Goal: Communication & Community: Answer question/provide support

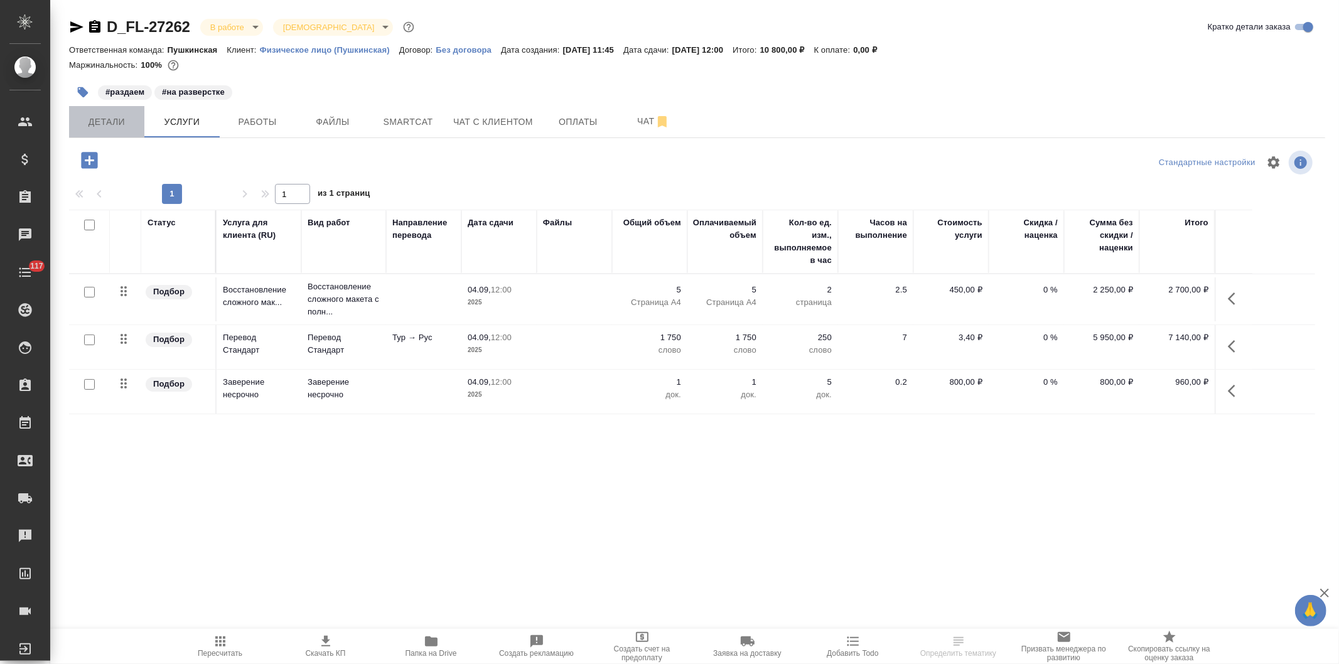
click at [101, 121] on span "Детали" at bounding box center [107, 122] width 60 height 16
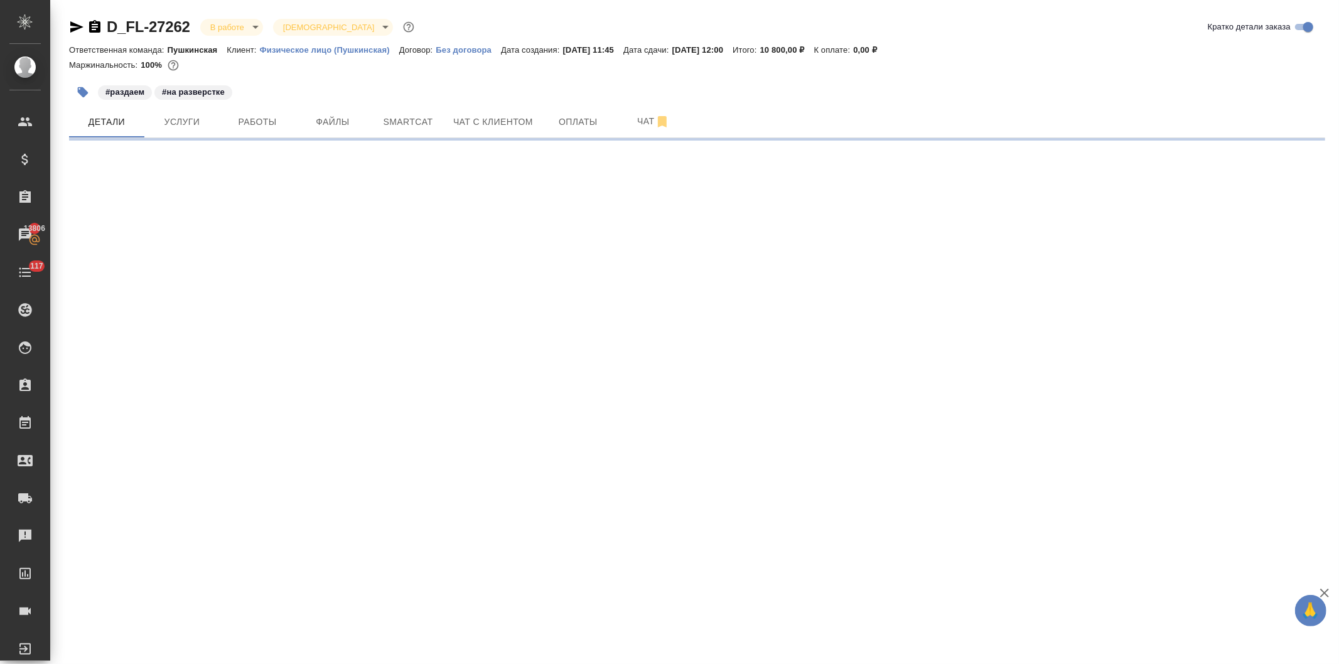
select select "RU"
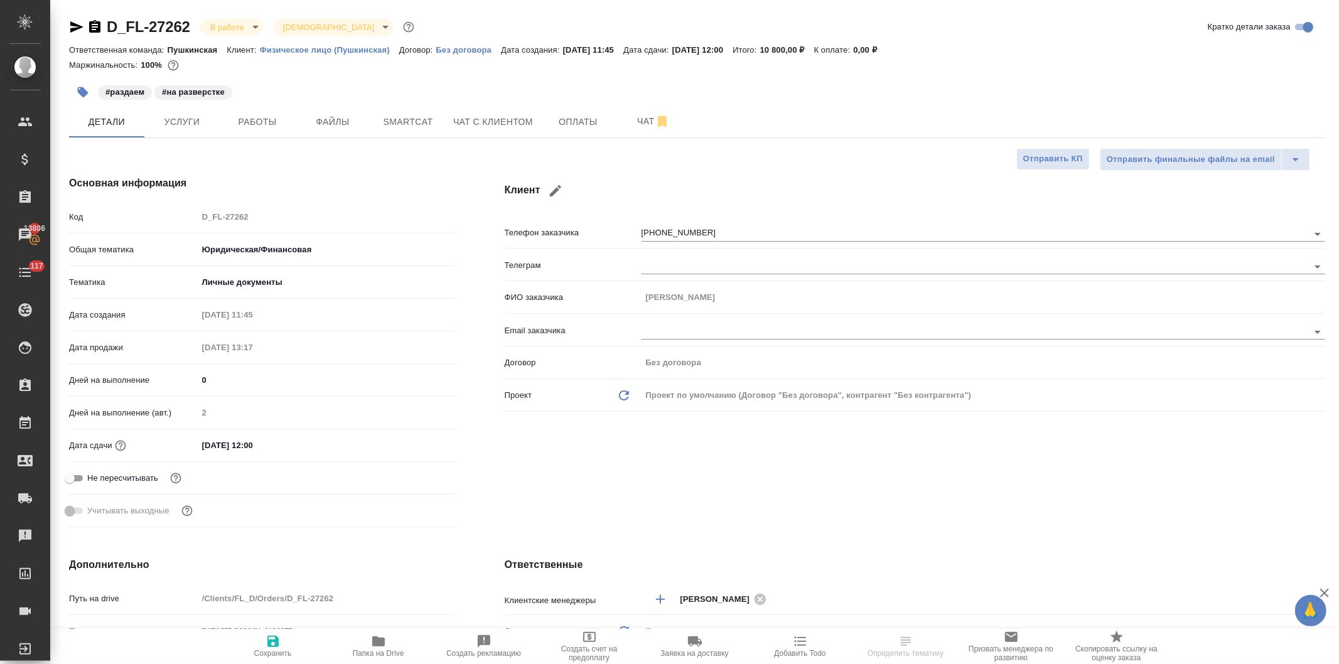
type textarea "x"
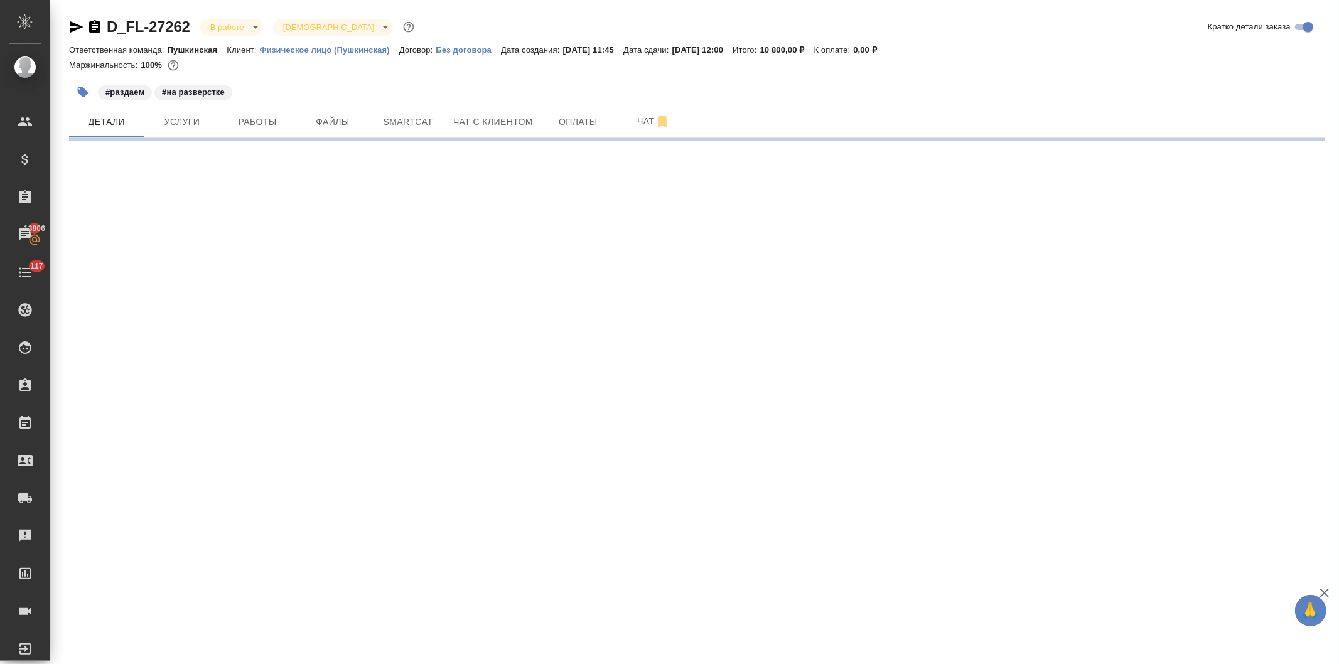
select select "RU"
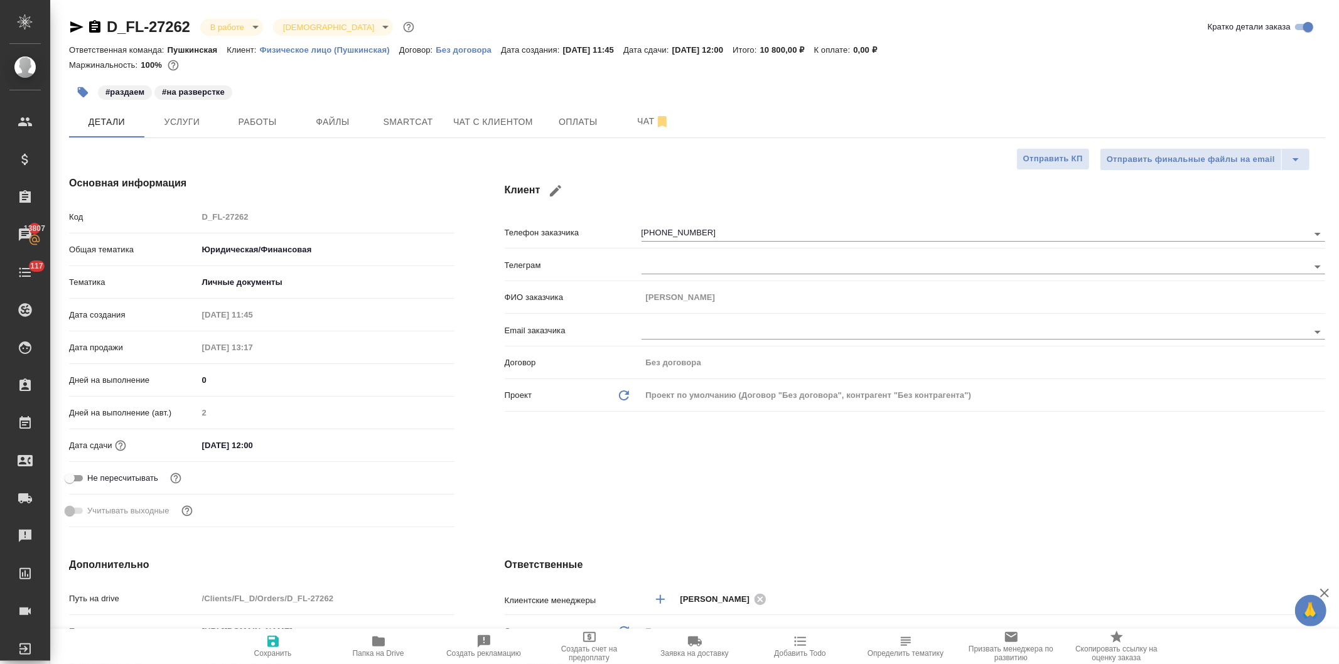
type textarea "x"
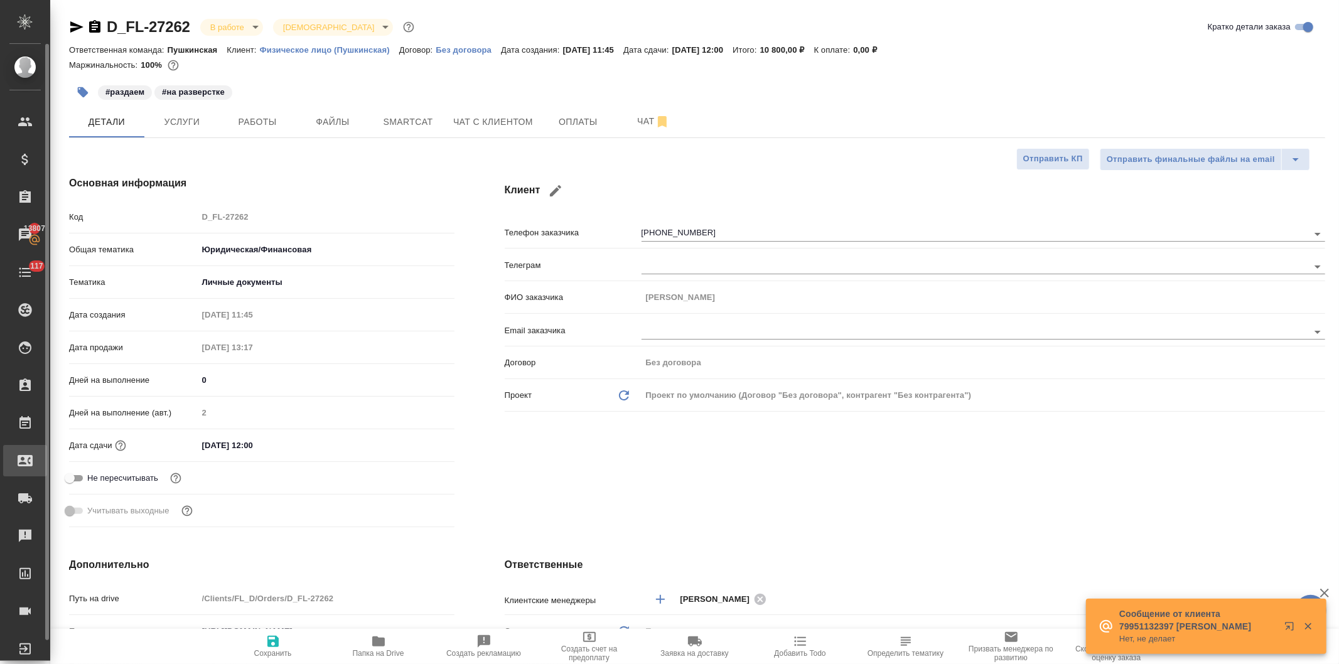
type textarea "x"
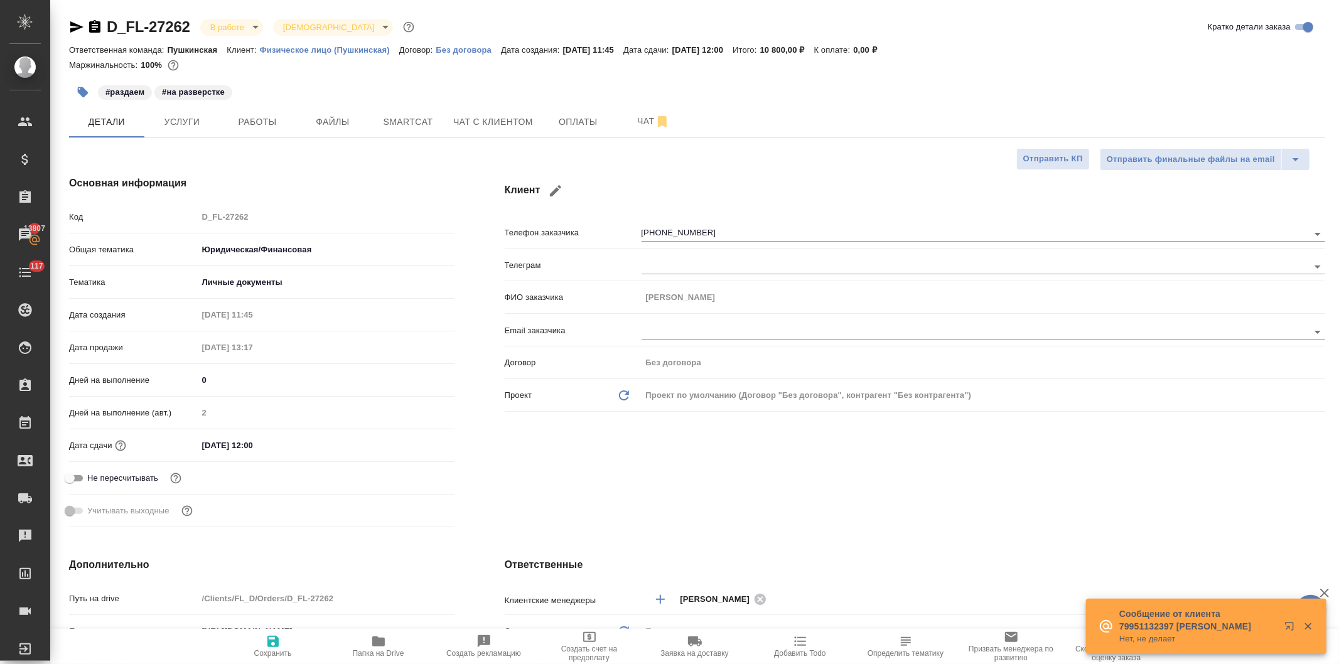
type textarea "x"
click at [473, 124] on span "Чат с клиентом" at bounding box center [493, 122] width 80 height 16
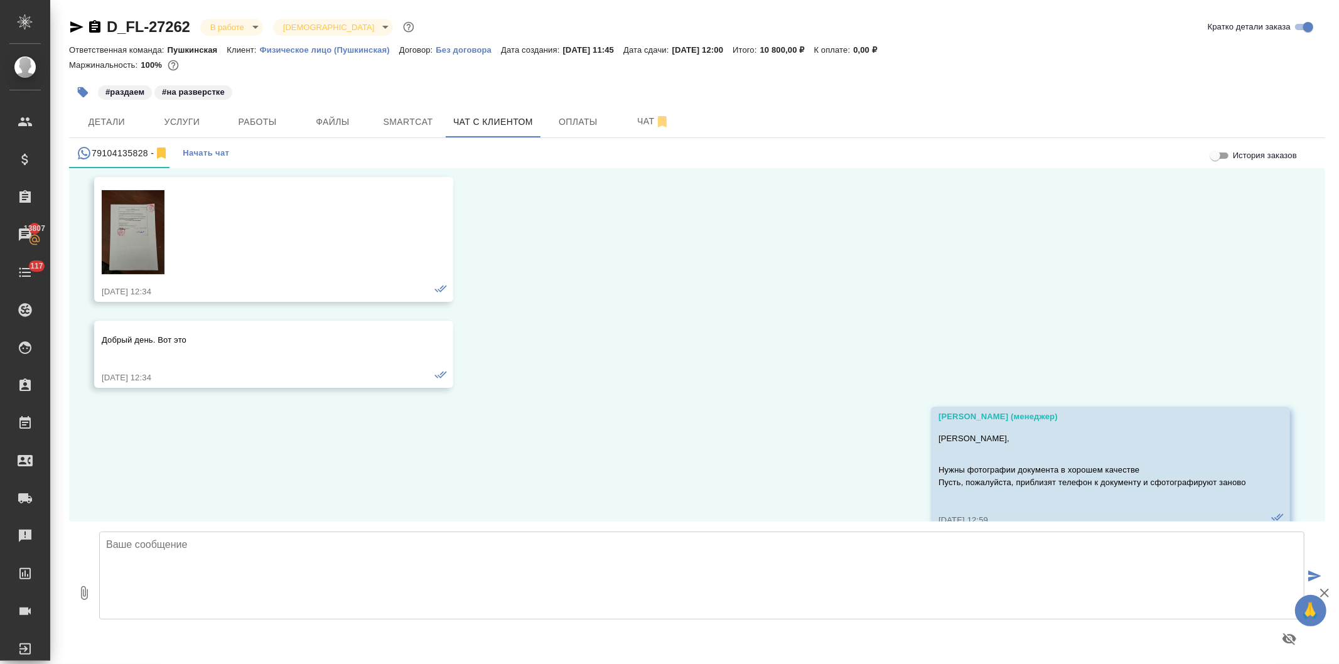
scroll to position [853, 0]
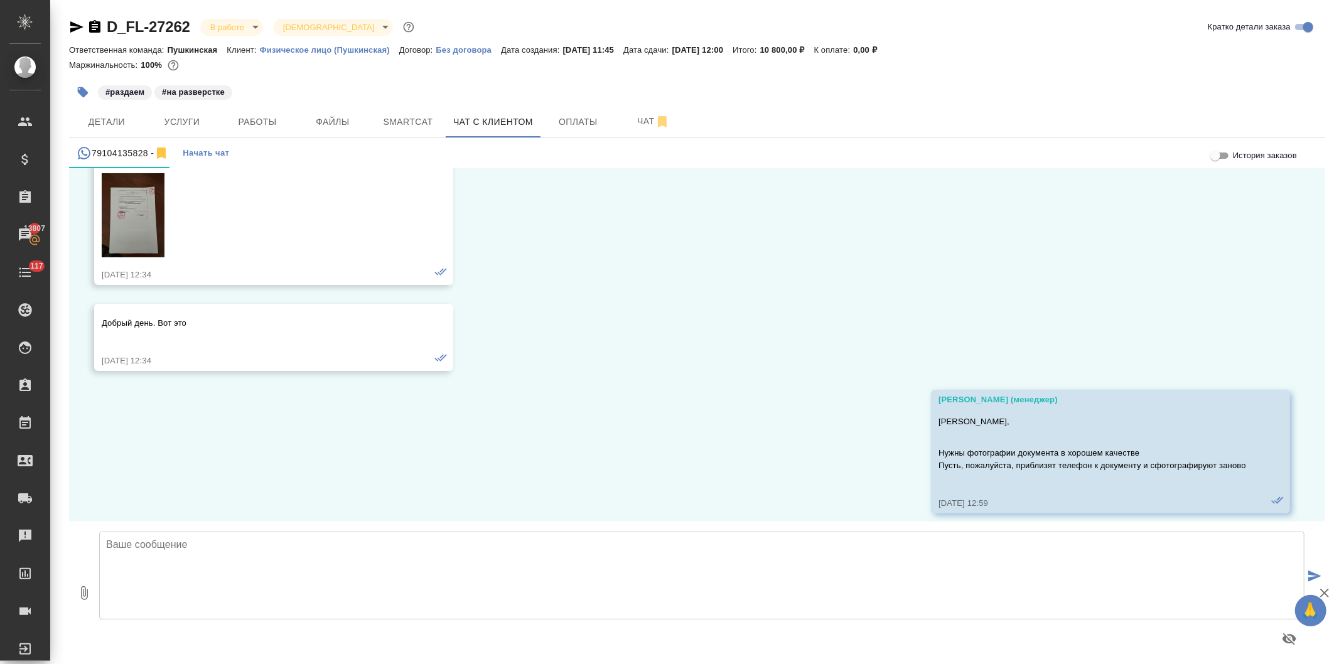
click at [124, 208] on img at bounding box center [133, 215] width 63 height 84
click at [173, 116] on span "Услуги" at bounding box center [182, 122] width 60 height 16
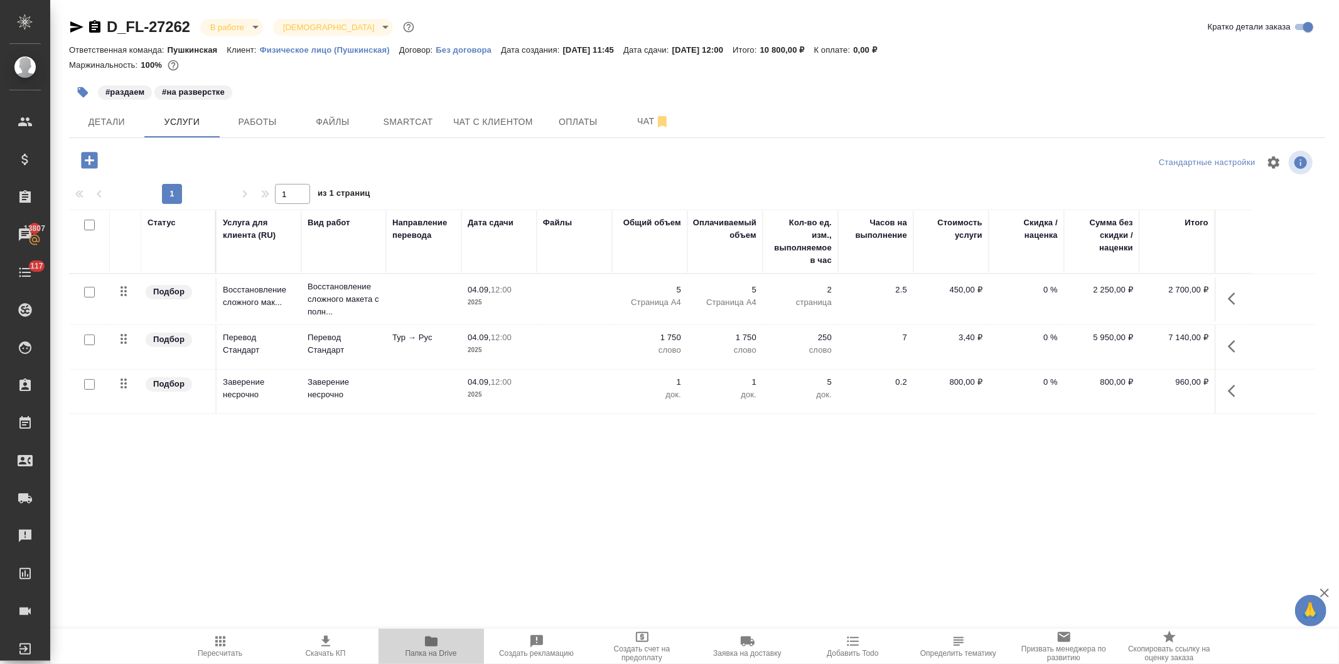
click at [421, 649] on span "Папка на Drive" at bounding box center [431, 646] width 90 height 24
click at [97, 124] on span "Детали" at bounding box center [107, 122] width 60 height 16
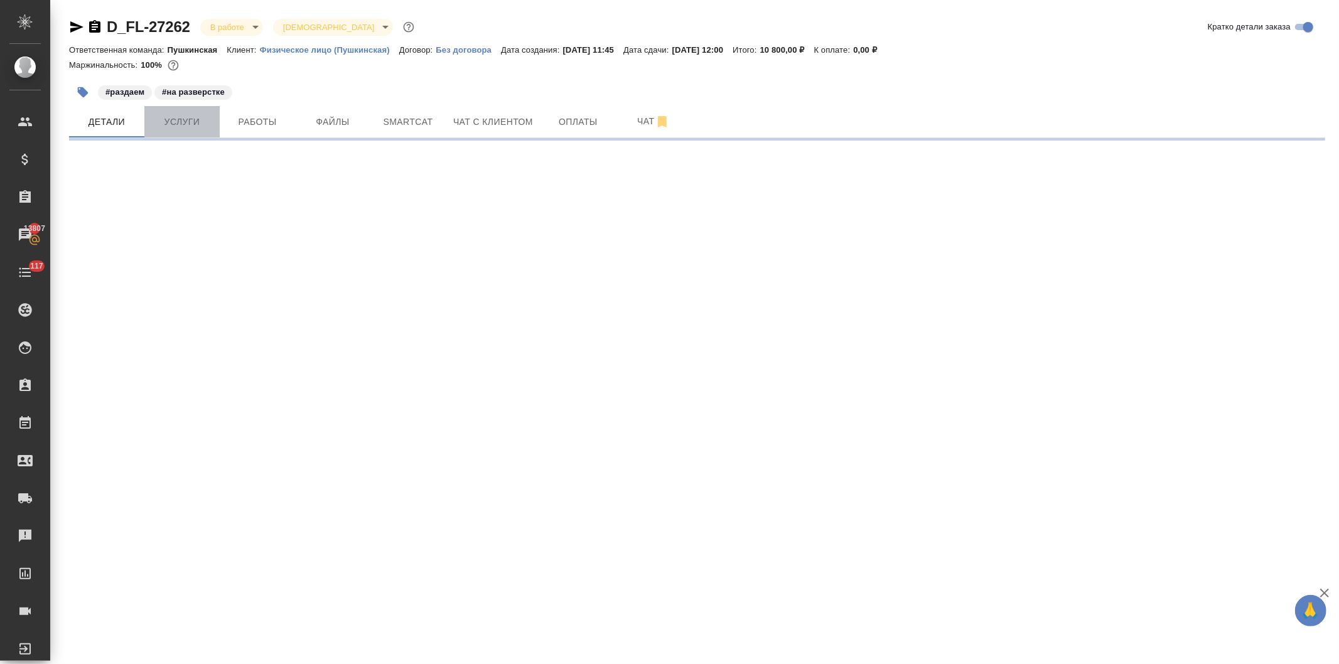
click at [180, 115] on span "Услуги" at bounding box center [182, 122] width 60 height 16
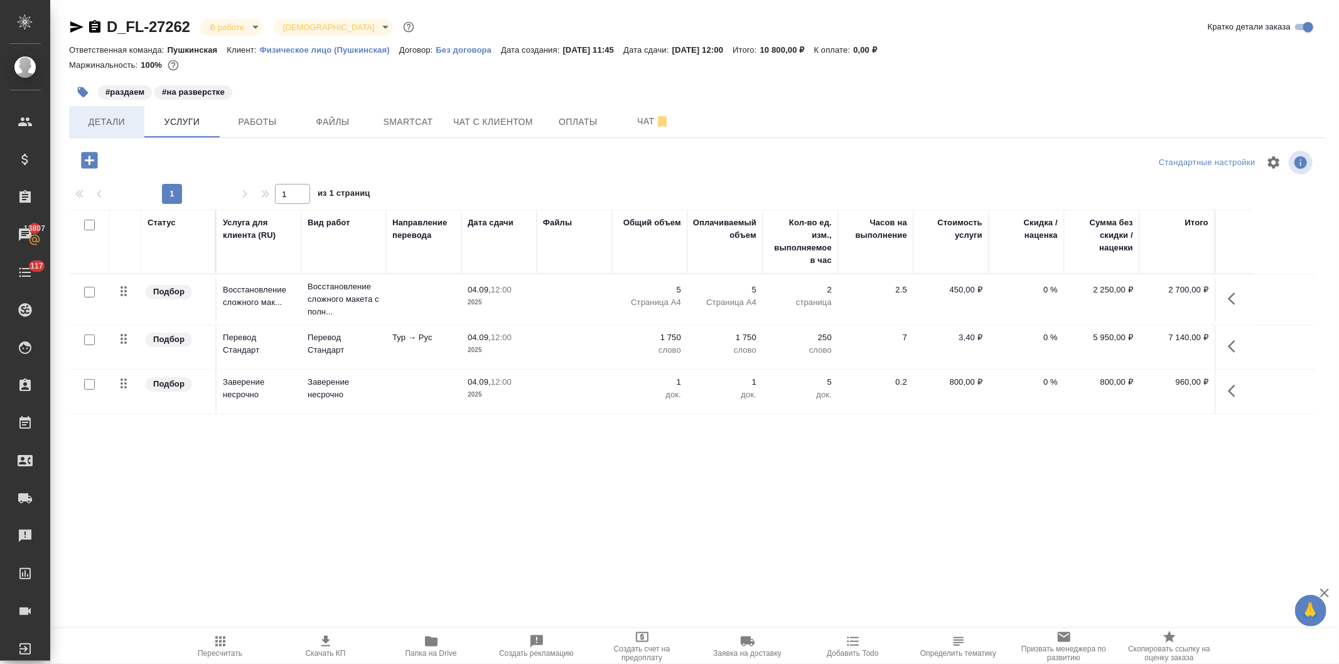
click at [114, 120] on span "Детали" at bounding box center [107, 122] width 60 height 16
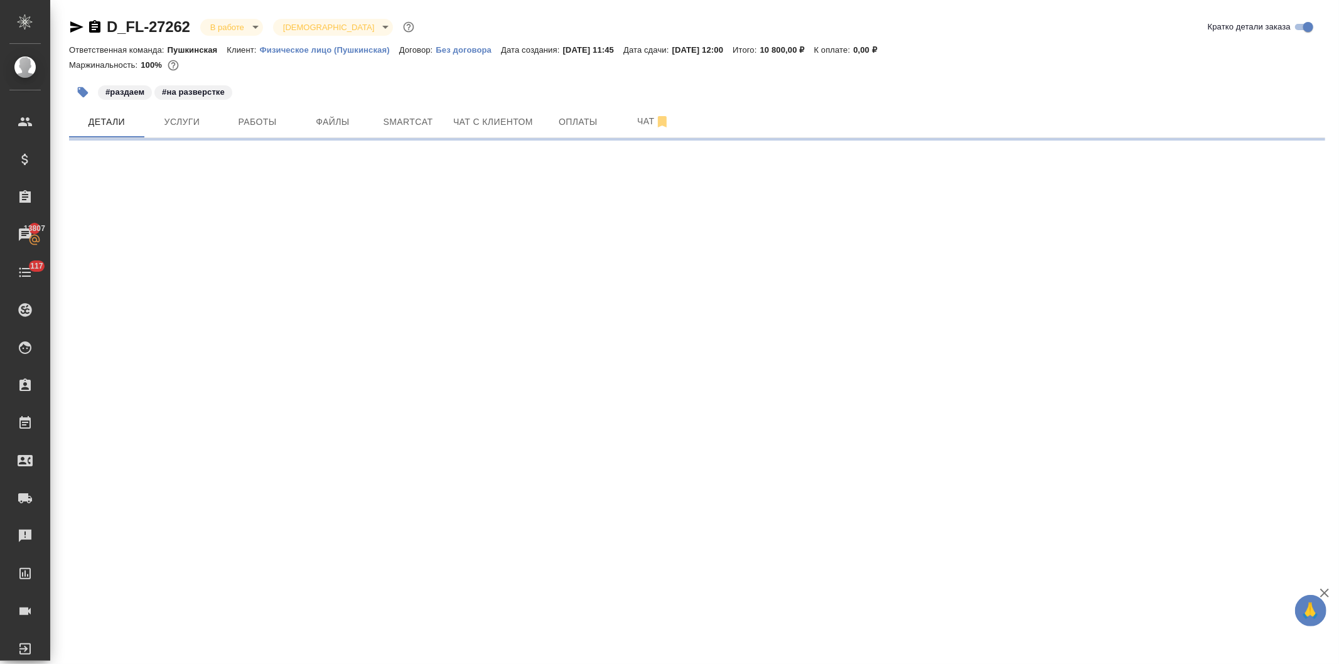
select select "RU"
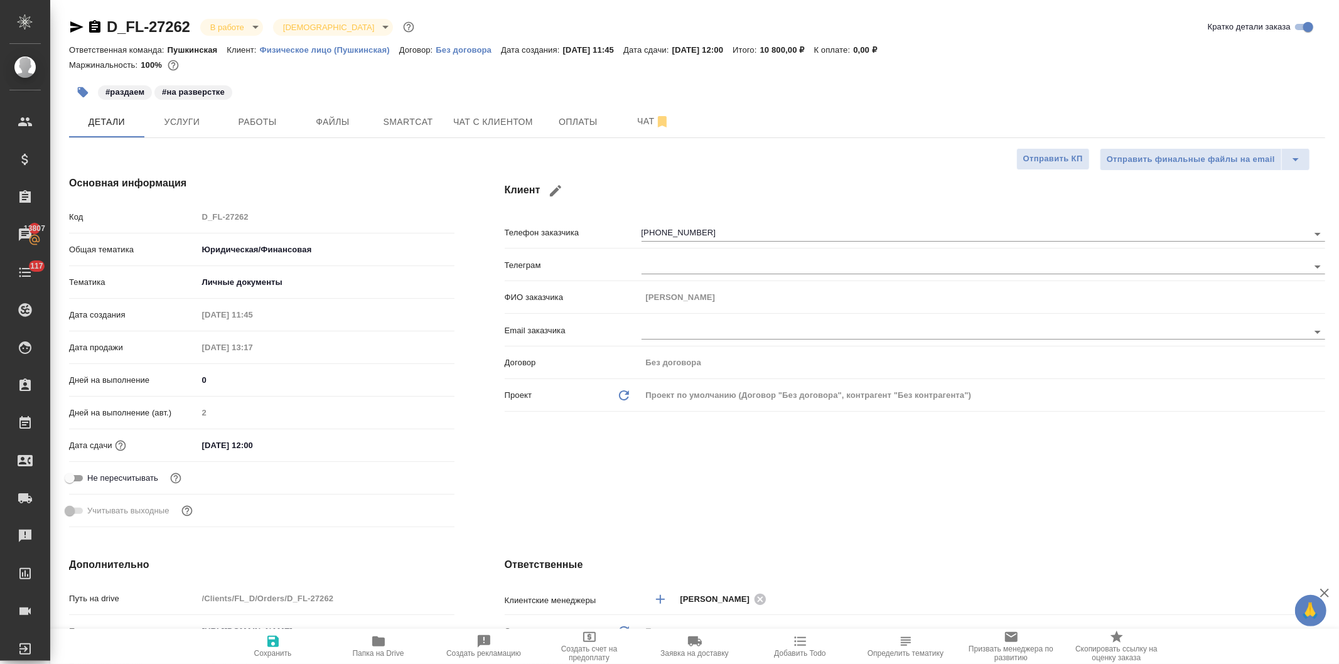
type textarea "x"
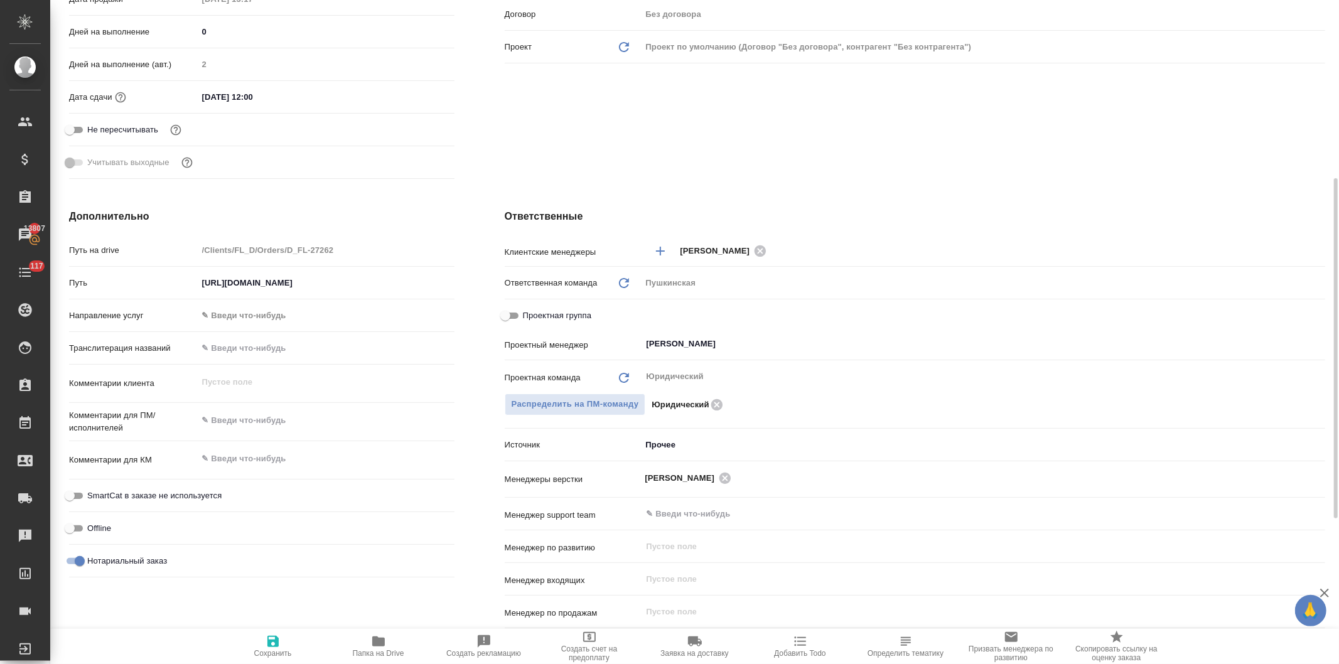
click at [503, 311] on input "Проектная группа" at bounding box center [505, 315] width 45 height 15
checkbox input "true"
type textarea "x"
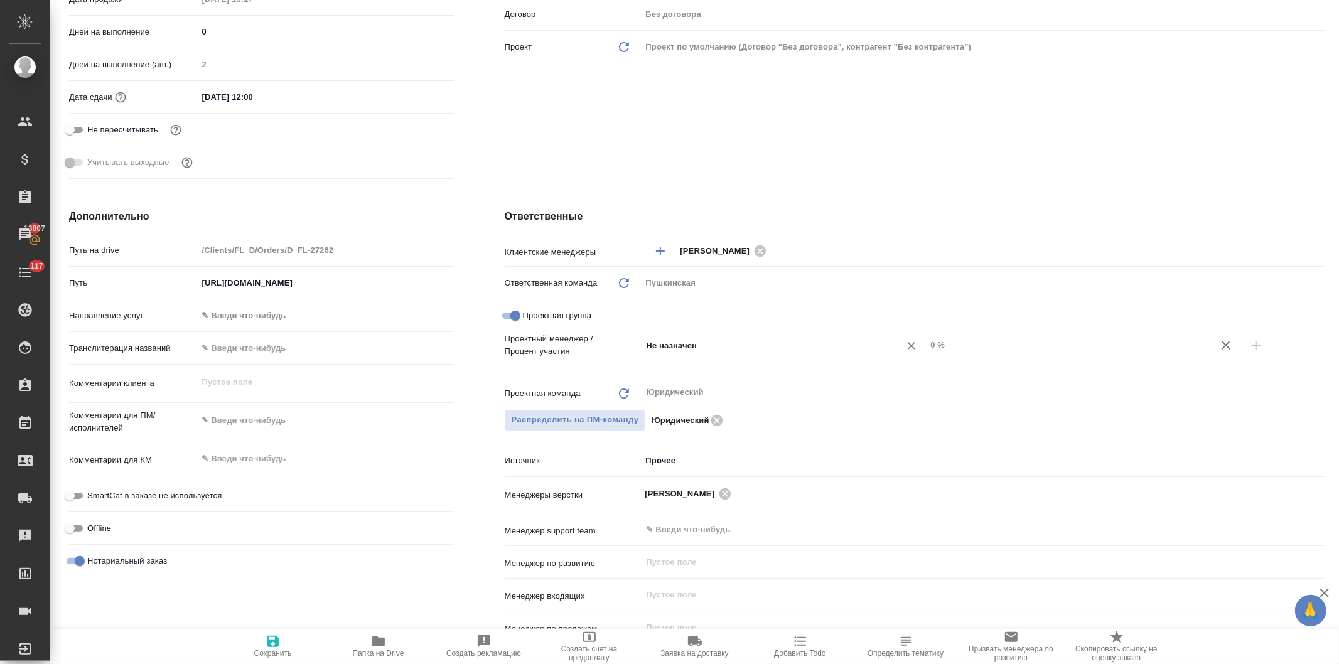
click at [663, 349] on input "Не назначен" at bounding box center [763, 345] width 235 height 15
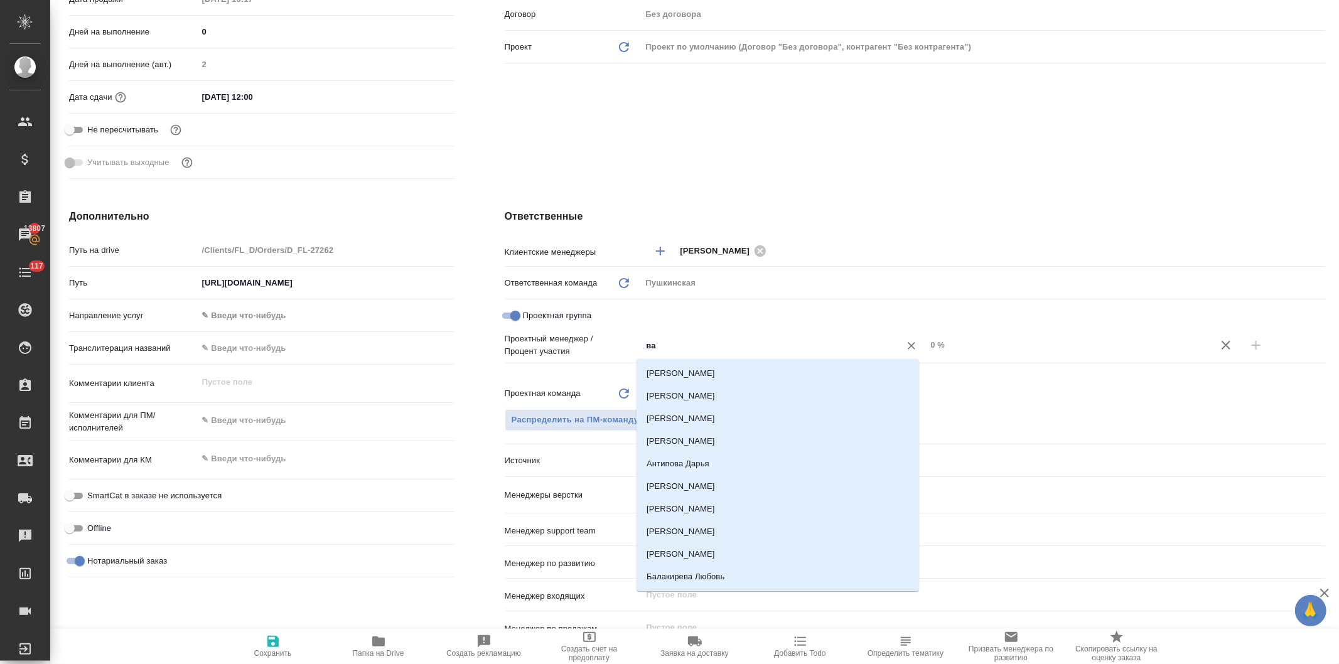
type input "вал"
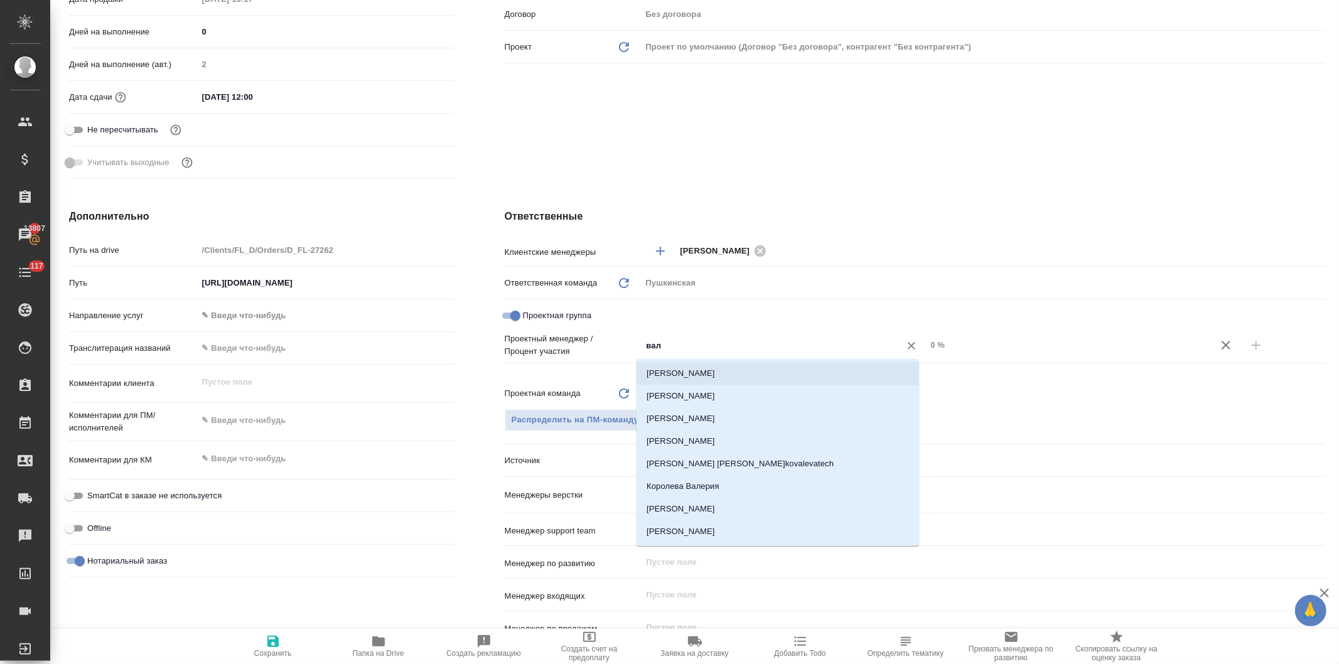
click at [676, 373] on li "Валеев Динар" at bounding box center [778, 373] width 283 height 23
type textarea "x"
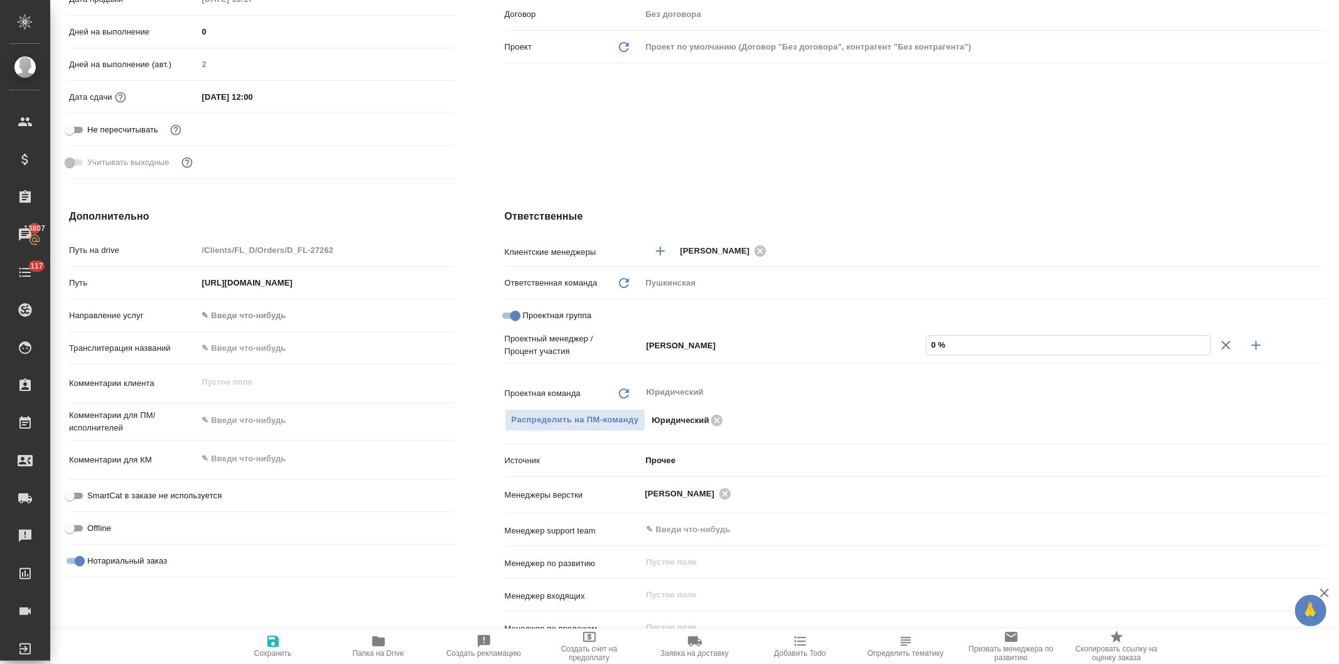
click at [927, 344] on input "0 %" at bounding box center [1069, 345] width 284 height 18
type input "90 %"
type textarea "x"
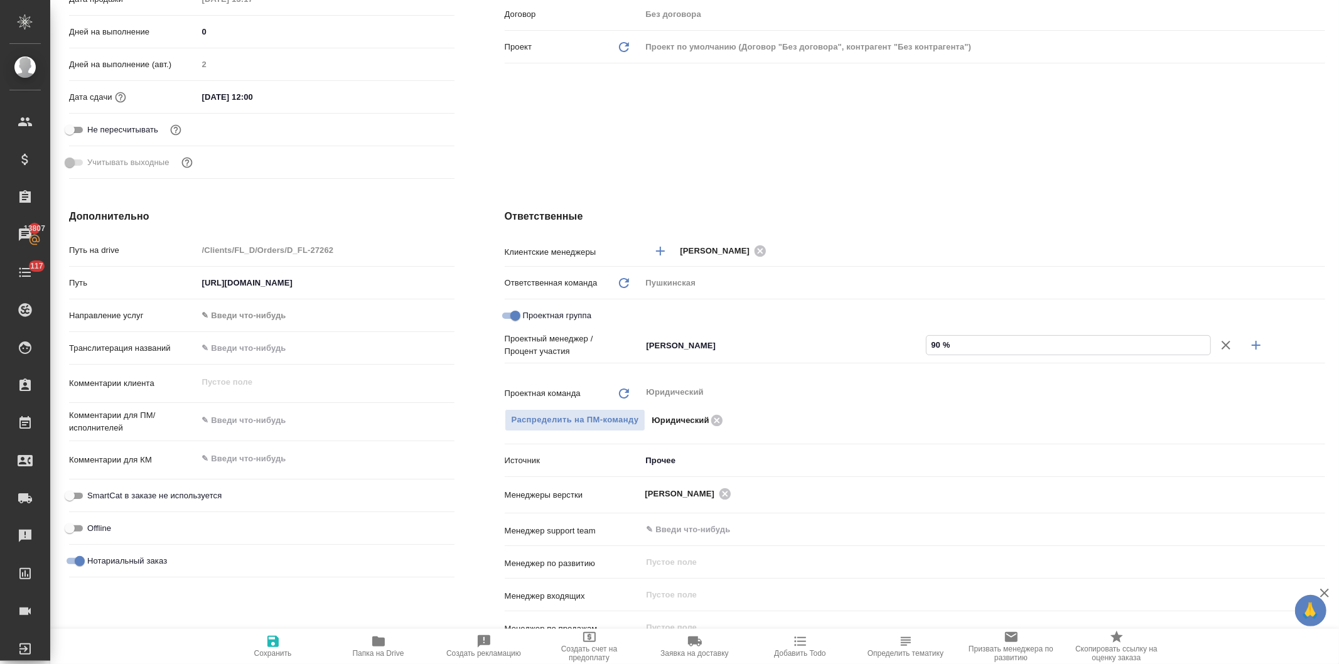
type input "910 %"
type textarea "x"
type input "91 %"
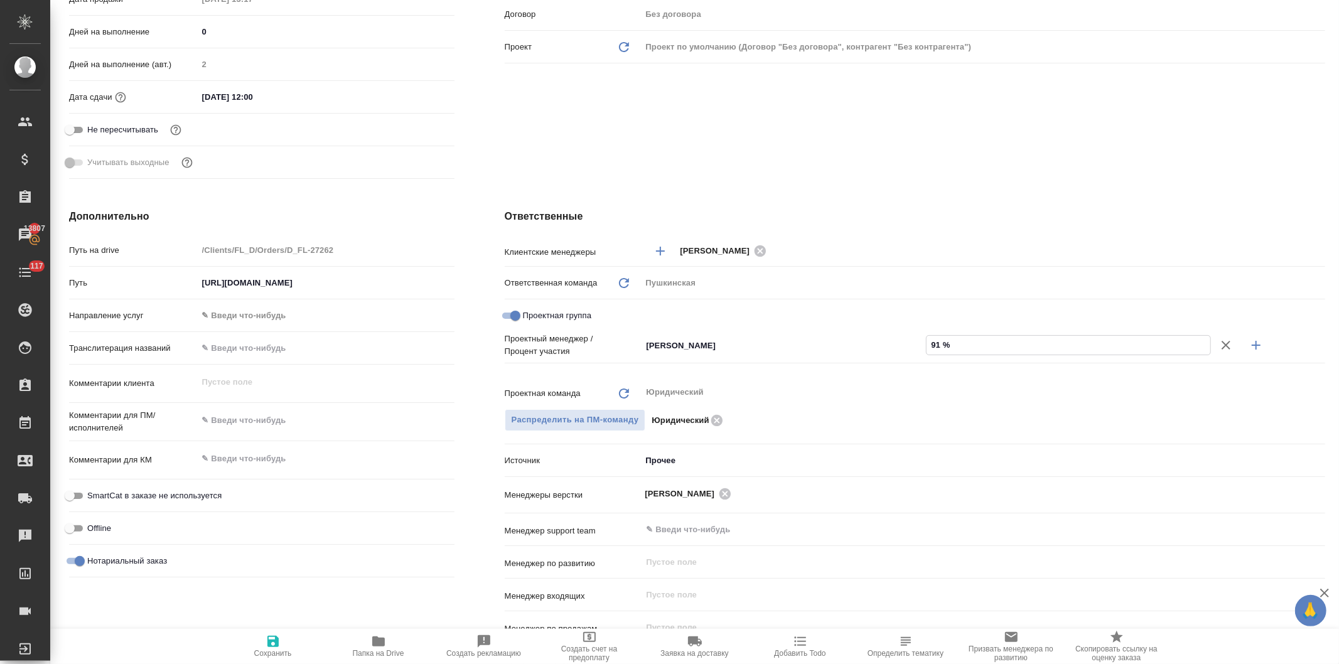
type textarea "x"
type input "91 %"
click at [1252, 341] on icon "button" at bounding box center [1256, 345] width 9 height 9
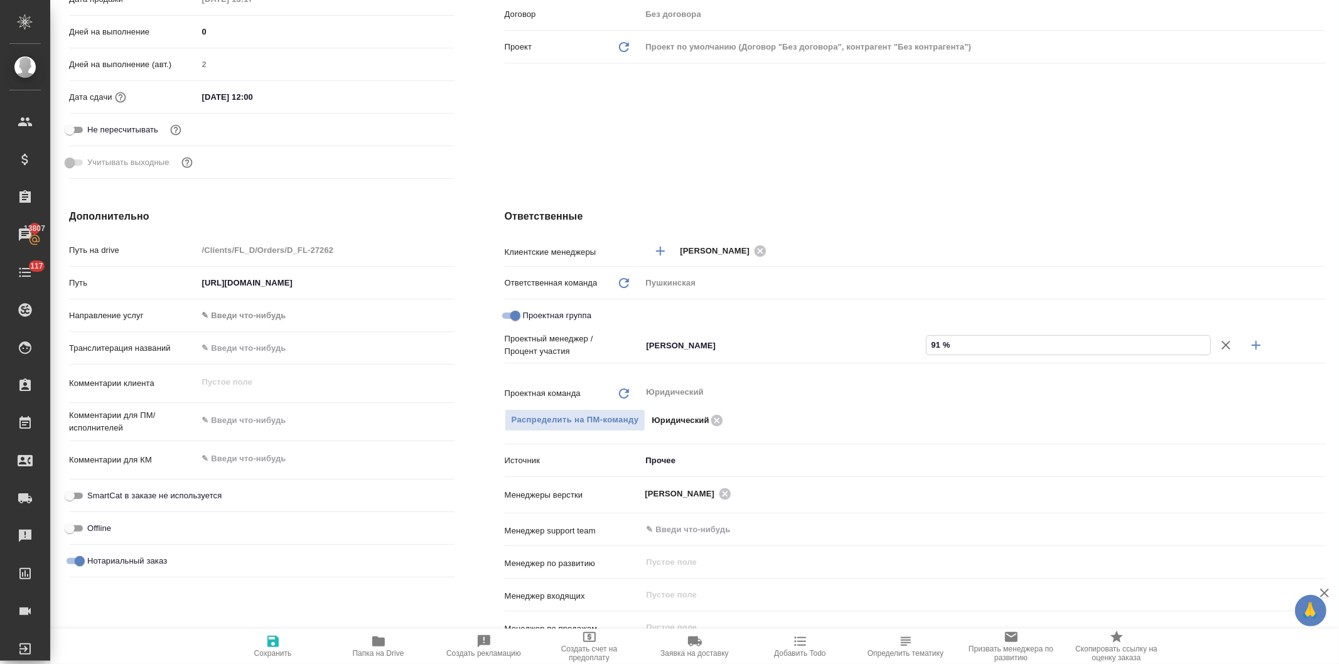
type textarea "x"
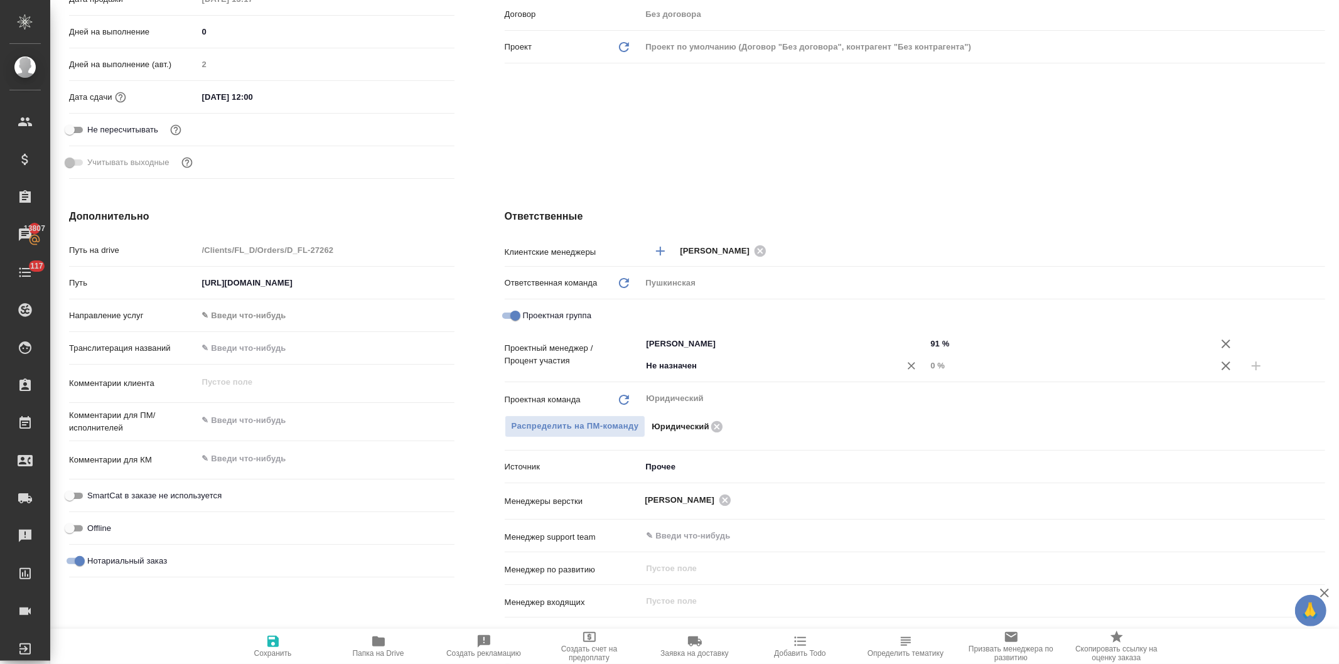
click at [649, 360] on input "Не назначен" at bounding box center [763, 366] width 235 height 15
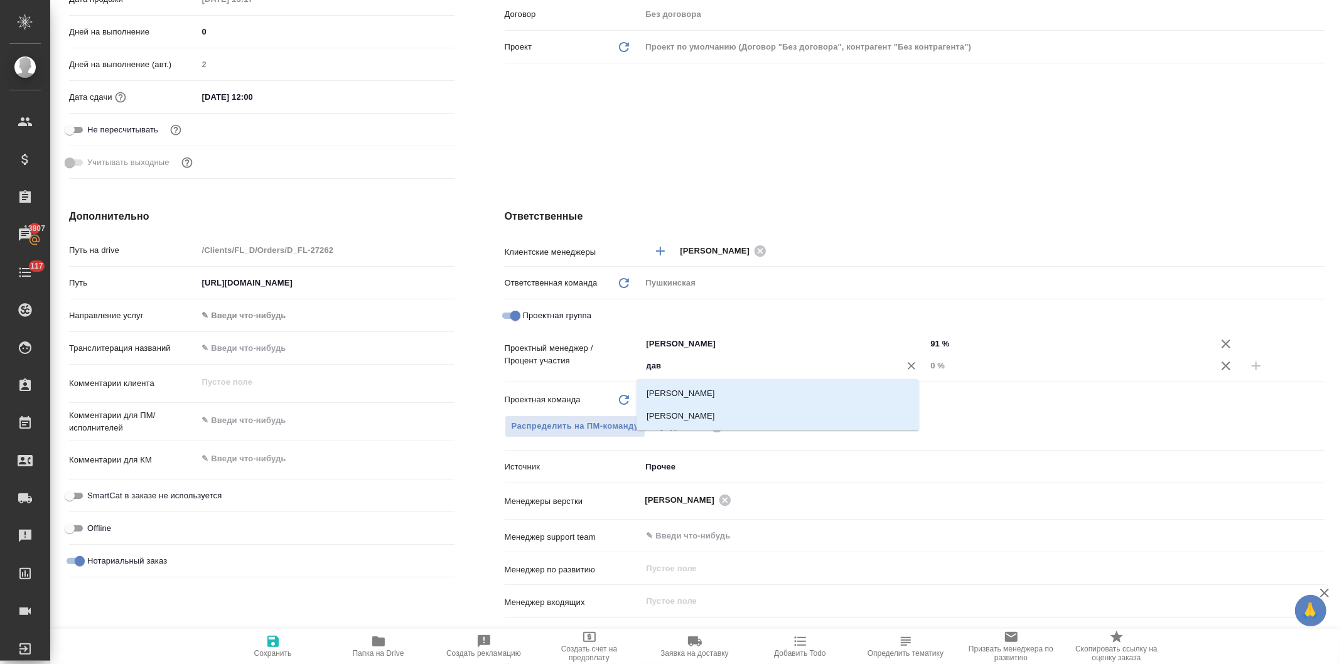
type input "давы"
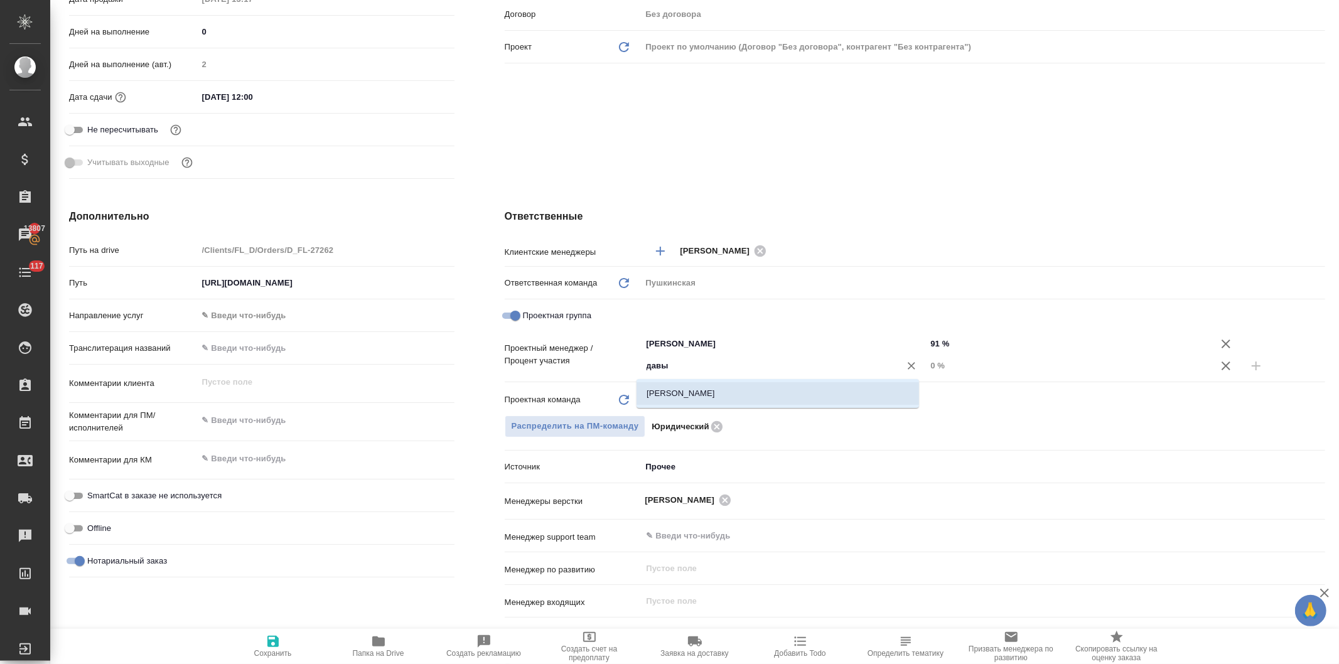
click at [672, 394] on li "Давыдова [PERSON_NAME]" at bounding box center [778, 393] width 283 height 23
type textarea "x"
click at [926, 362] on input "0 %" at bounding box center [1068, 366] width 285 height 18
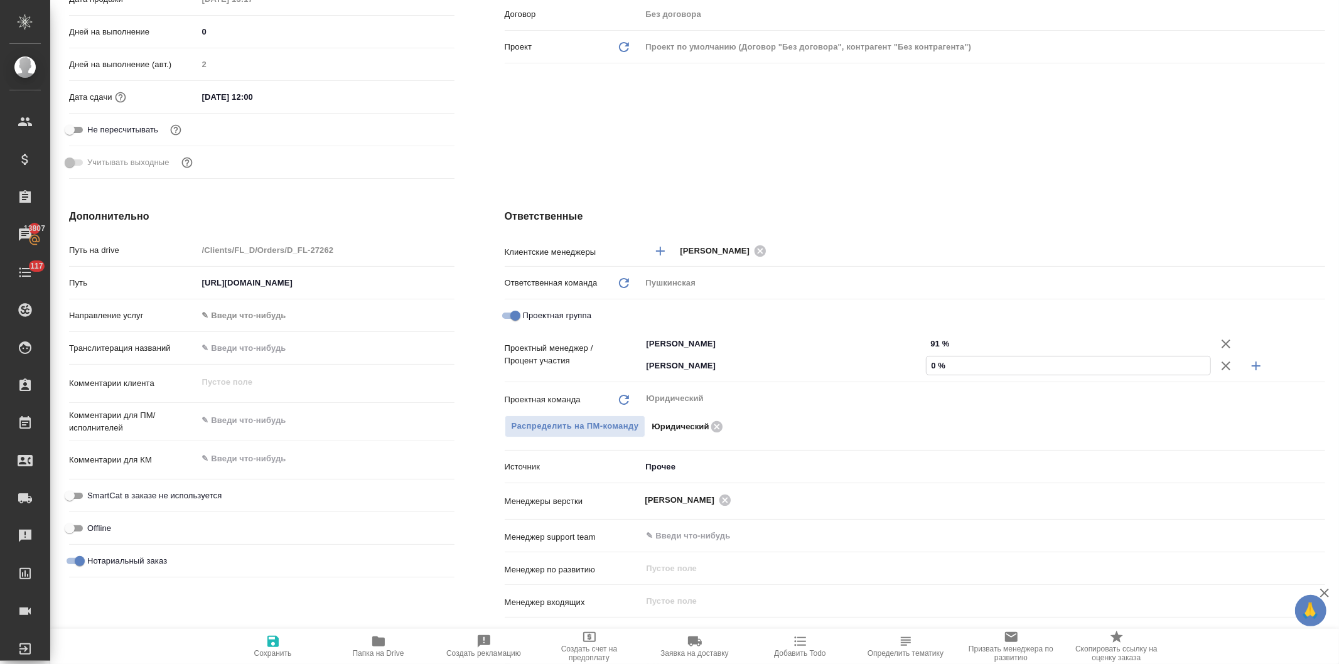
type input "90 %"
type textarea "x"
type input "9 %"
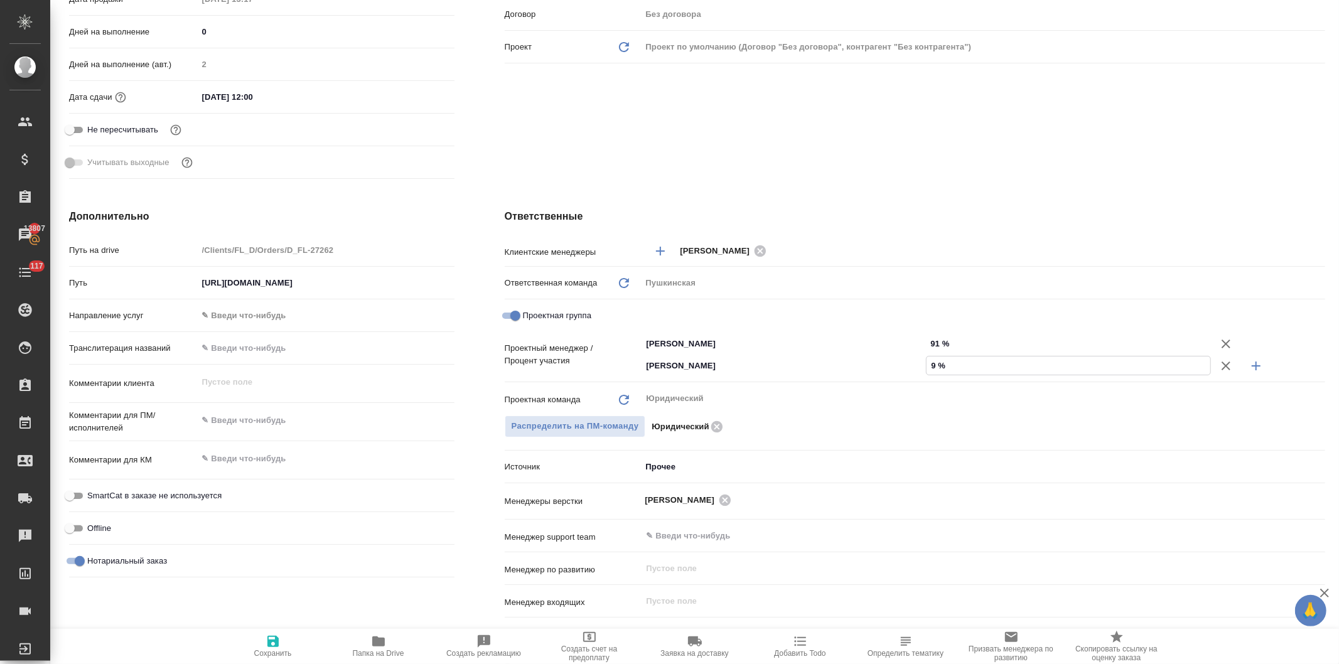
type textarea "x"
type input "9 %"
click at [836, 165] on div "Клиент Телефон заказчика +79104135828 Телеграм ФИО заказчика Галина Email заказ…" at bounding box center [915, 5] width 871 height 407
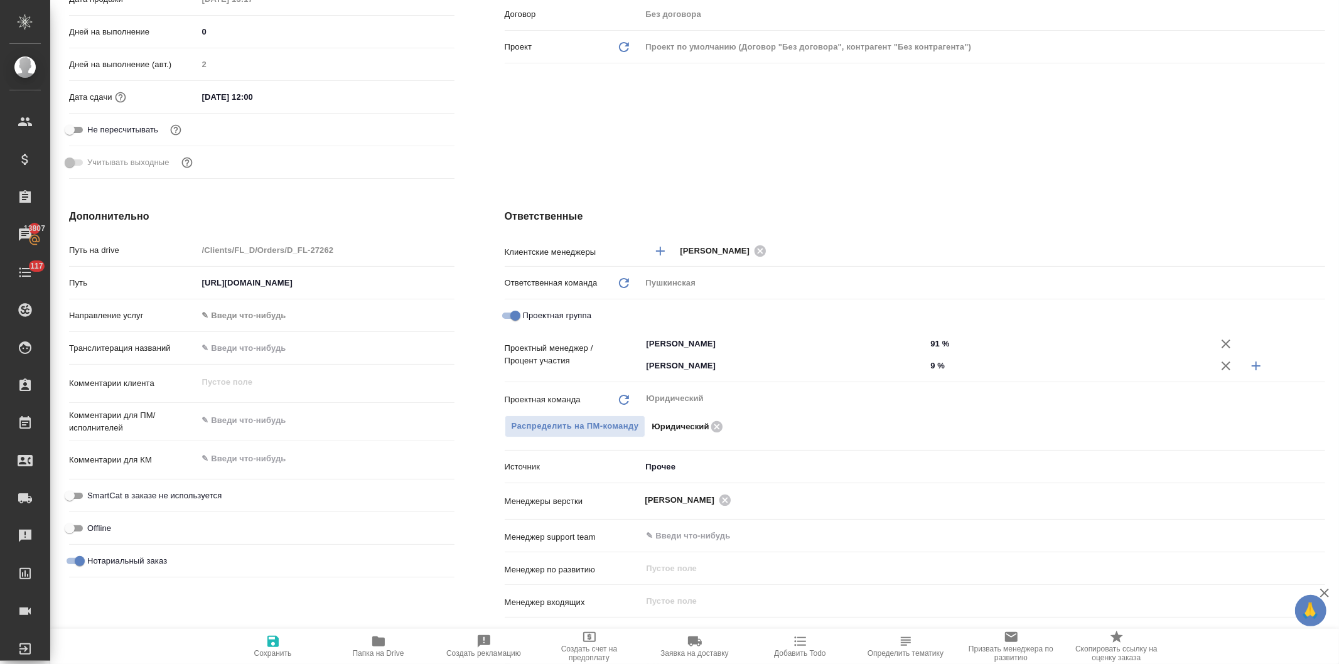
click at [278, 645] on icon "button" at bounding box center [273, 641] width 11 height 11
type textarea "x"
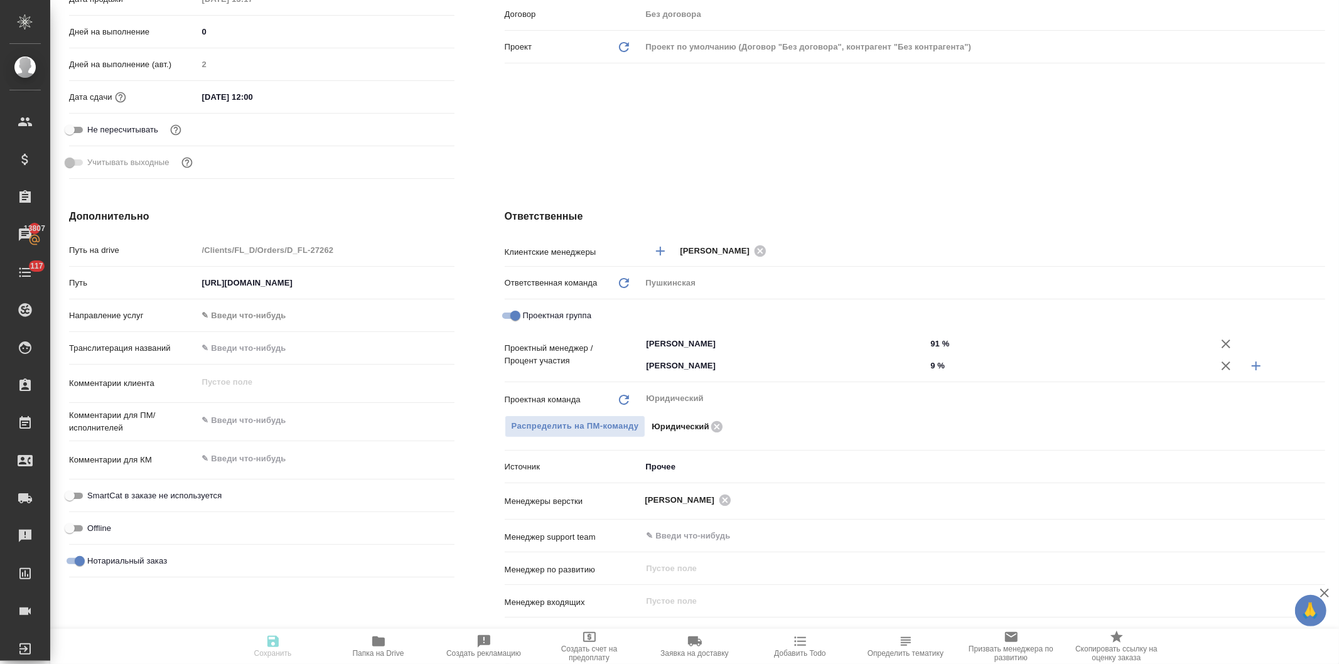
type textarea "x"
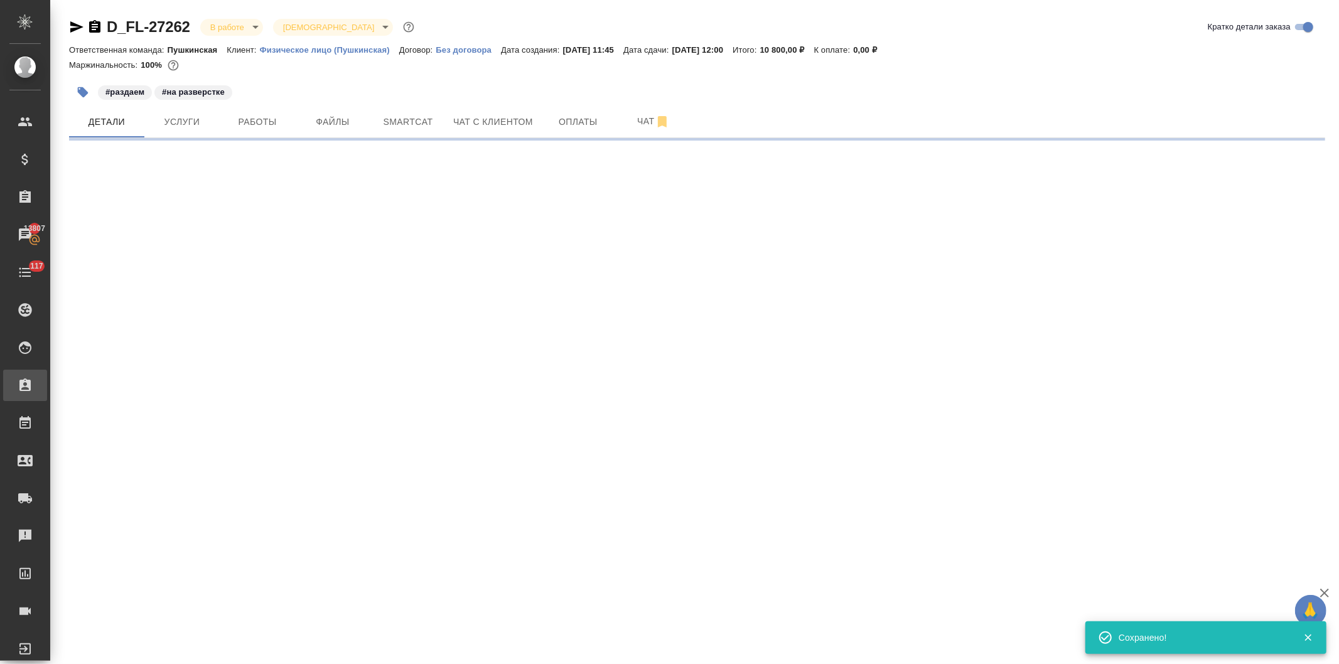
scroll to position [0, 0]
select select "RU"
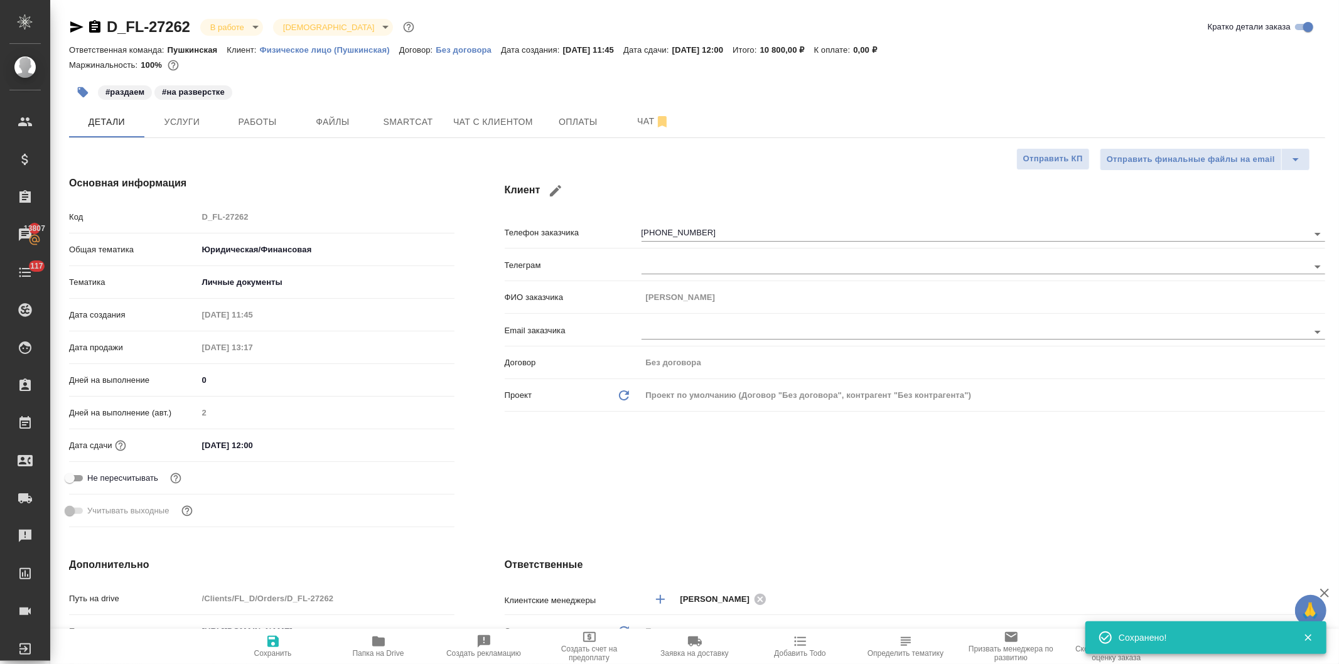
type textarea "x"
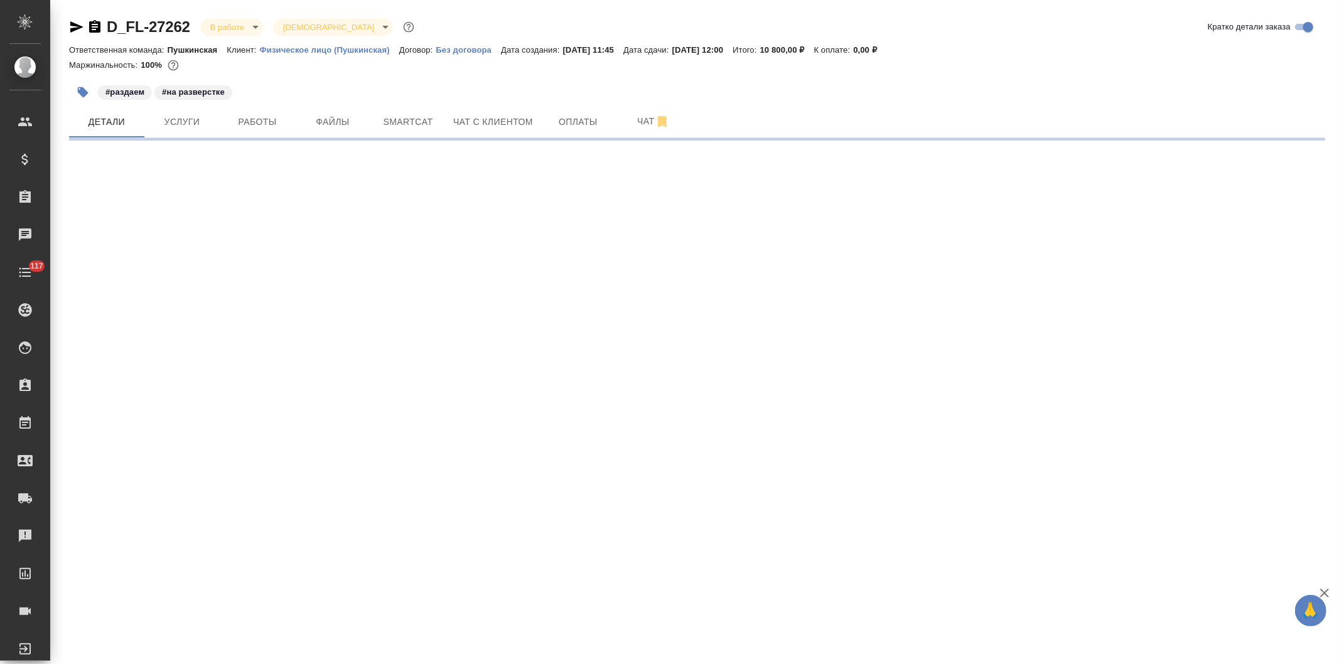
select select "RU"
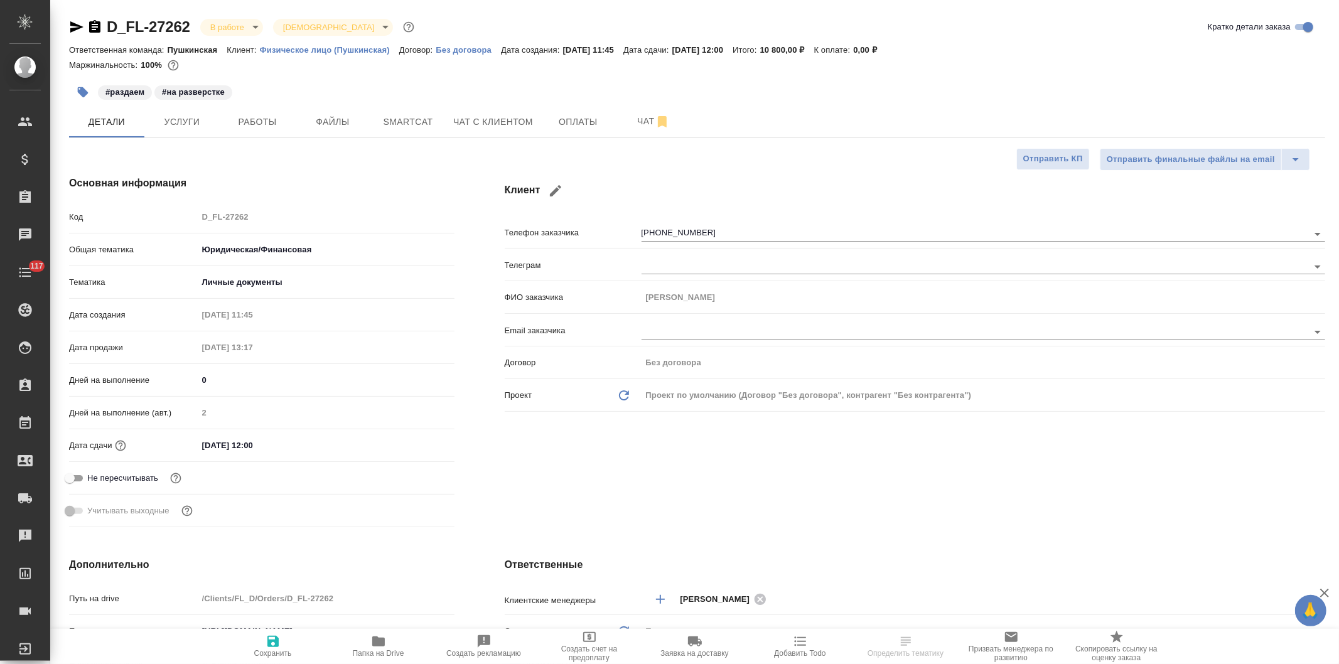
type textarea "x"
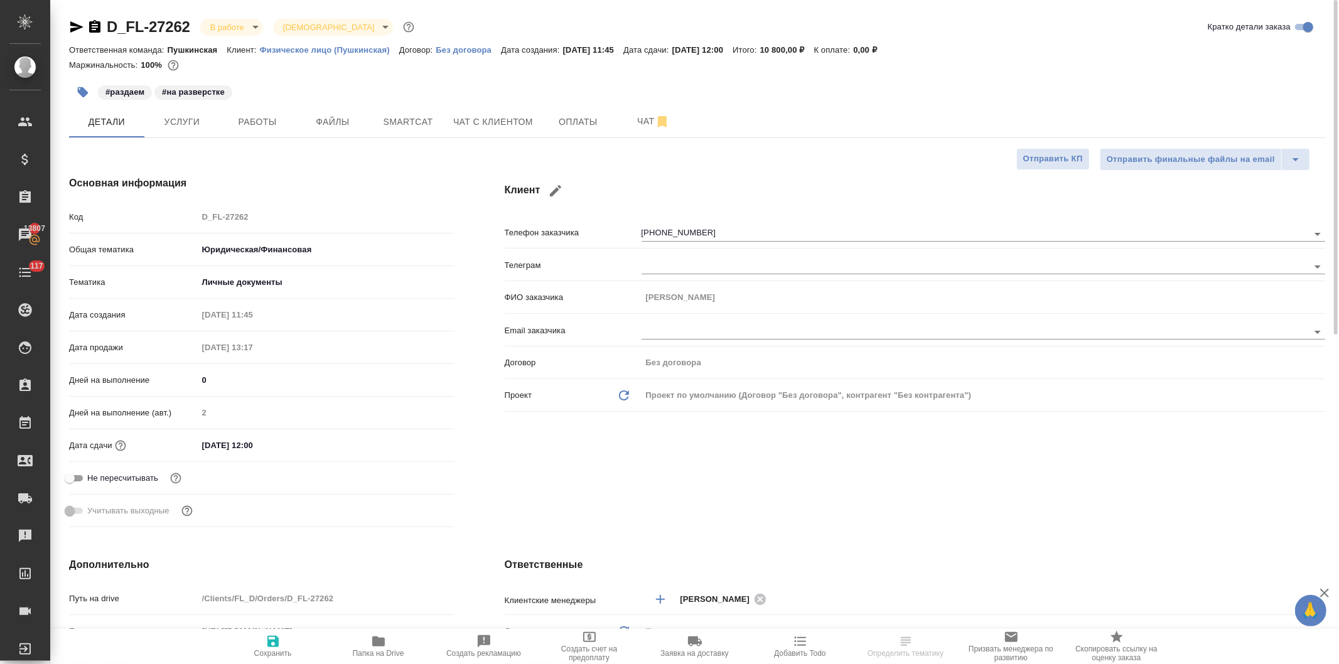
type textarea "x"
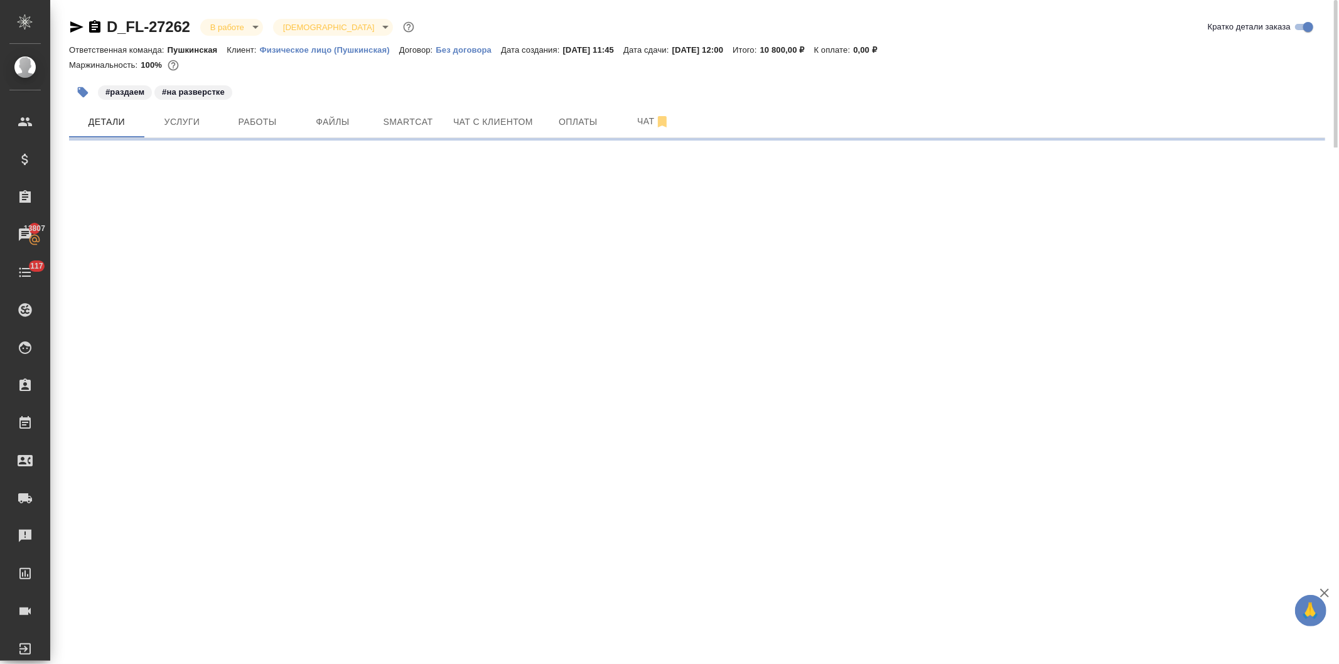
select select "RU"
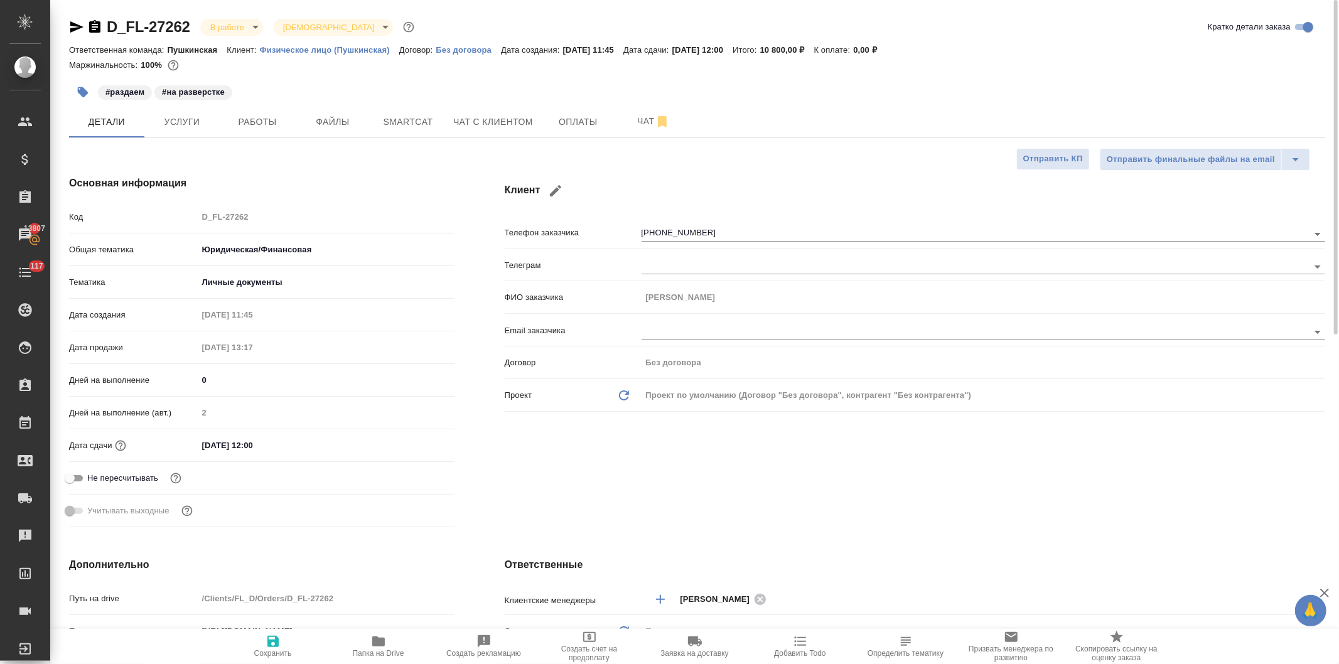
type textarea "x"
click at [182, 124] on span "Услуги" at bounding box center [182, 122] width 60 height 16
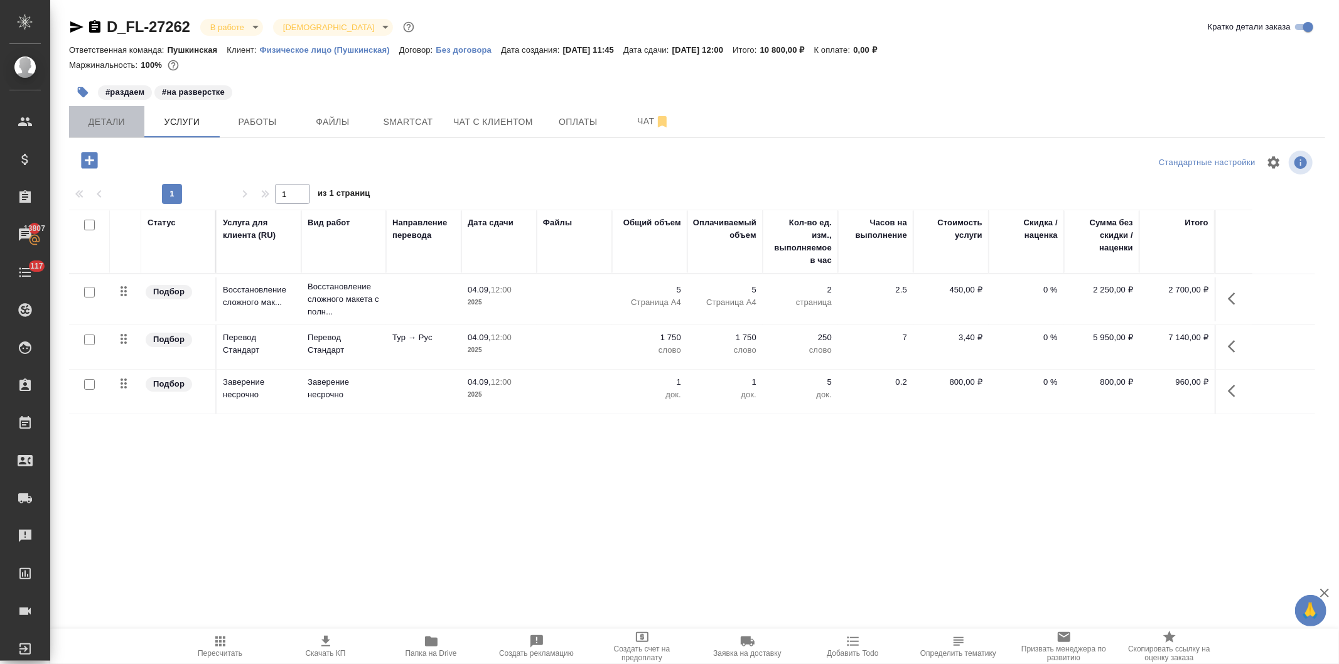
click at [107, 121] on span "Детали" at bounding box center [107, 122] width 60 height 16
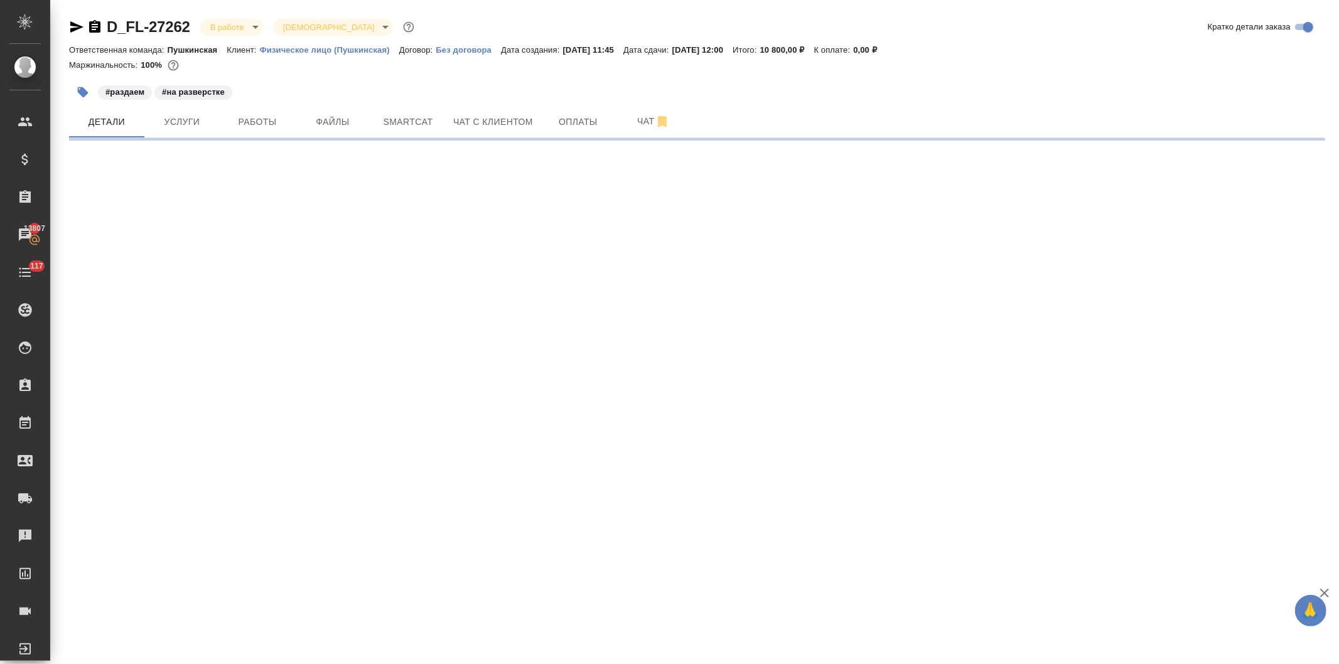
select select "RU"
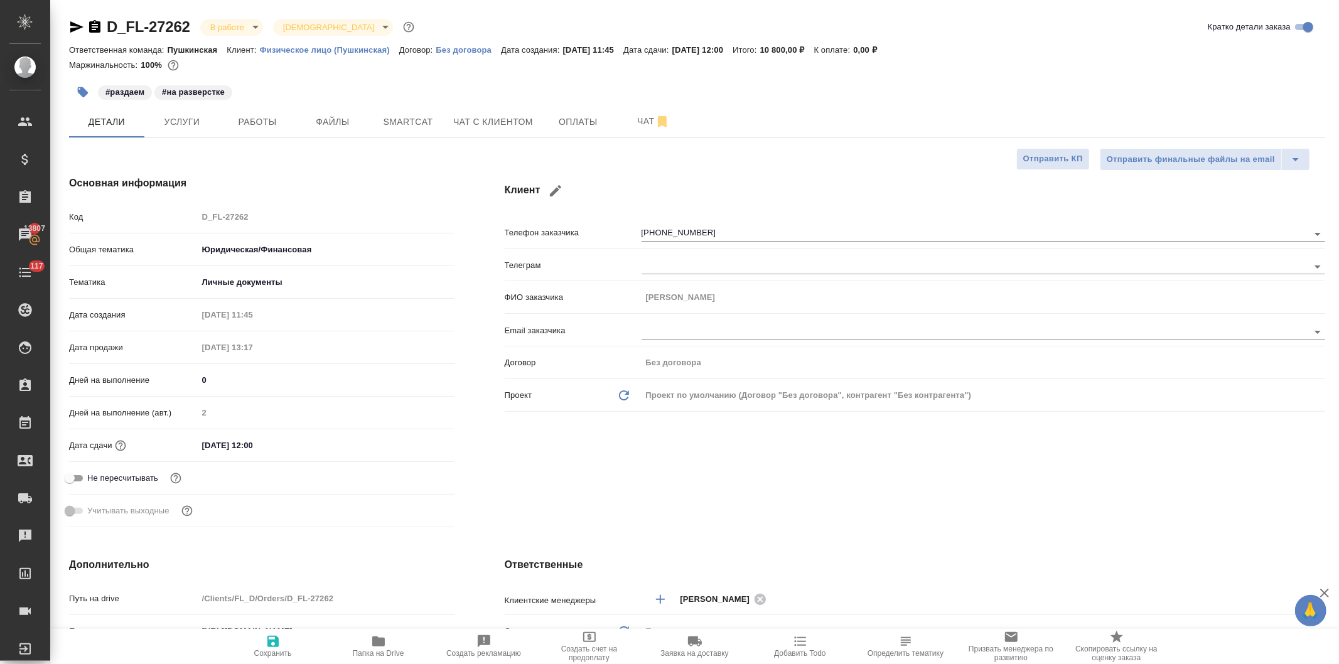
type textarea "x"
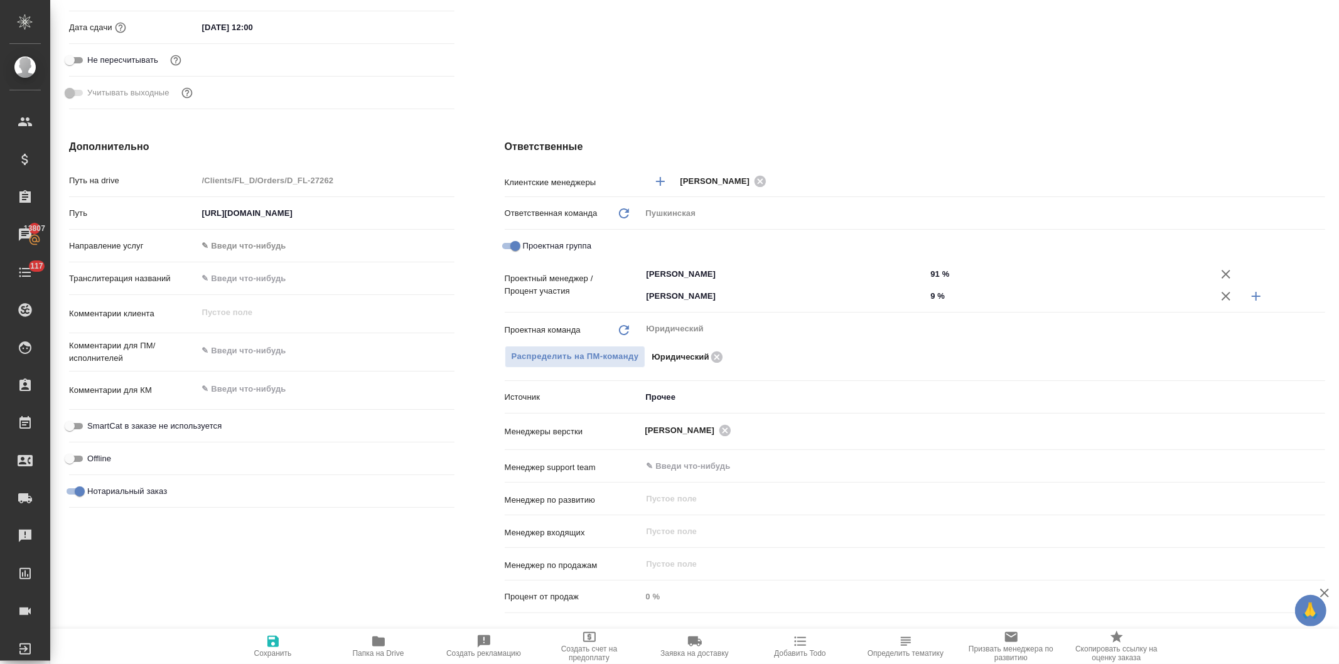
type textarea "x"
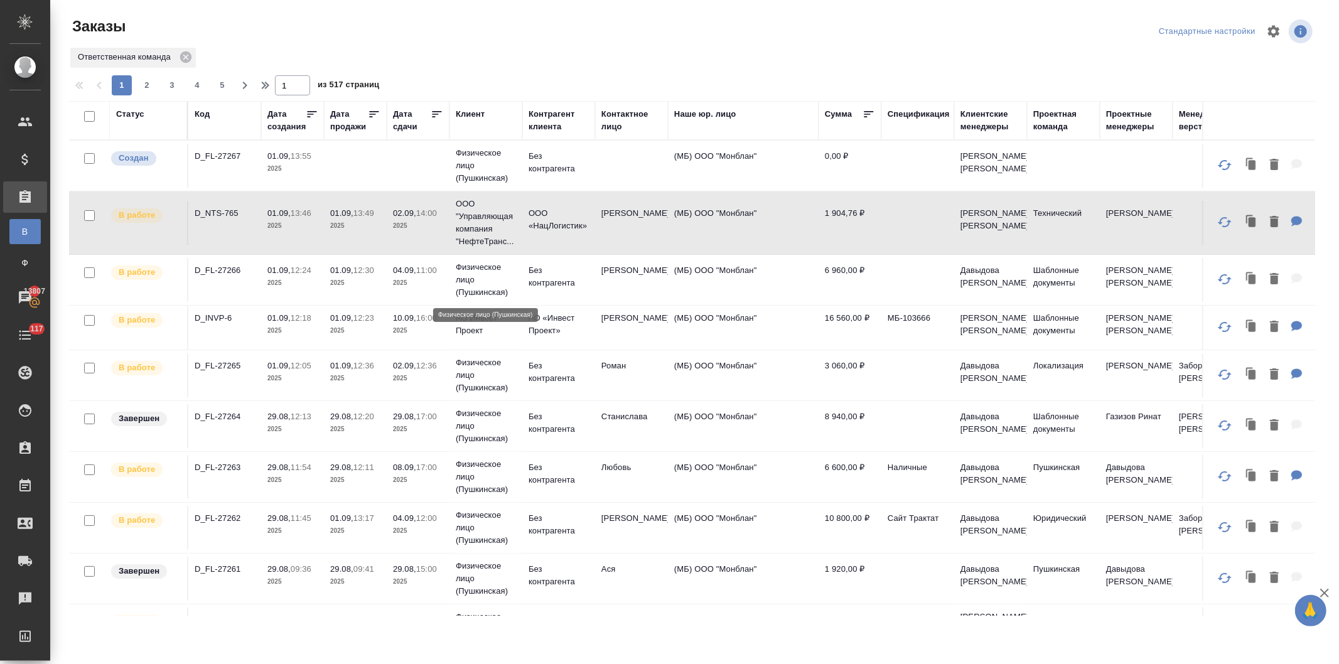
click at [500, 279] on p "Физическое лицо (Пушкинская)" at bounding box center [486, 280] width 60 height 38
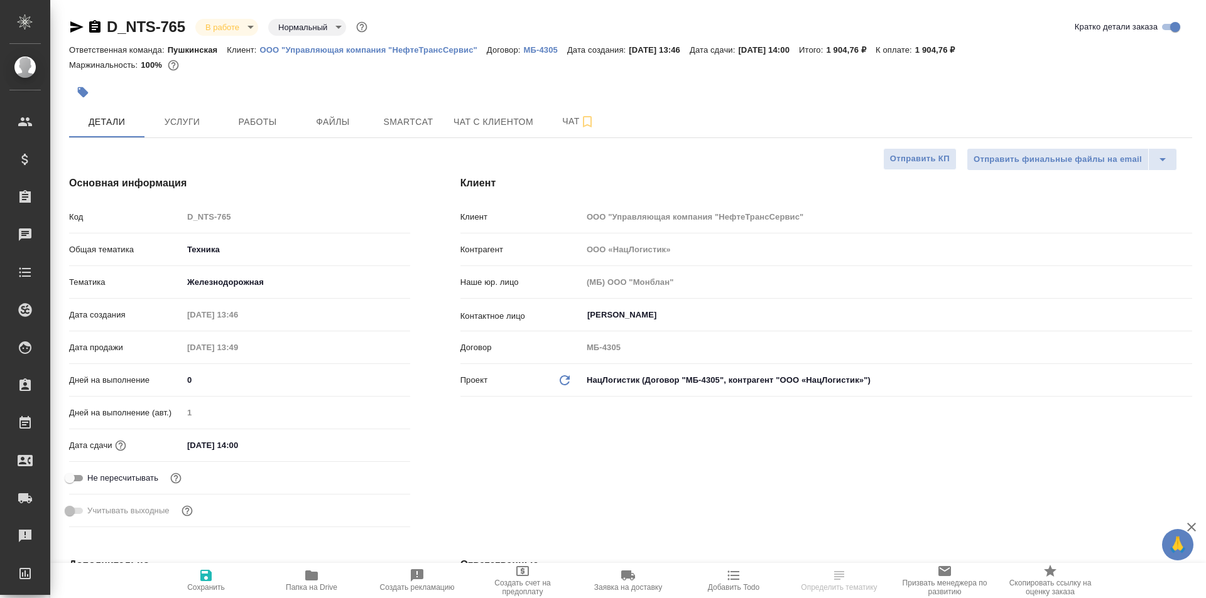
select select "RU"
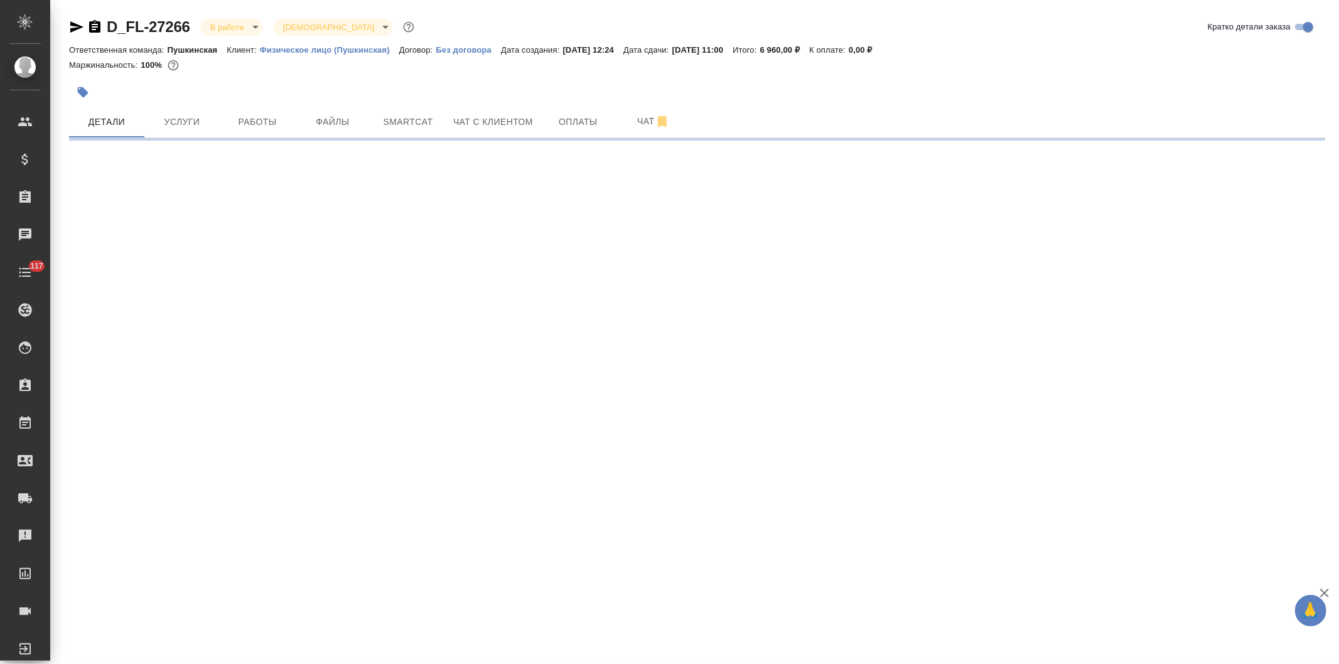
select select "RU"
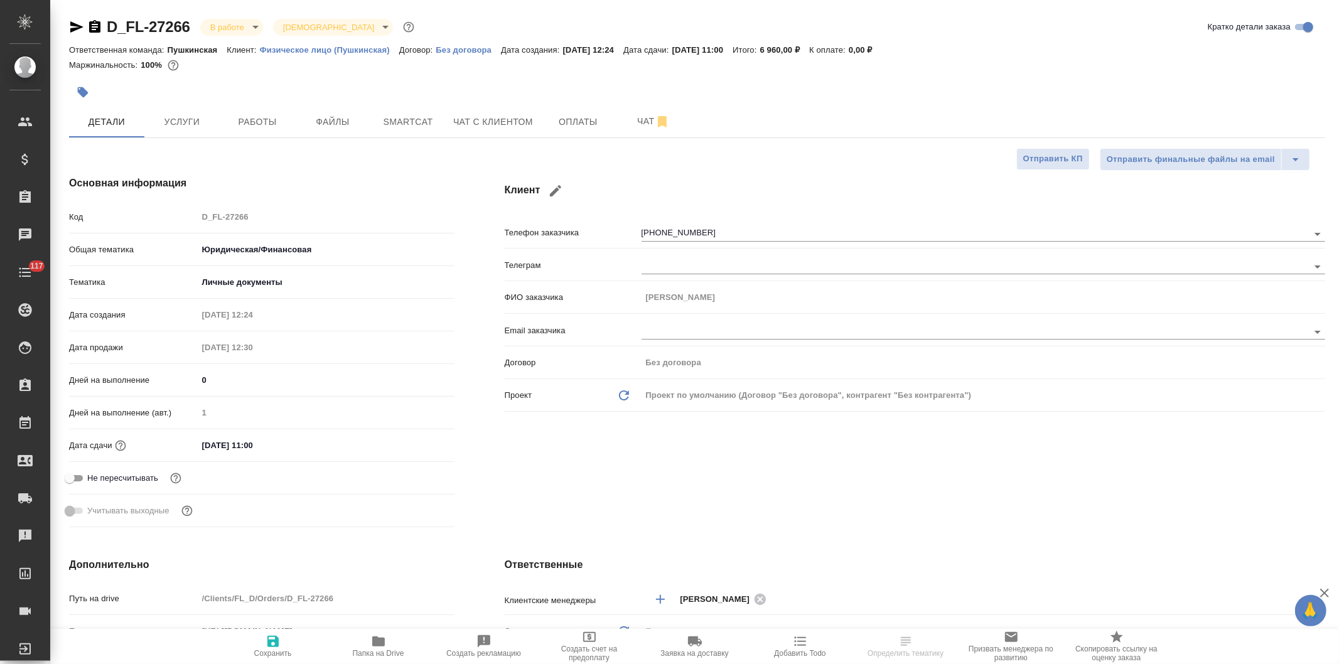
type textarea "x"
click at [258, 117] on span "Работы" at bounding box center [257, 122] width 60 height 16
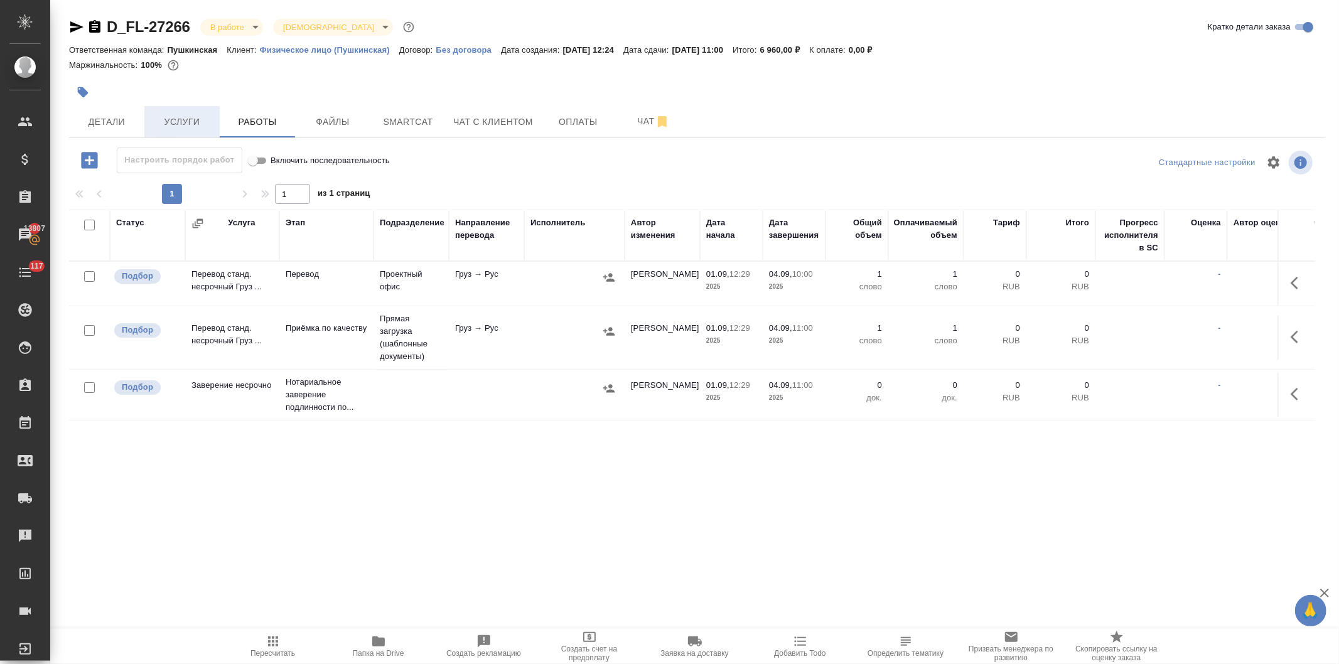
click at [180, 114] on span "Услуги" at bounding box center [182, 122] width 60 height 16
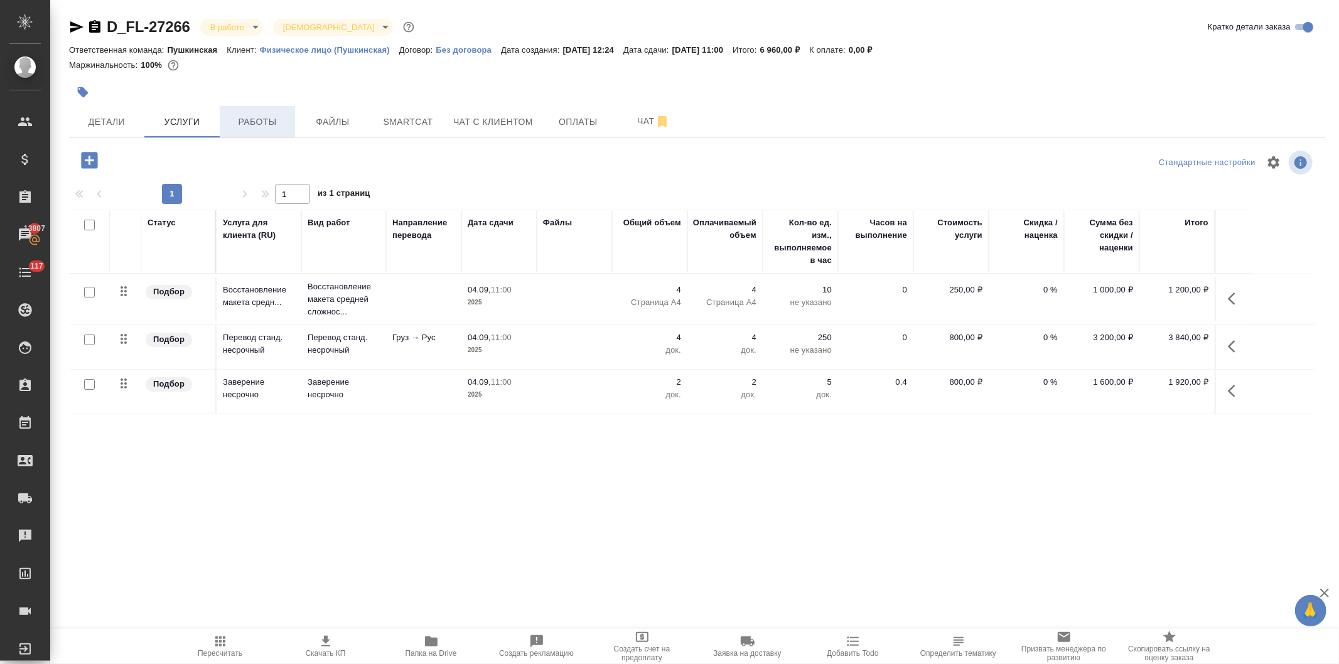
click at [265, 127] on span "Работы" at bounding box center [257, 122] width 60 height 16
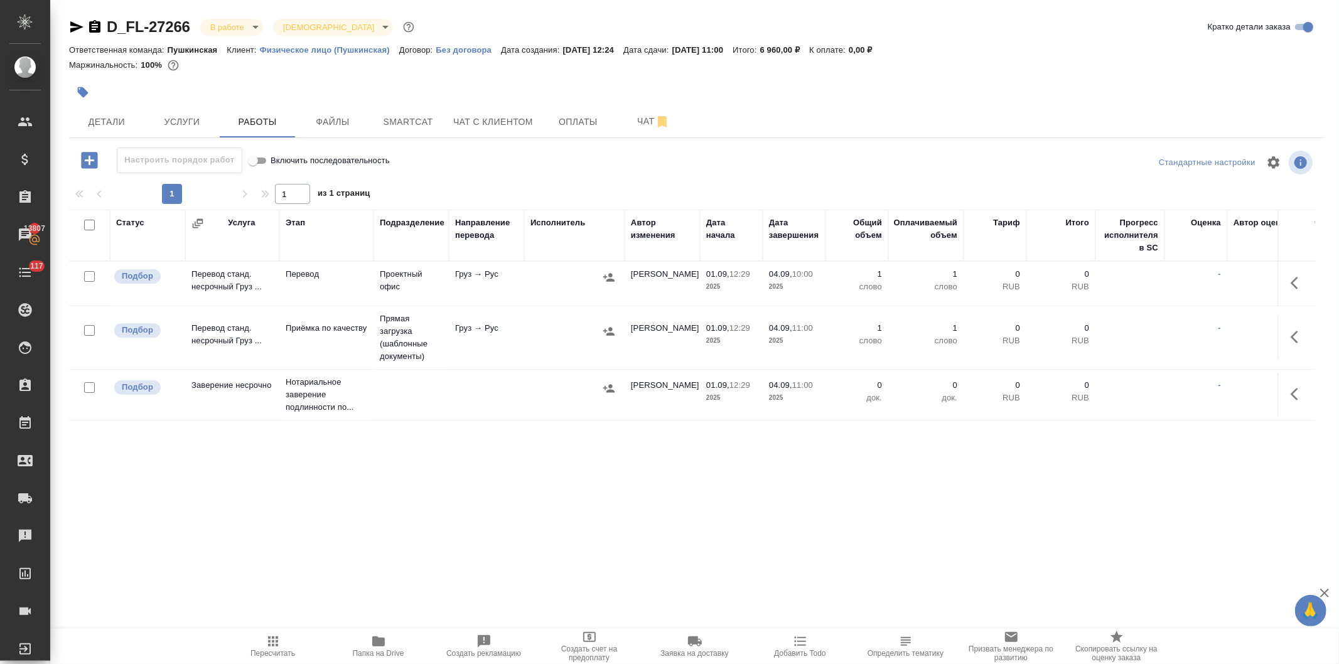
click at [178, 123] on span "Услуги" at bounding box center [182, 122] width 60 height 16
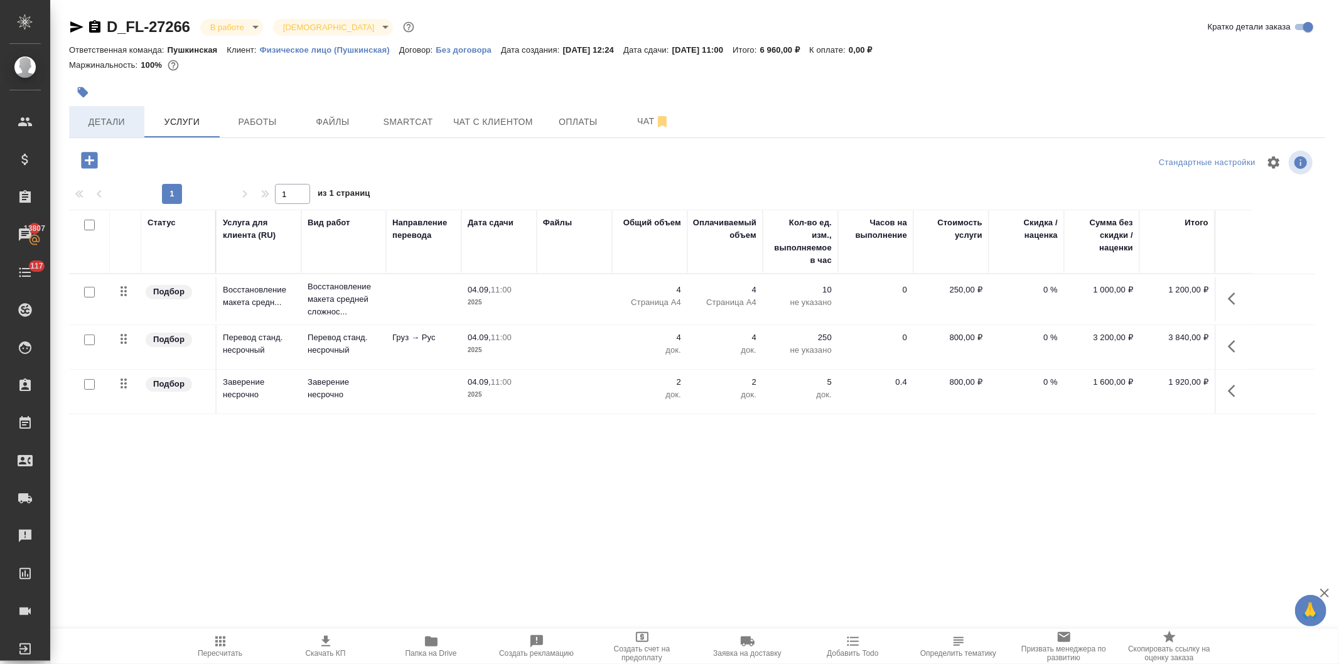
click at [100, 119] on span "Детали" at bounding box center [107, 122] width 60 height 16
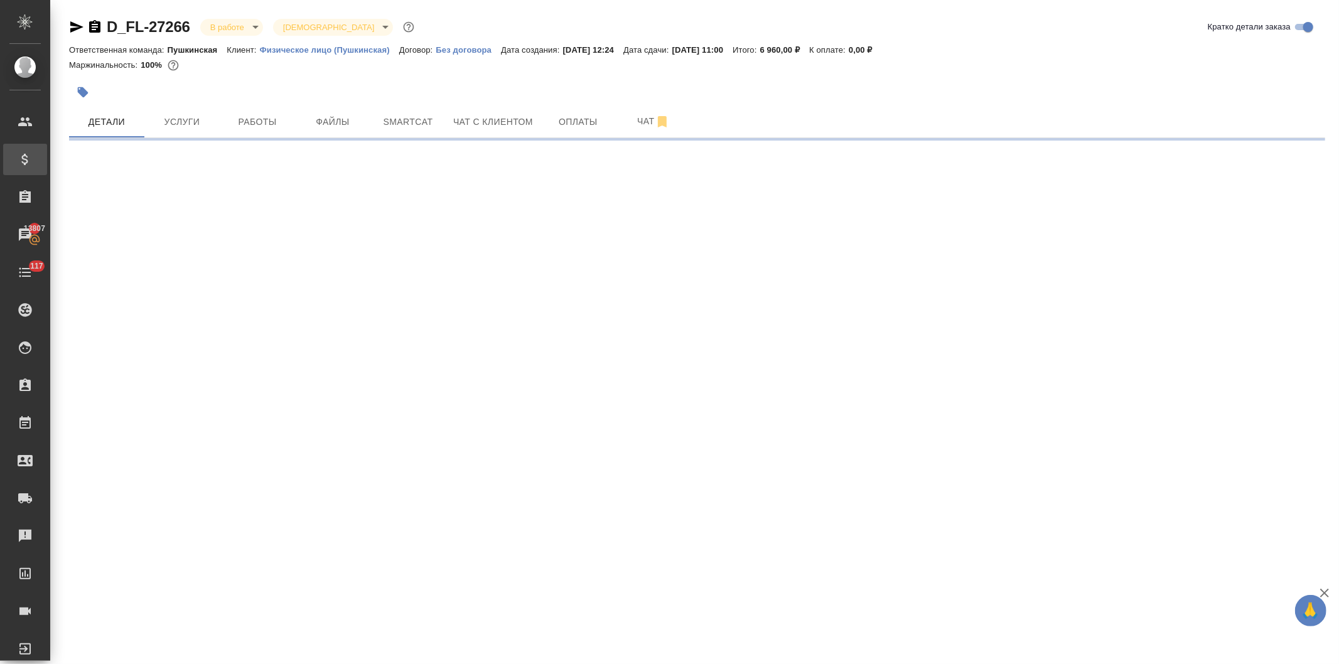
select select "RU"
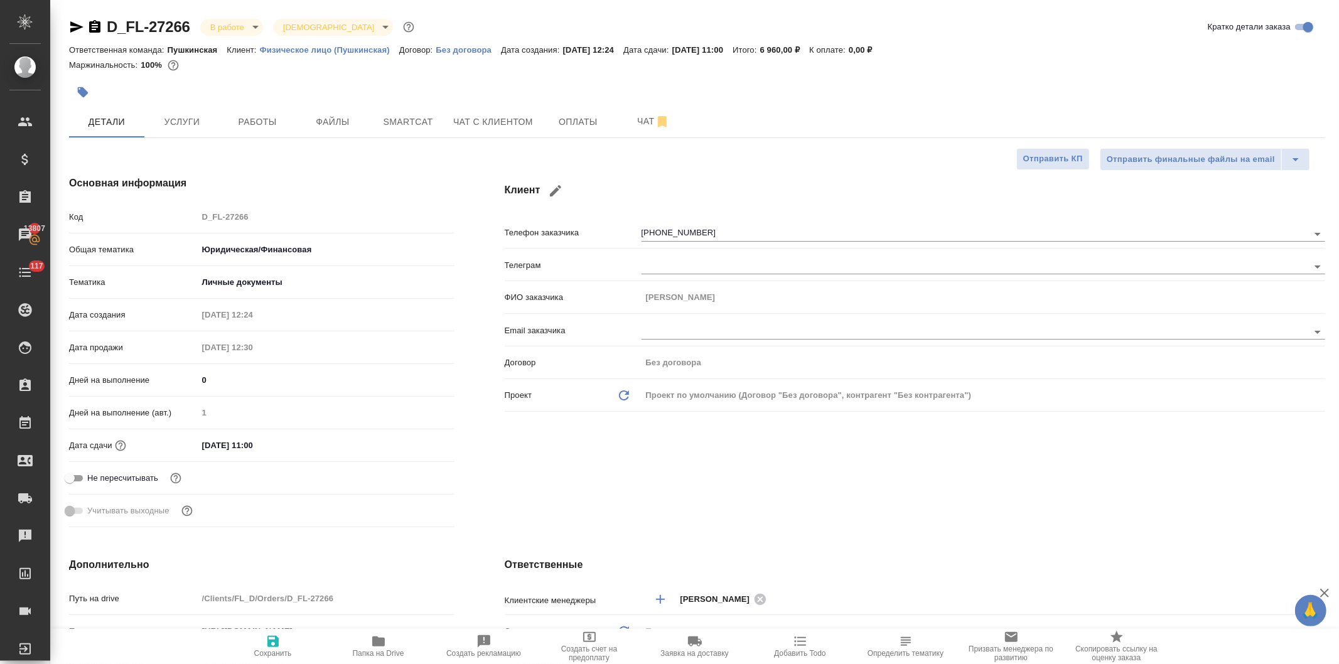
type textarea "x"
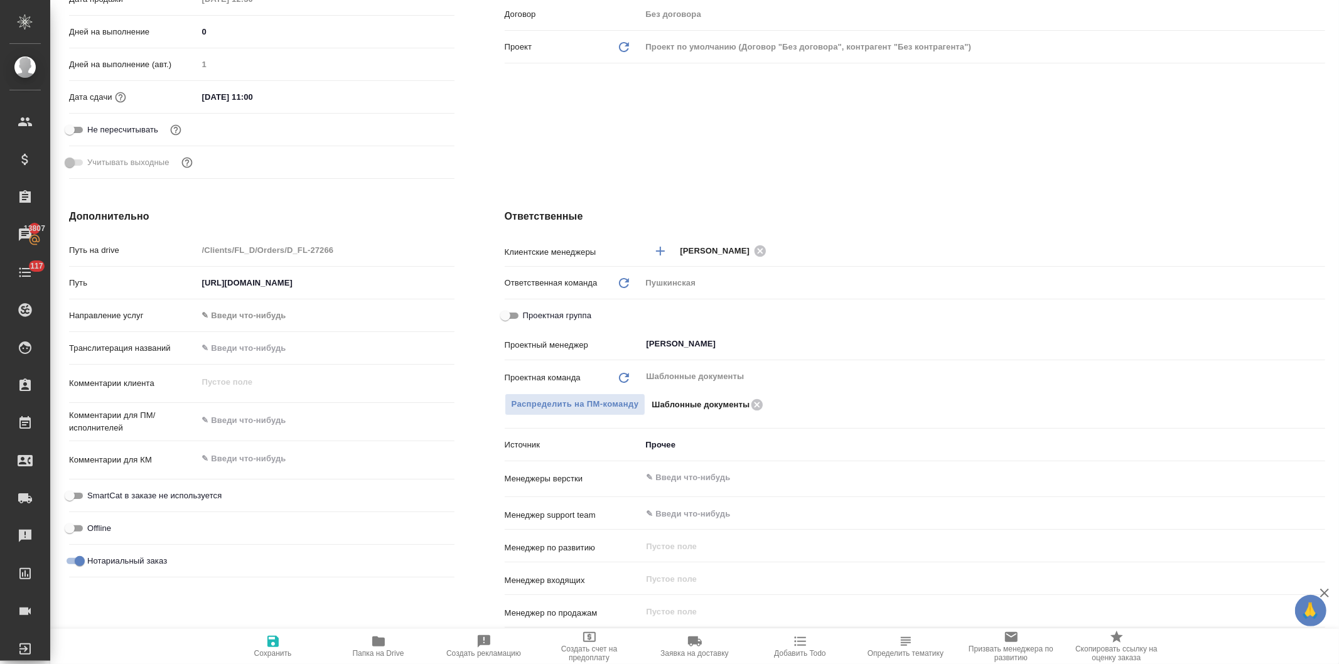
drag, startPoint x: 504, startPoint y: 315, endPoint x: 551, endPoint y: 331, distance: 50.2
click at [504, 315] on input "Проектная группа" at bounding box center [505, 315] width 45 height 15
checkbox input "true"
type textarea "x"
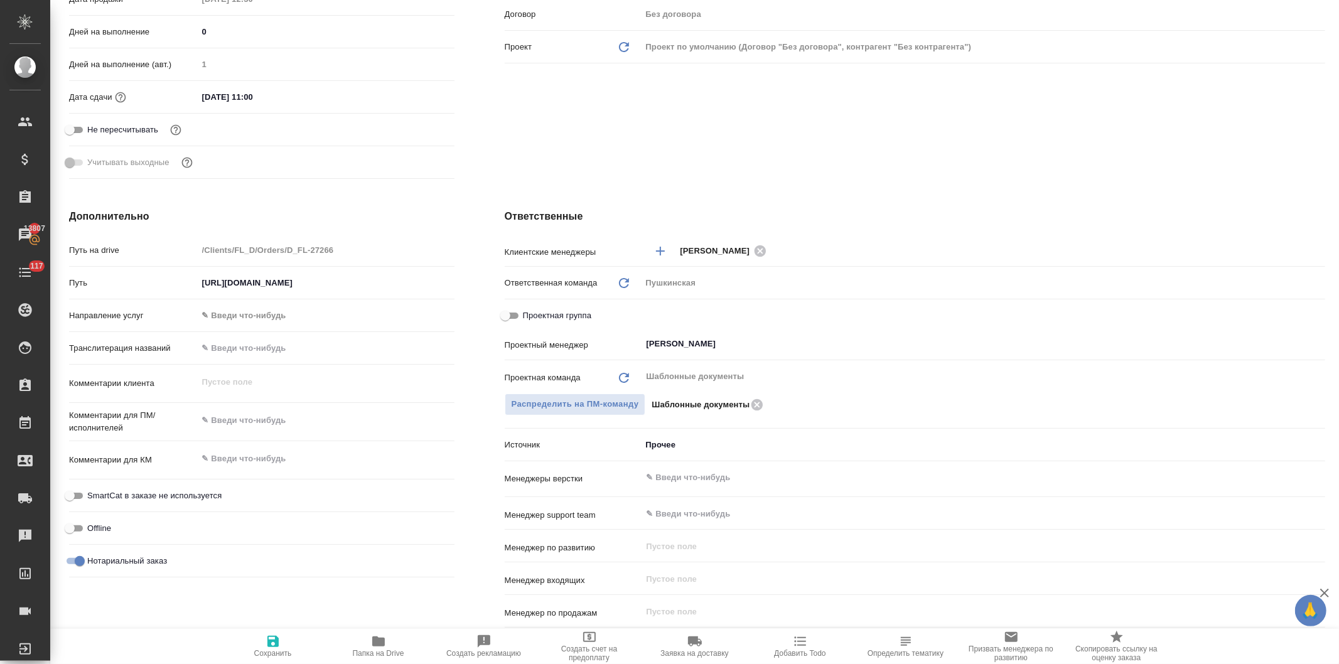
type textarea "x"
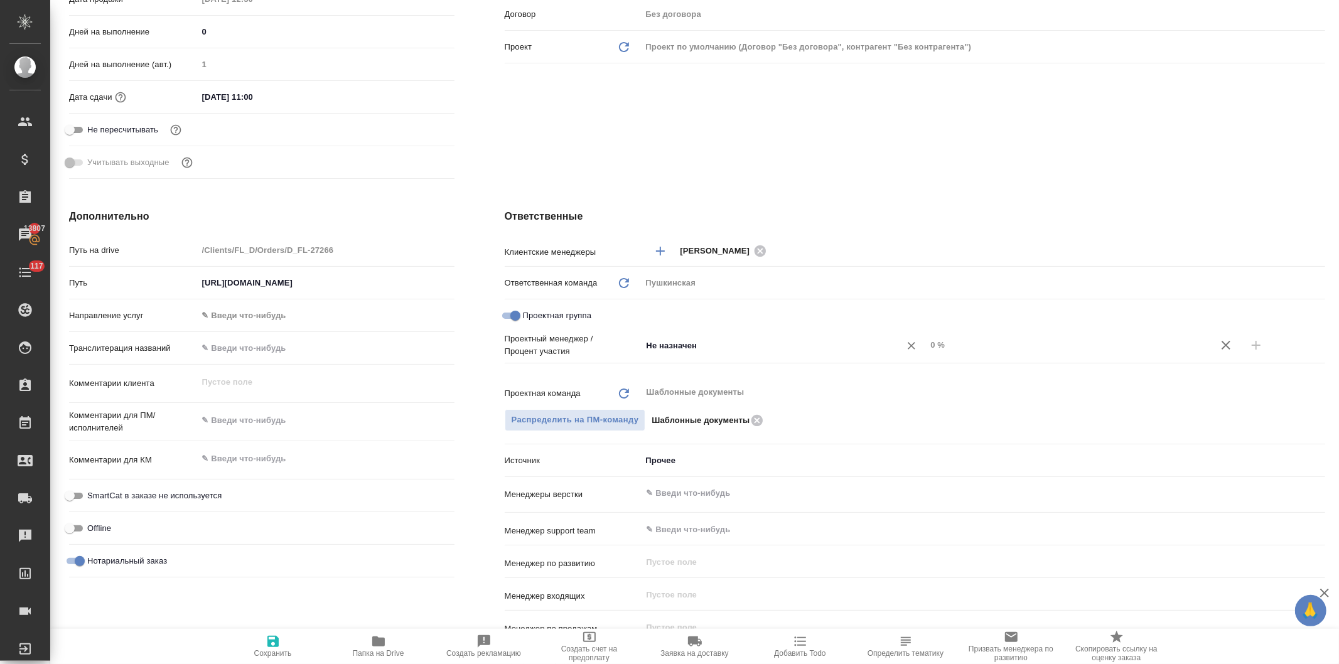
click at [656, 345] on input "Не назначен" at bounding box center [763, 345] width 235 height 15
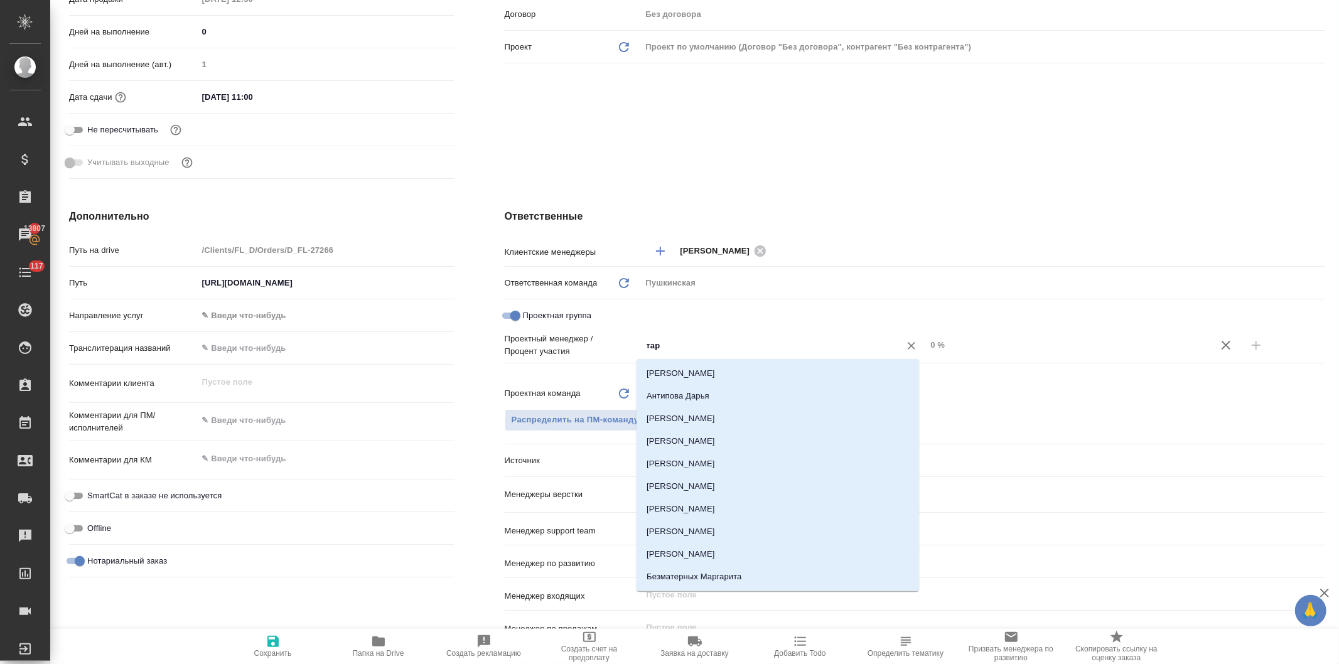
type input "тара"
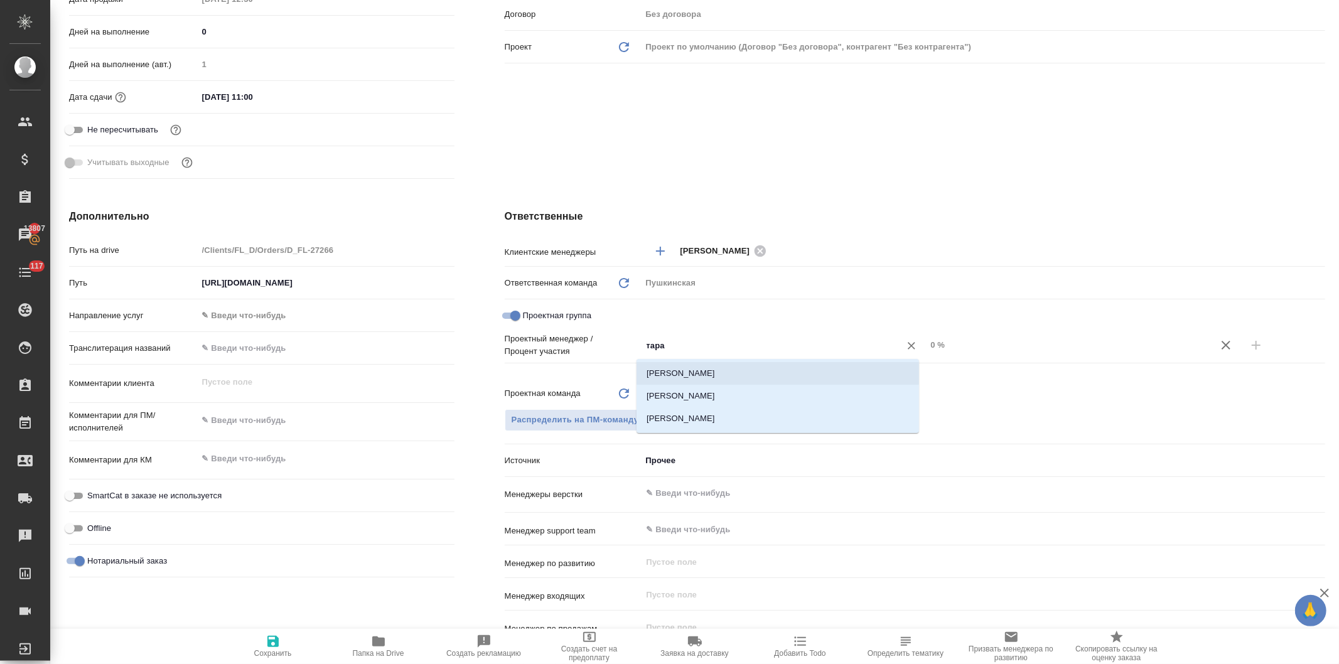
click at [691, 377] on li "[PERSON_NAME] [PERSON_NAME]" at bounding box center [778, 373] width 283 height 23
type textarea "x"
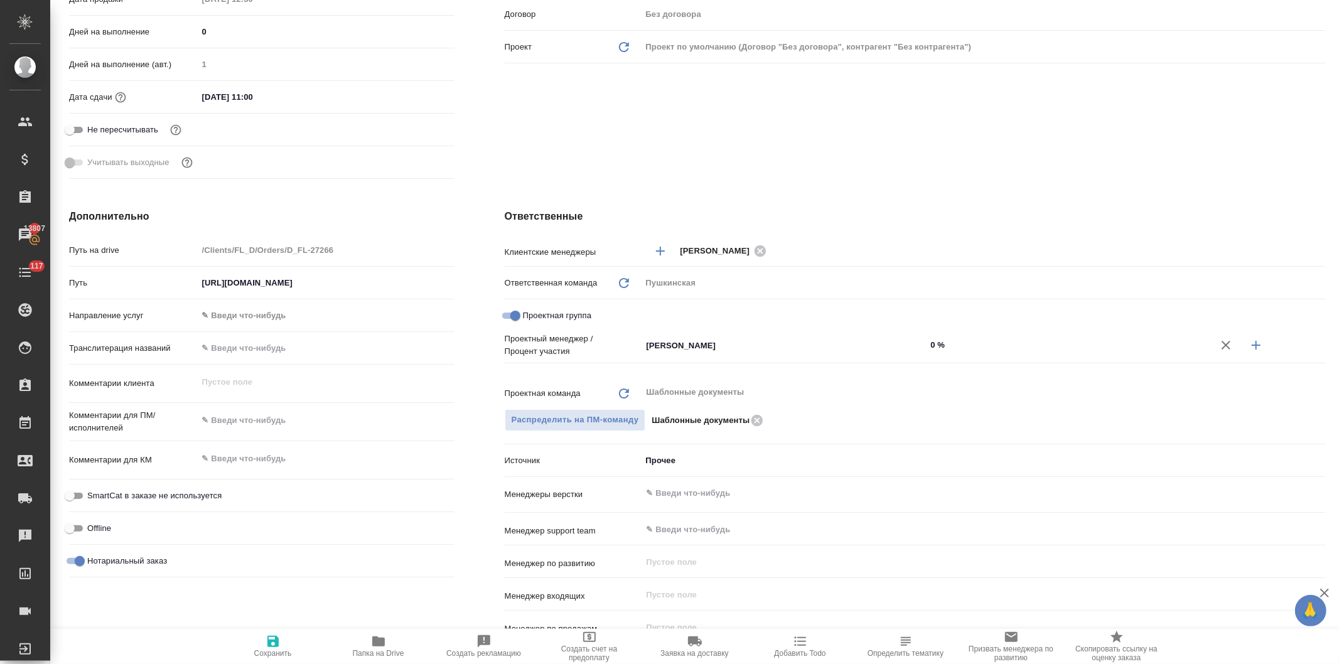
click at [926, 342] on input "0 %" at bounding box center [1068, 345] width 285 height 18
type input "50 %"
type textarea "x"
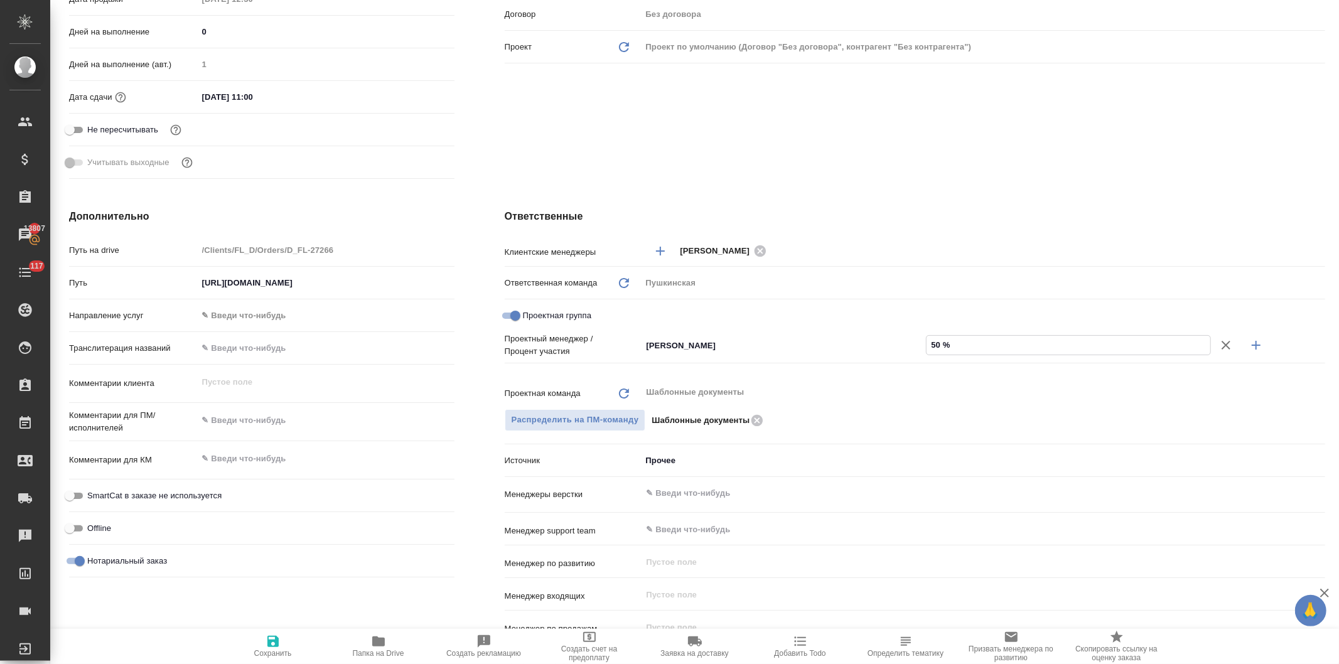
type input "550 %"
type textarea "x"
type input "55 %"
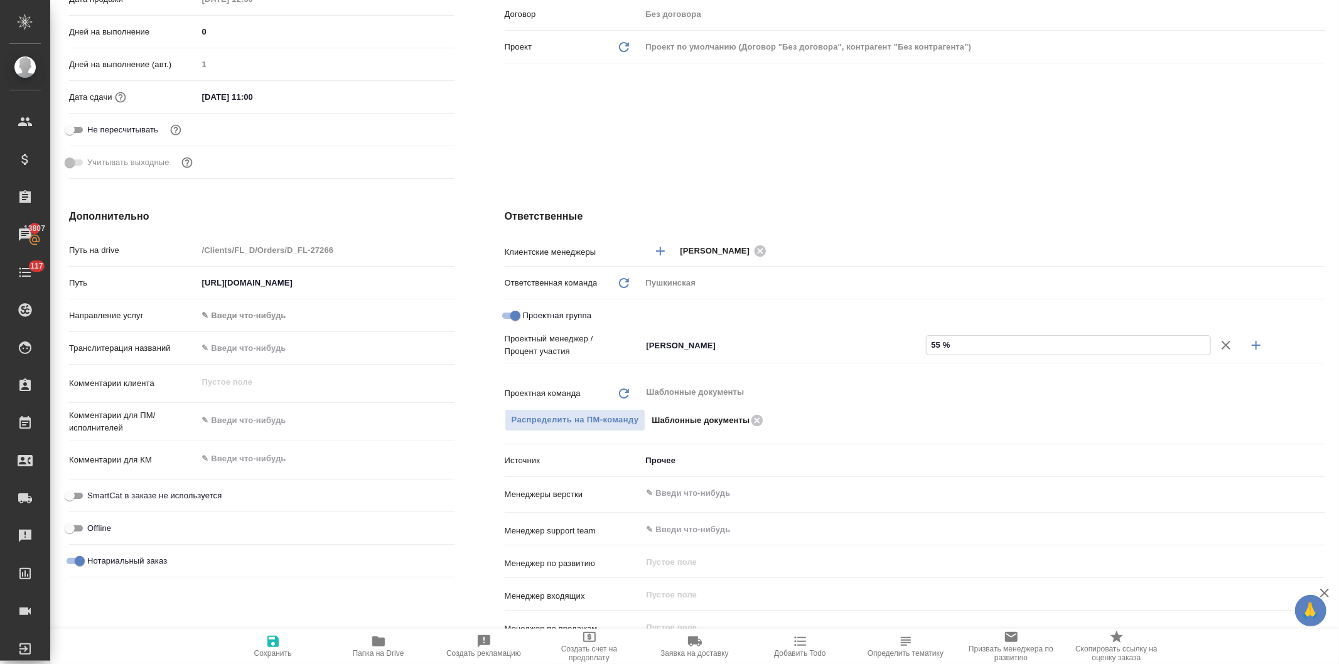
type textarea "x"
type input "55 %"
click at [1249, 343] on icon "button" at bounding box center [1256, 345] width 15 height 15
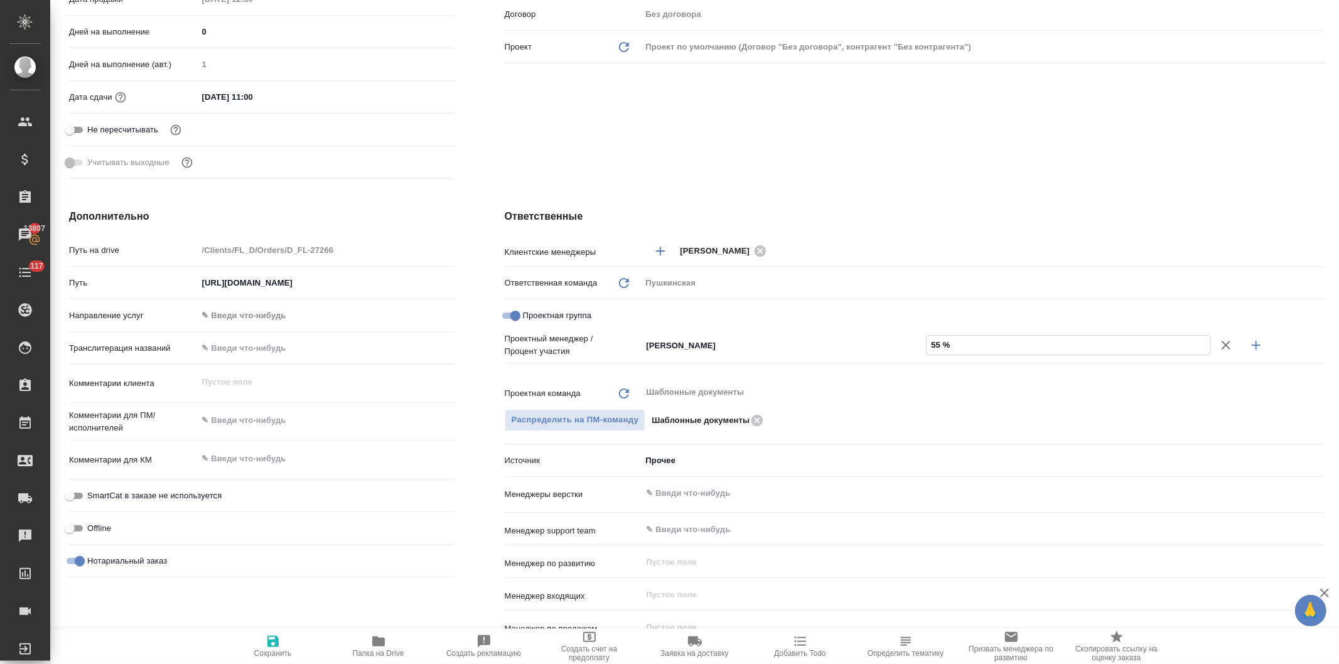
type textarea "x"
click at [673, 365] on input "Не назначен" at bounding box center [763, 366] width 235 height 15
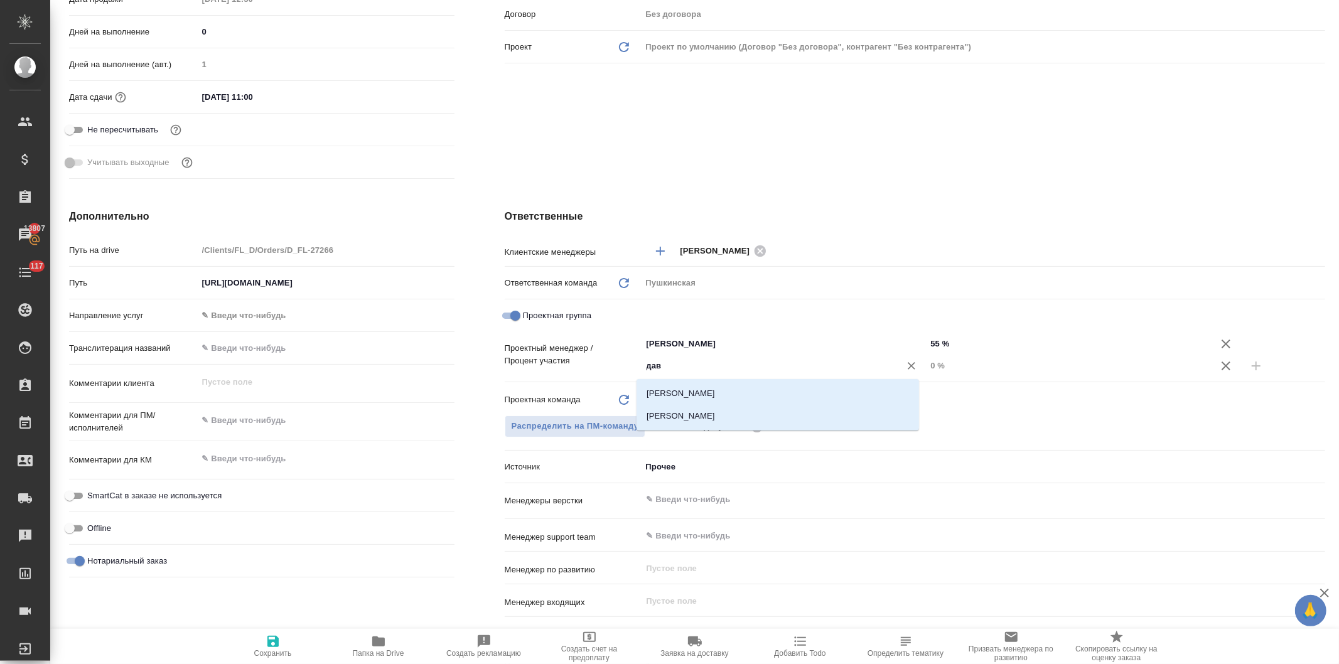
type input "давы"
click at [672, 391] on li "[PERSON_NAME]" at bounding box center [778, 393] width 283 height 23
type textarea "x"
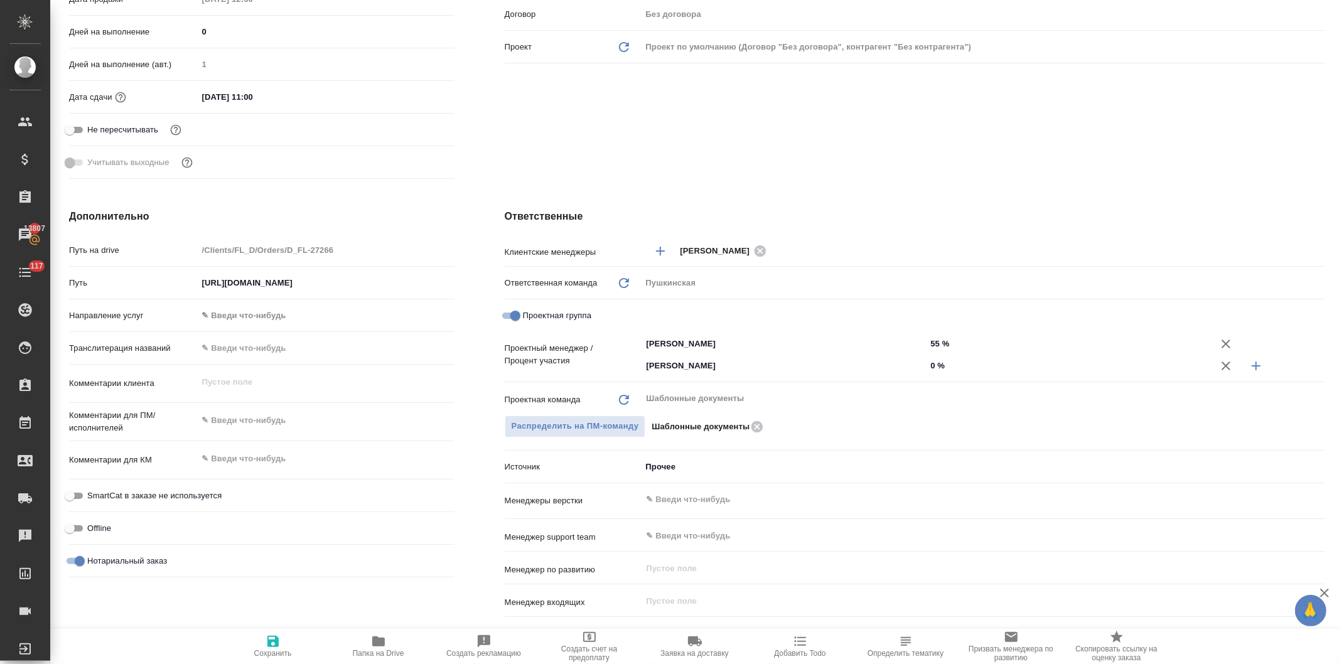
click at [927, 362] on input "0 %" at bounding box center [1068, 366] width 285 height 18
type textarea "x"
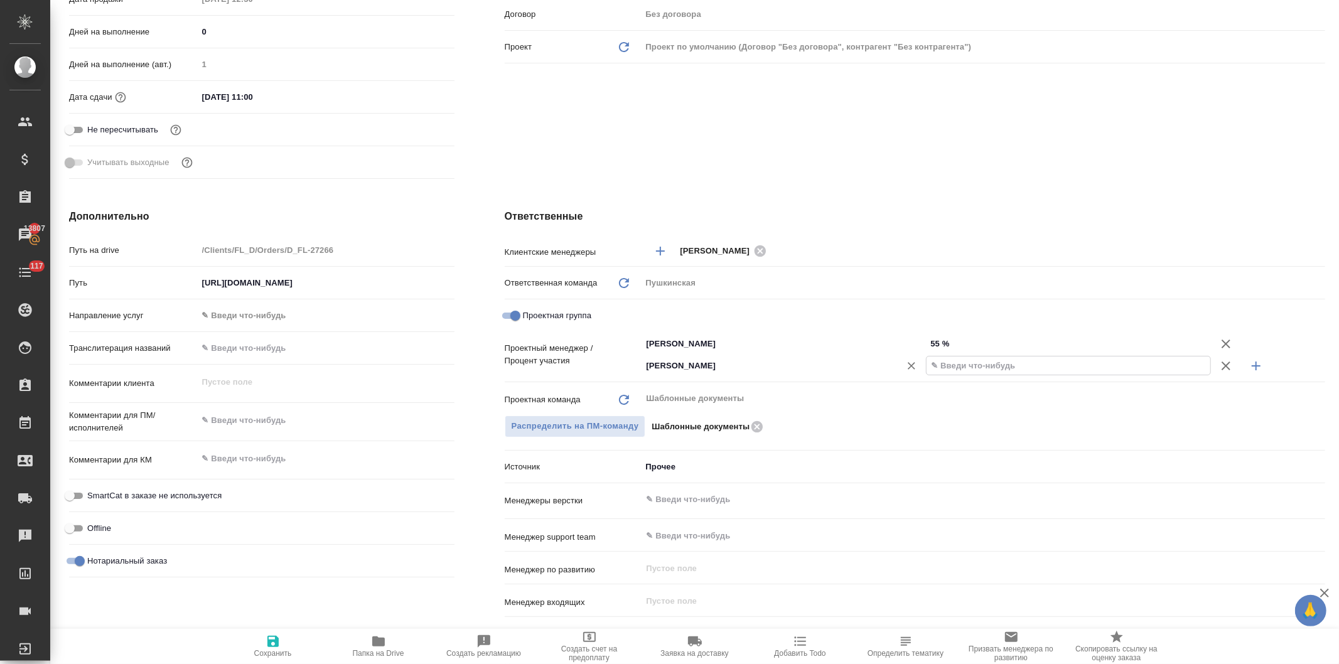
type textarea "x"
type input "45 %"
type textarea "x"
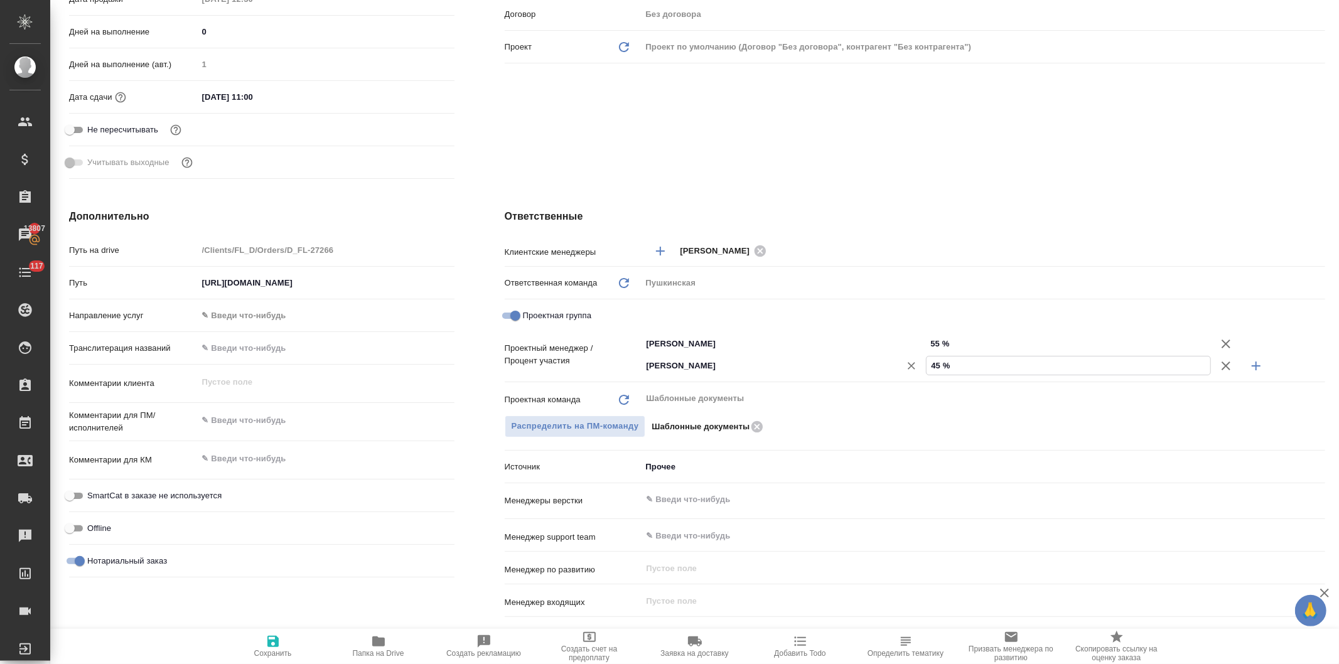
type textarea "x"
type input "45 %"
click at [846, 161] on div "Клиент Телефон заказчика +79260888202 Телеграм ФИО заказчика Стефан Email заказ…" at bounding box center [915, 5] width 871 height 407
click at [273, 644] on icon "button" at bounding box center [273, 641] width 15 height 15
type textarea "x"
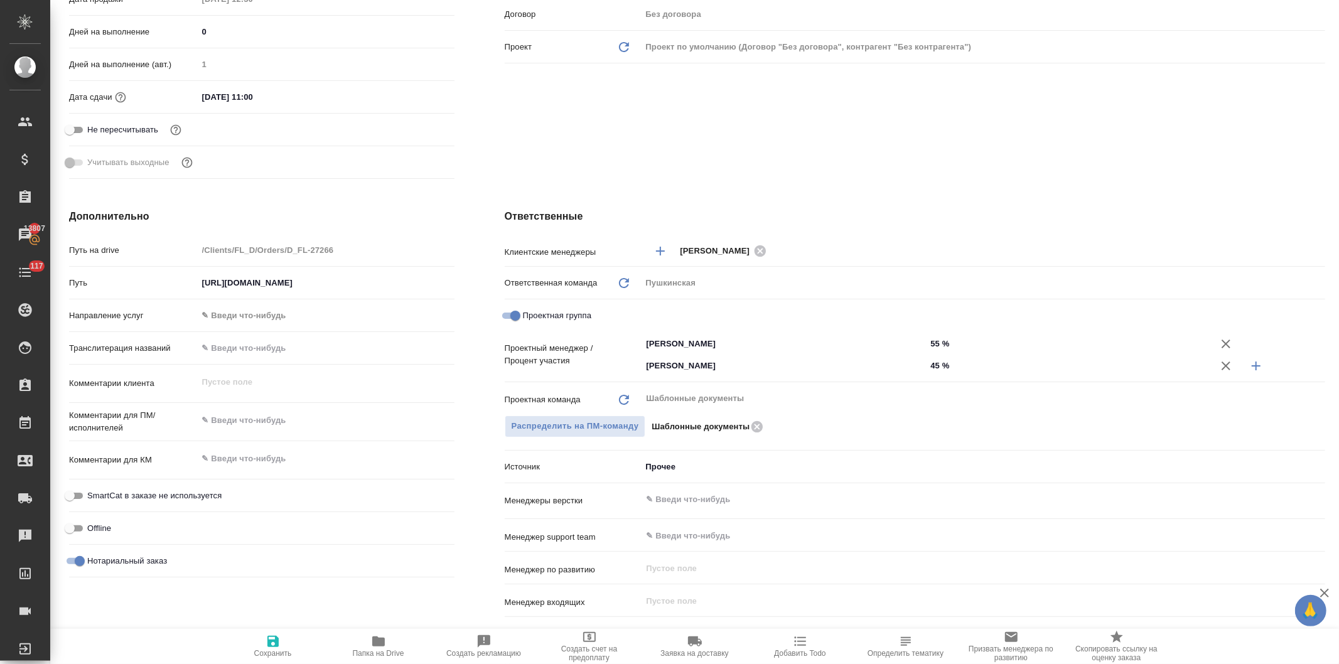
type textarea "x"
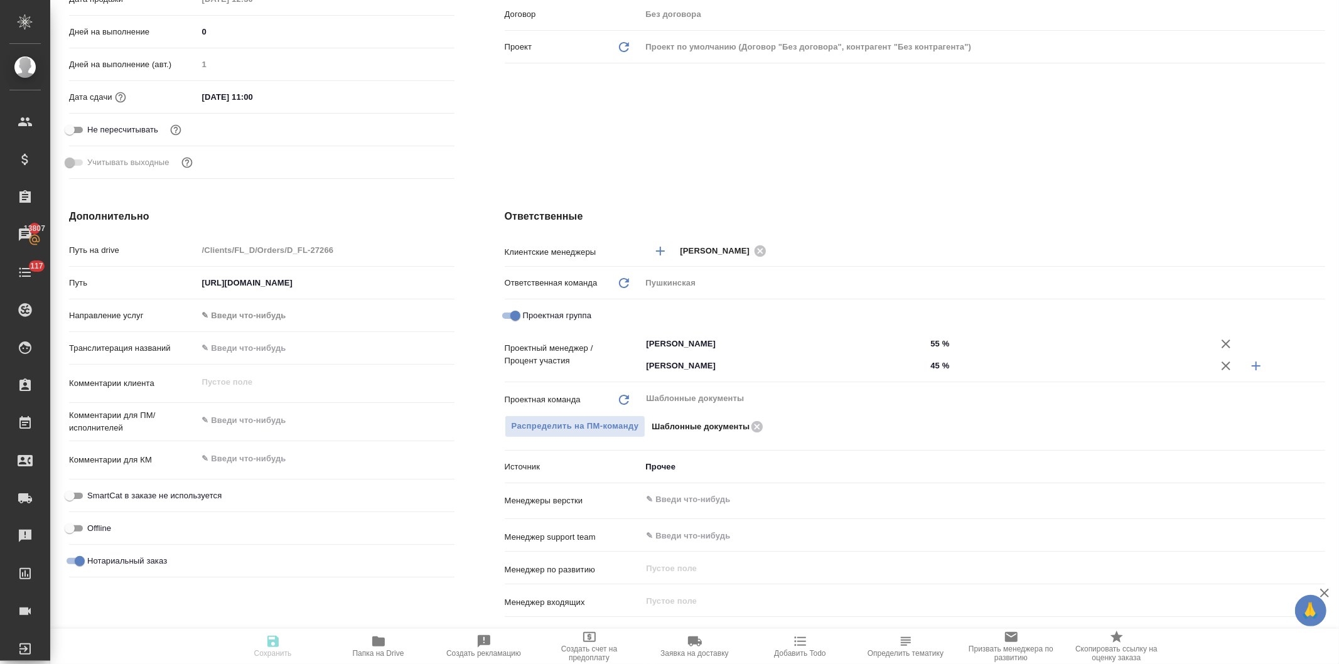
type textarea "x"
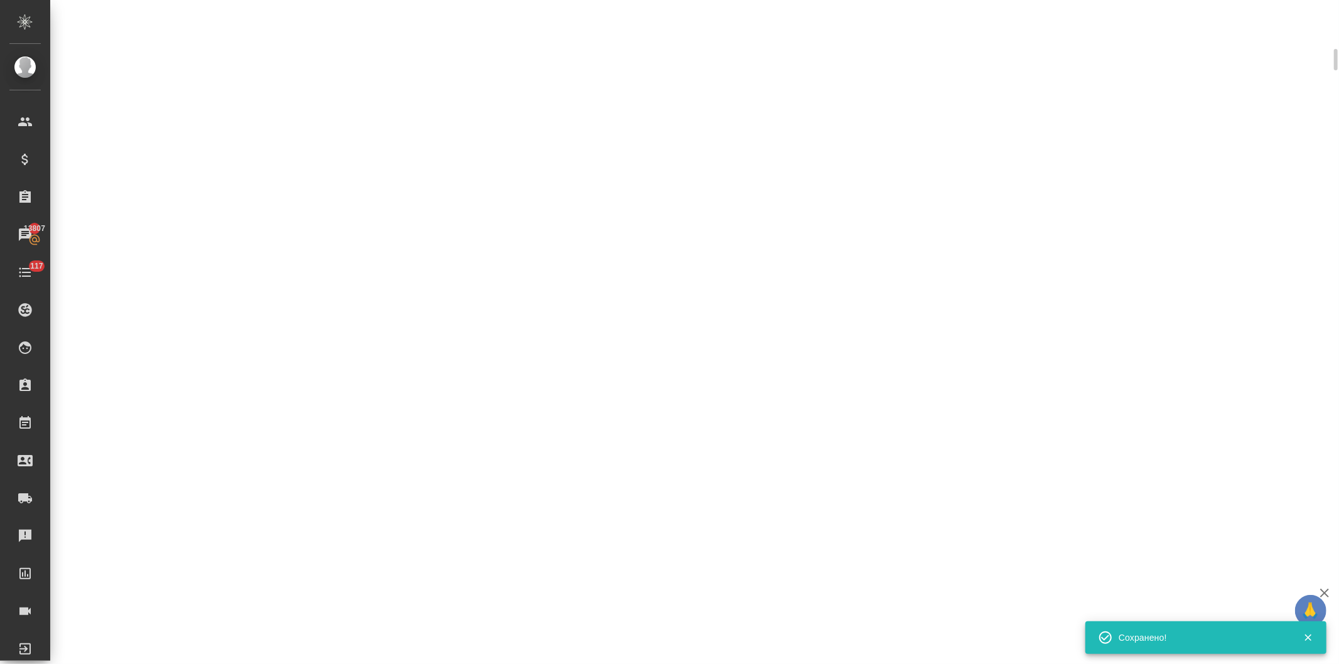
scroll to position [339, 0]
select select "RU"
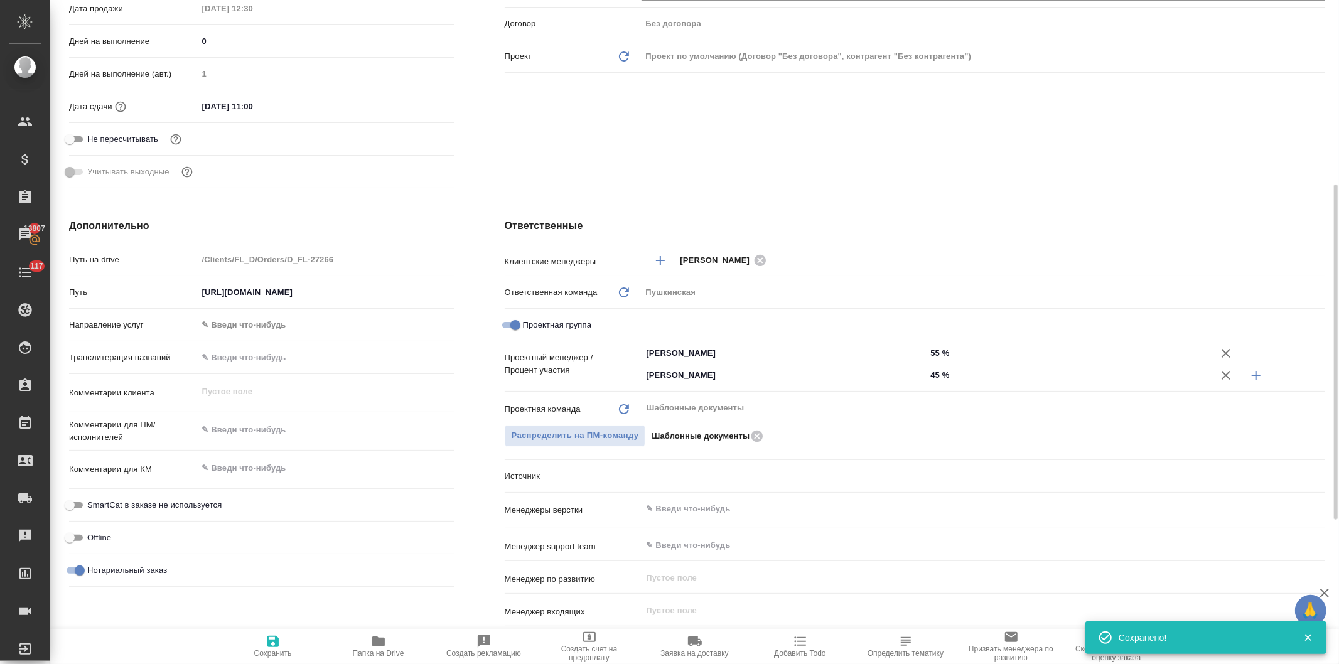
type textarea "x"
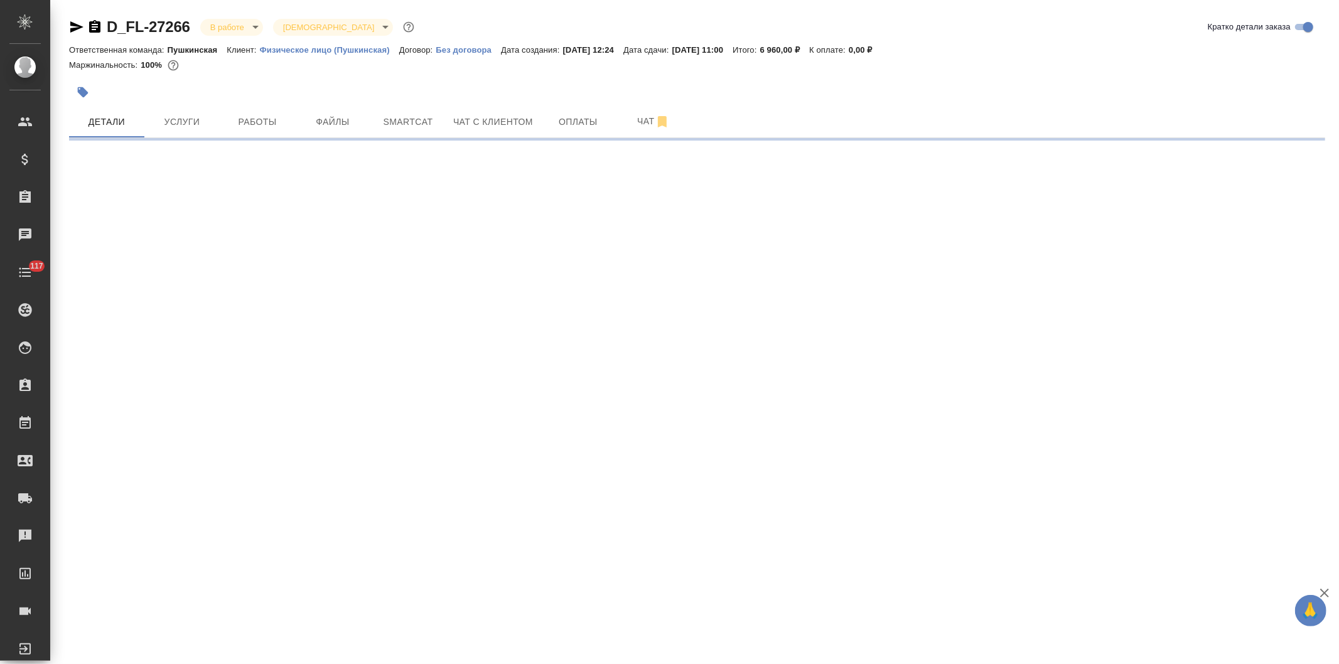
select select "RU"
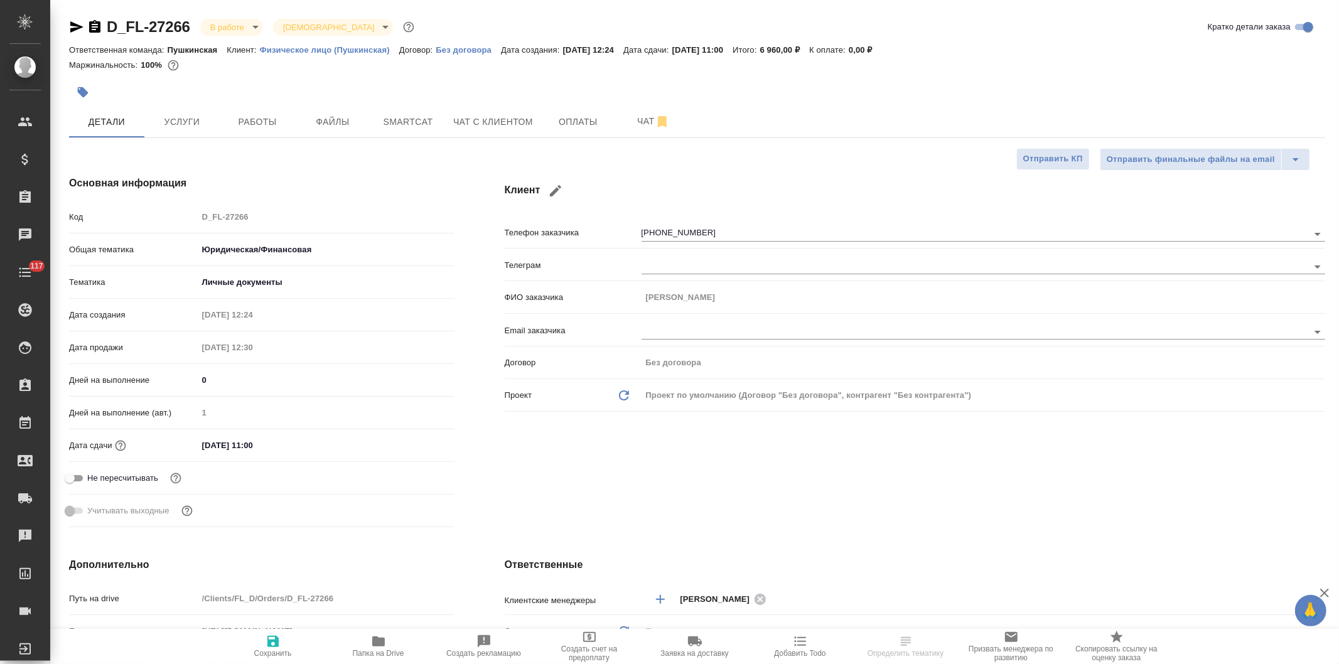
type textarea "x"
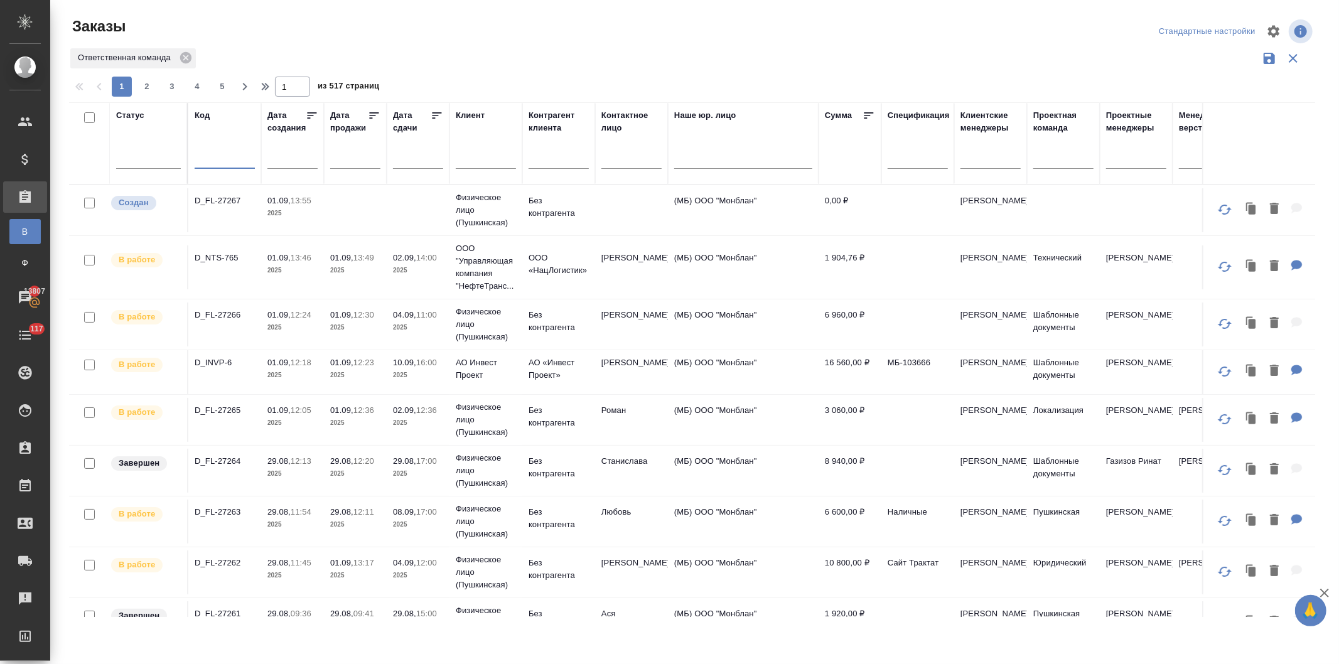
click at [354, 159] on input "text" at bounding box center [359, 158] width 43 height 18
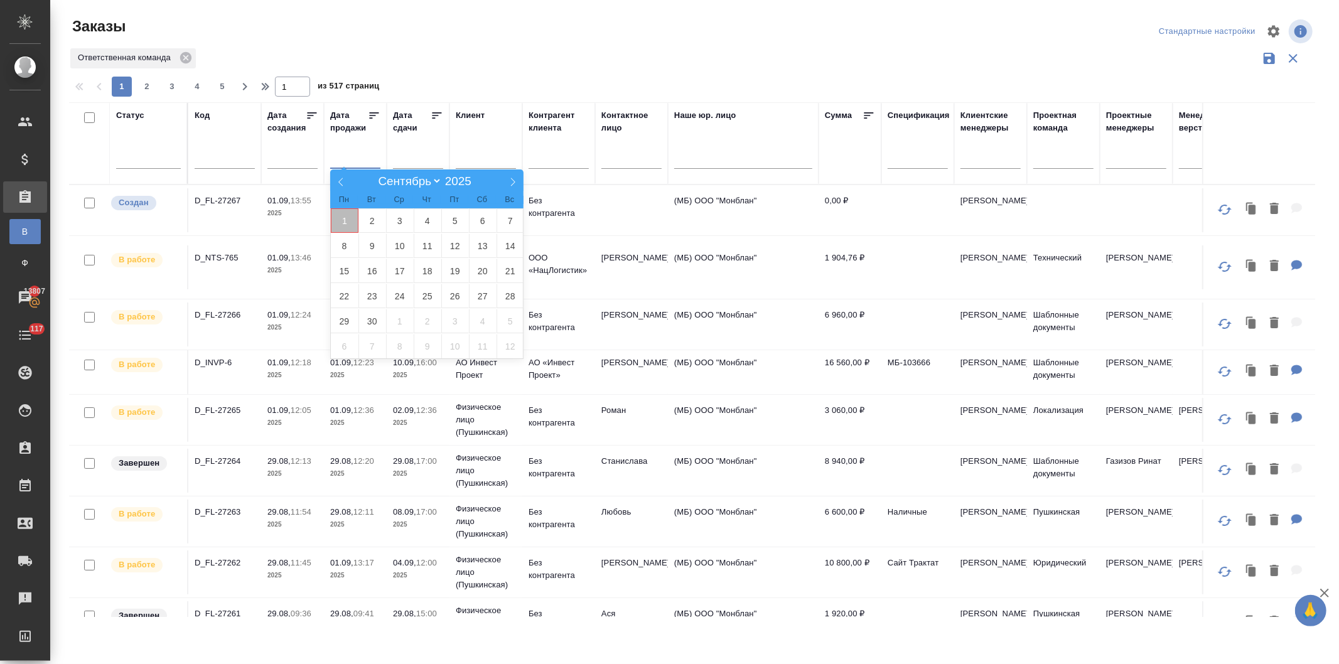
click at [340, 223] on span "1" at bounding box center [345, 220] width 28 height 24
type div "2025-08-31T21:00:00.000Z"
click at [369, 220] on span "2" at bounding box center [373, 220] width 28 height 24
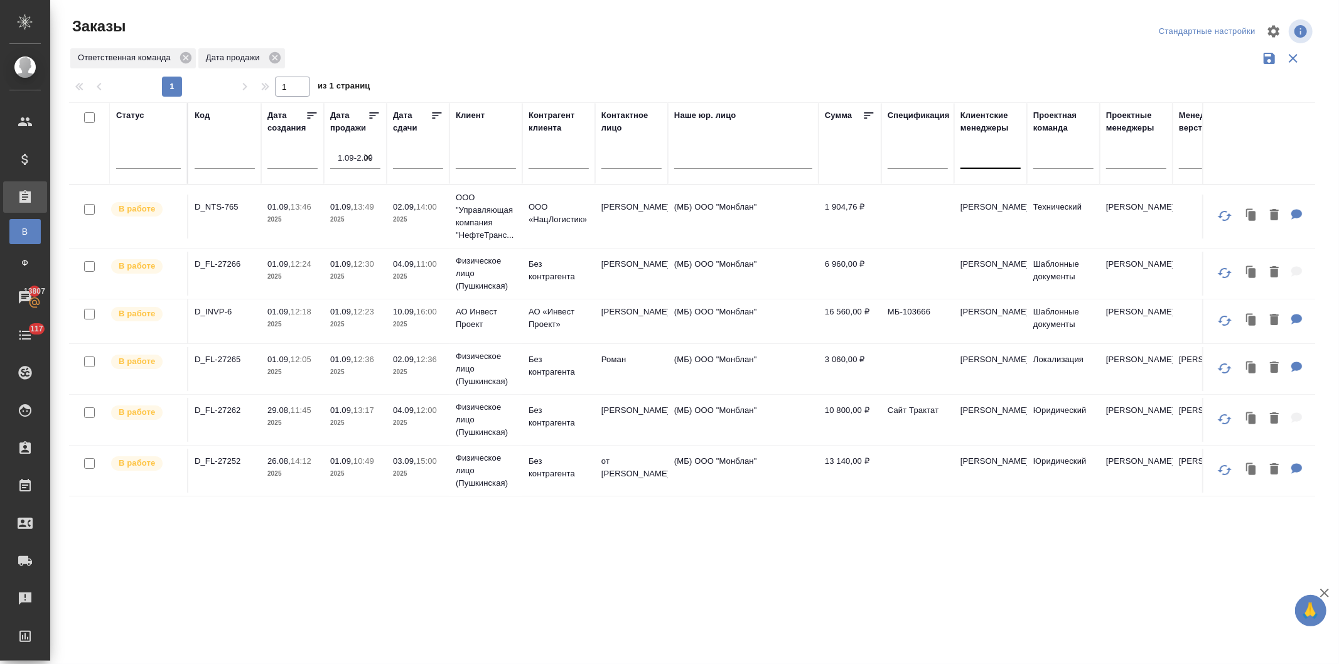
click at [991, 163] on div at bounding box center [991, 156] width 60 height 18
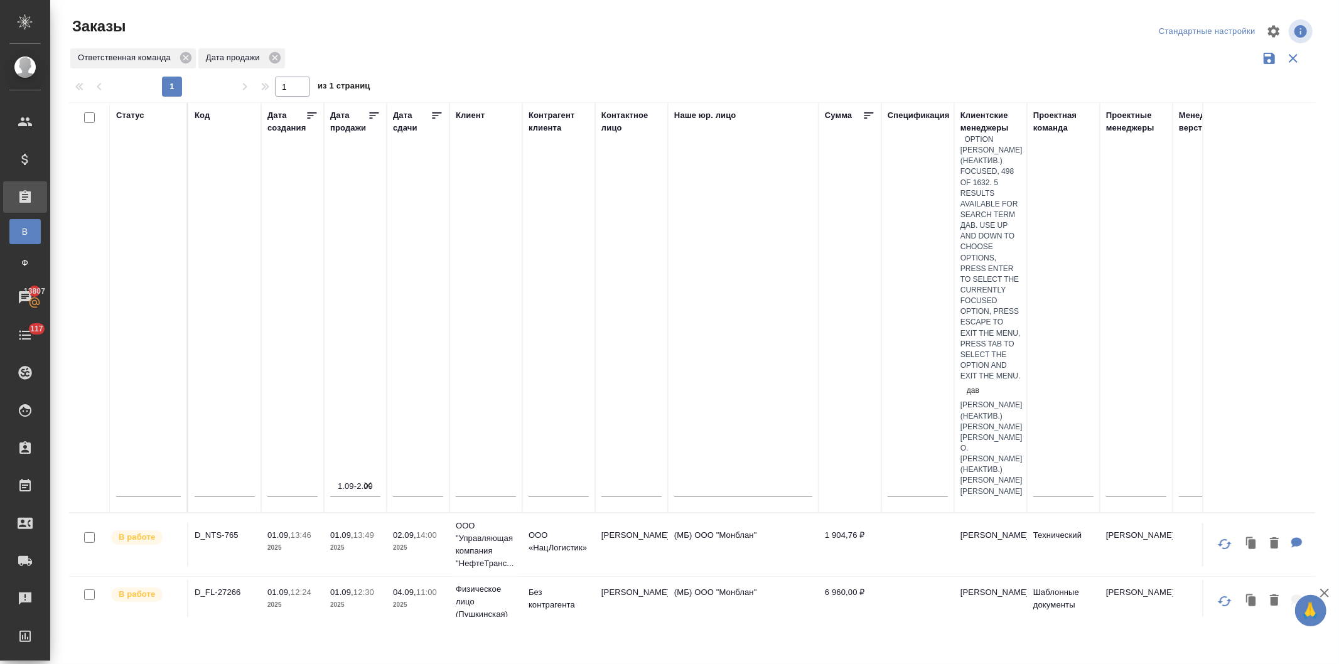
type input "давы"
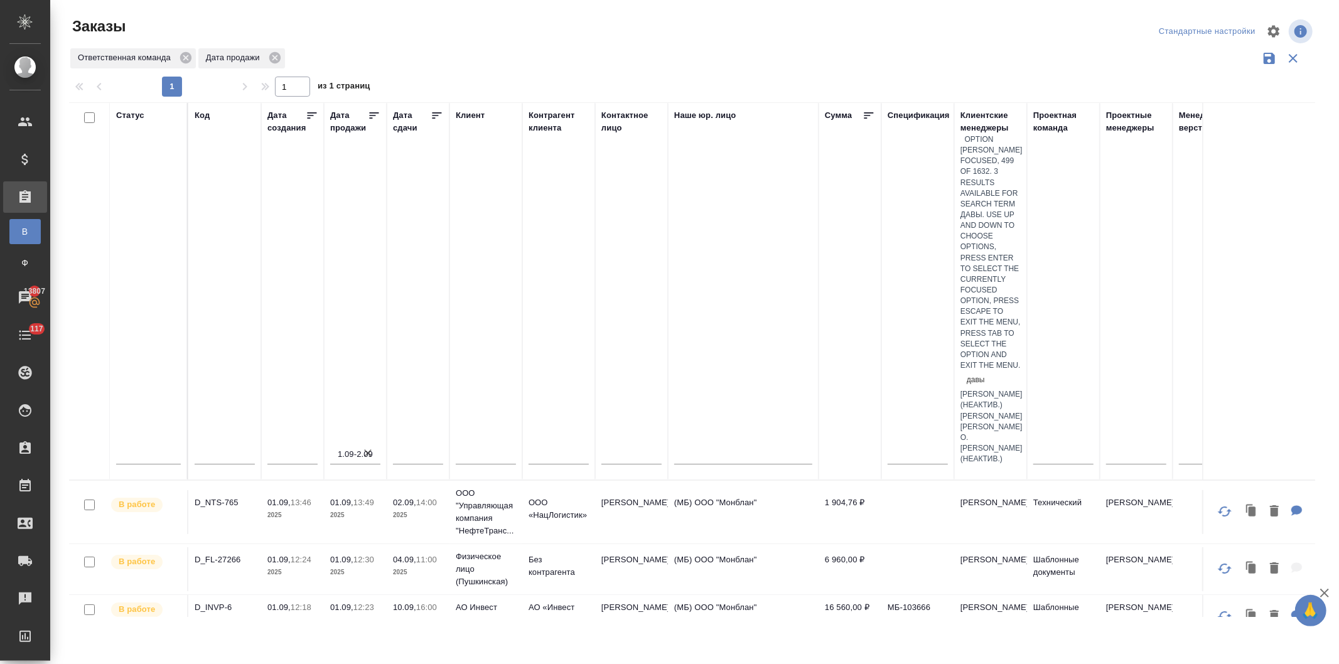
click at [994, 411] on div "[PERSON_NAME]" at bounding box center [991, 416] width 60 height 11
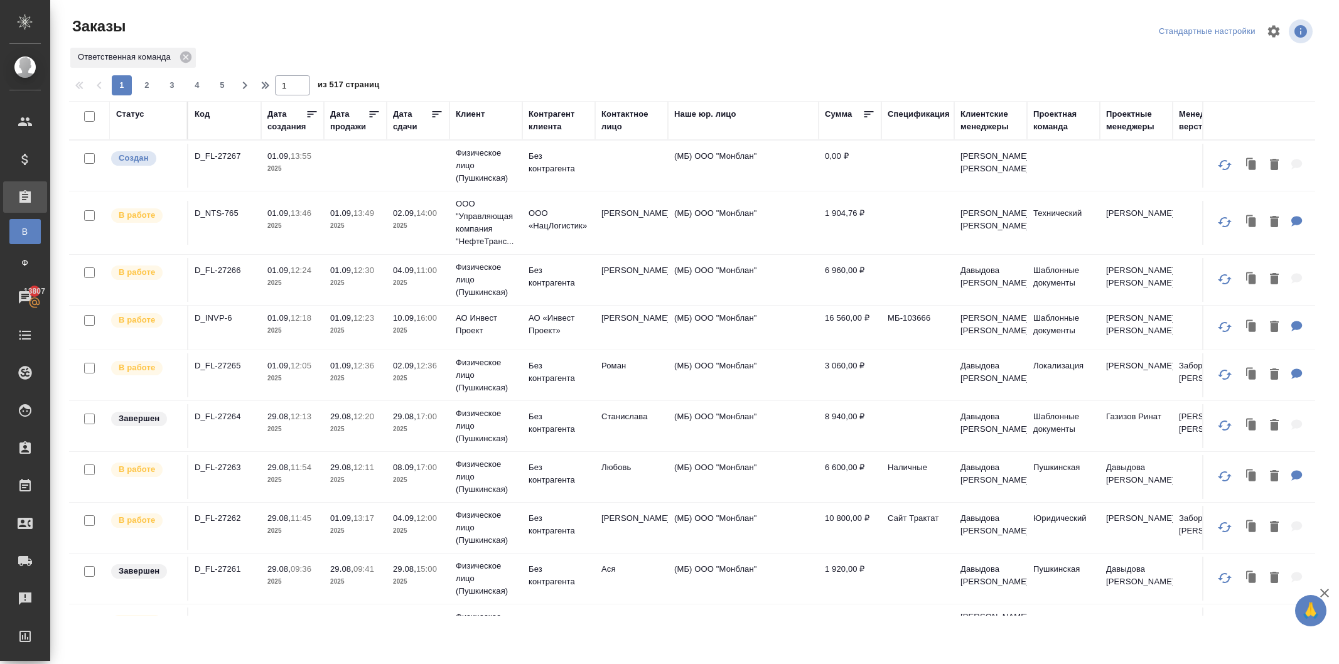
click at [195, 111] on div "Код" at bounding box center [202, 114] width 15 height 13
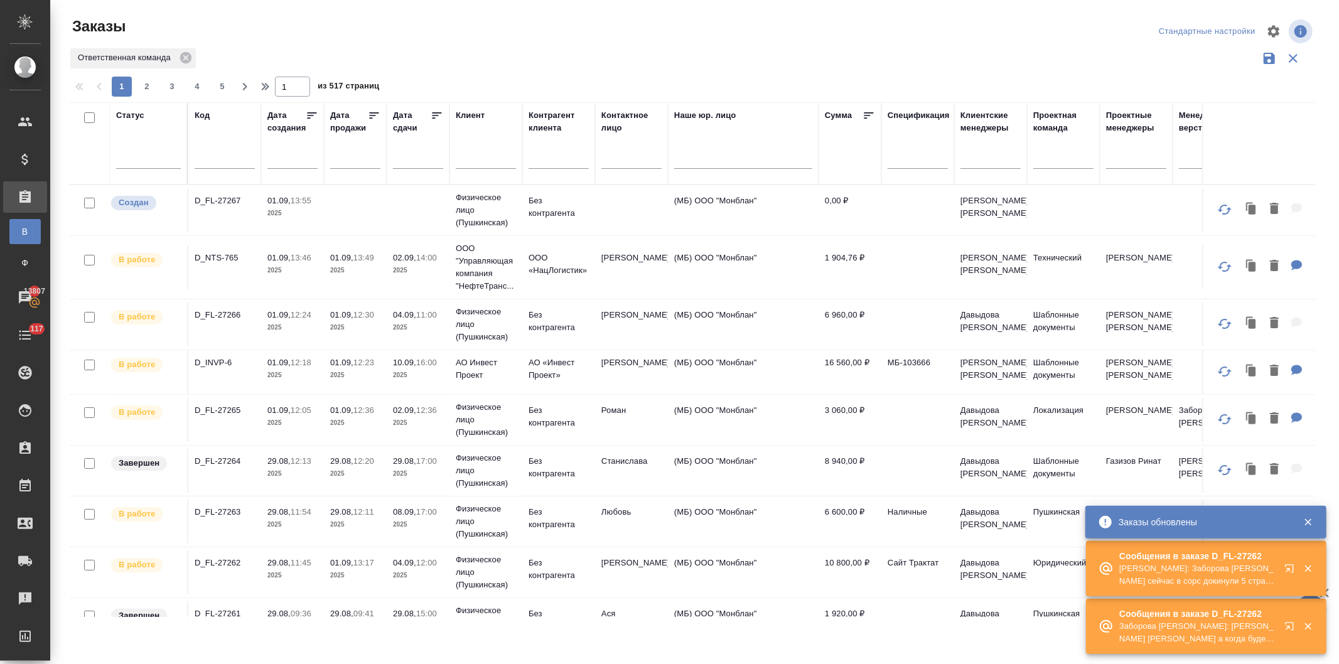
click at [212, 158] on input "text" at bounding box center [225, 161] width 60 height 16
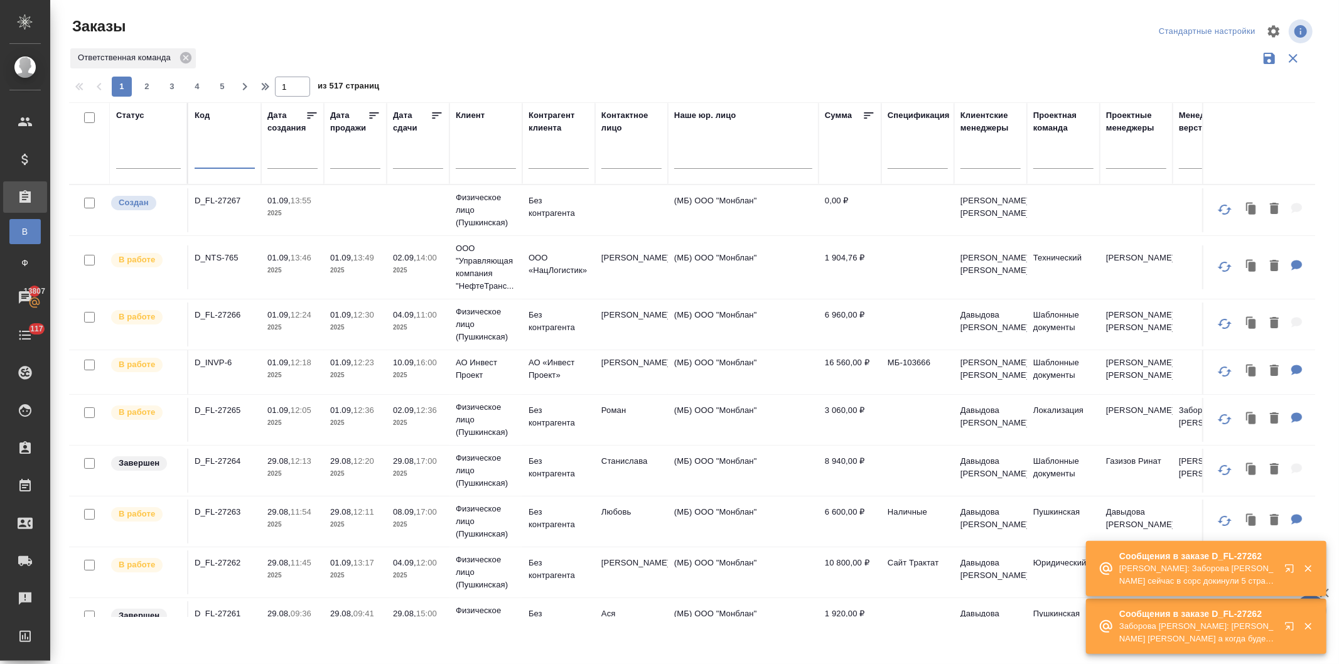
paste input "D_FL-27144"
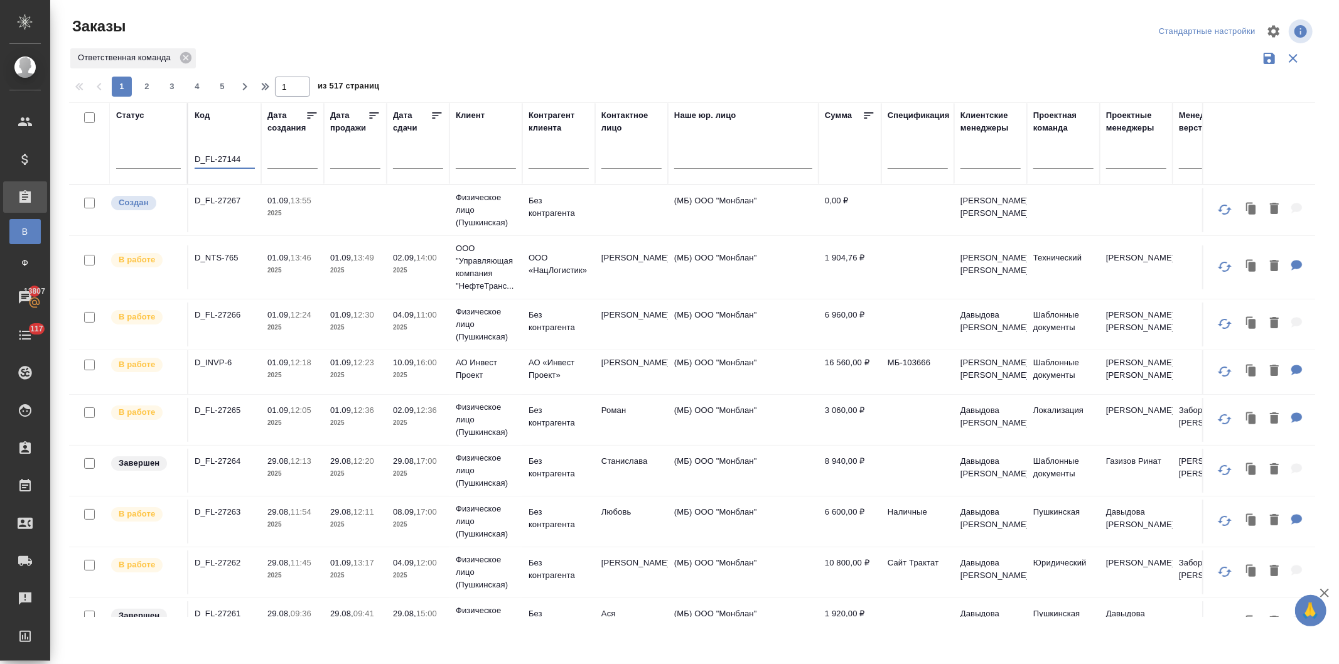
type input "D_FL-27144"
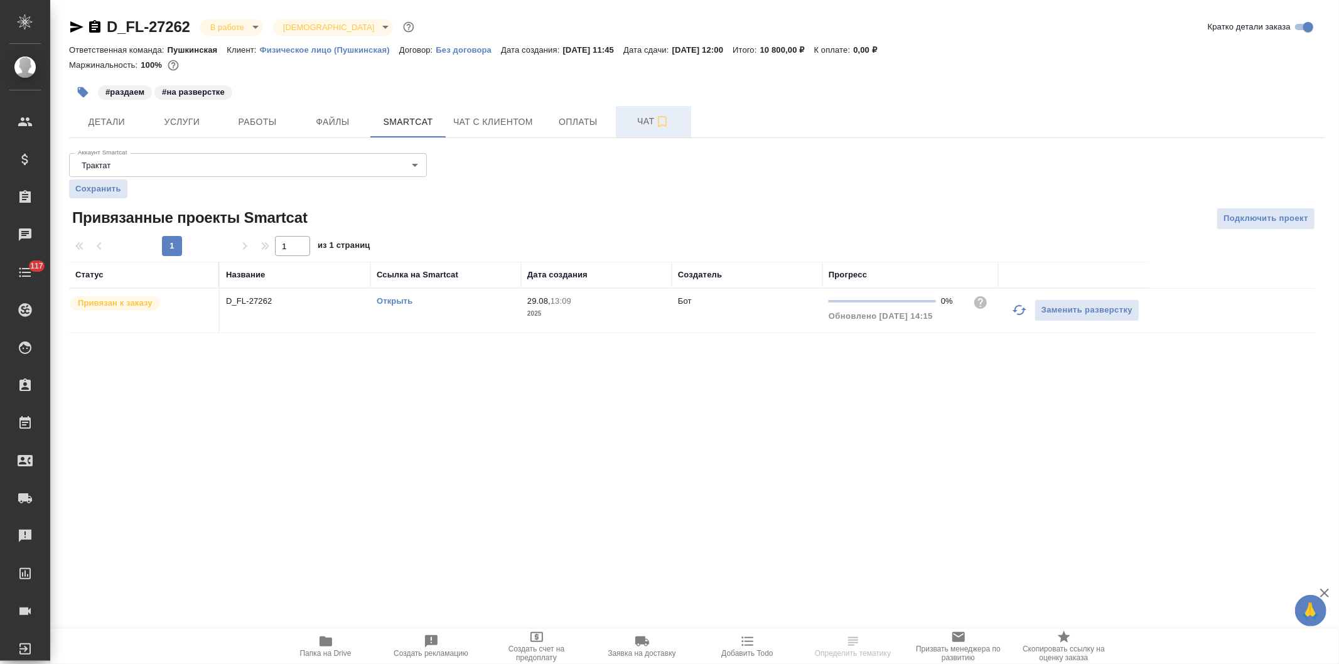
click at [635, 117] on span "Чат" at bounding box center [654, 122] width 60 height 16
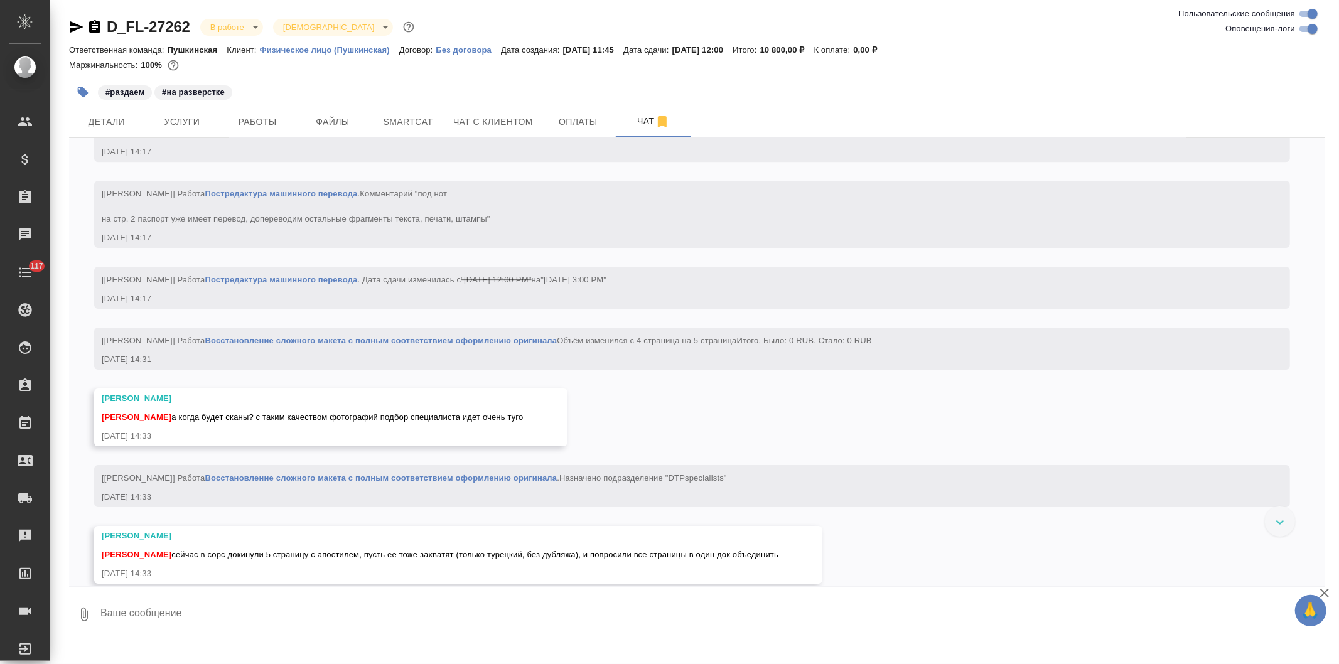
scroll to position [3490, 0]
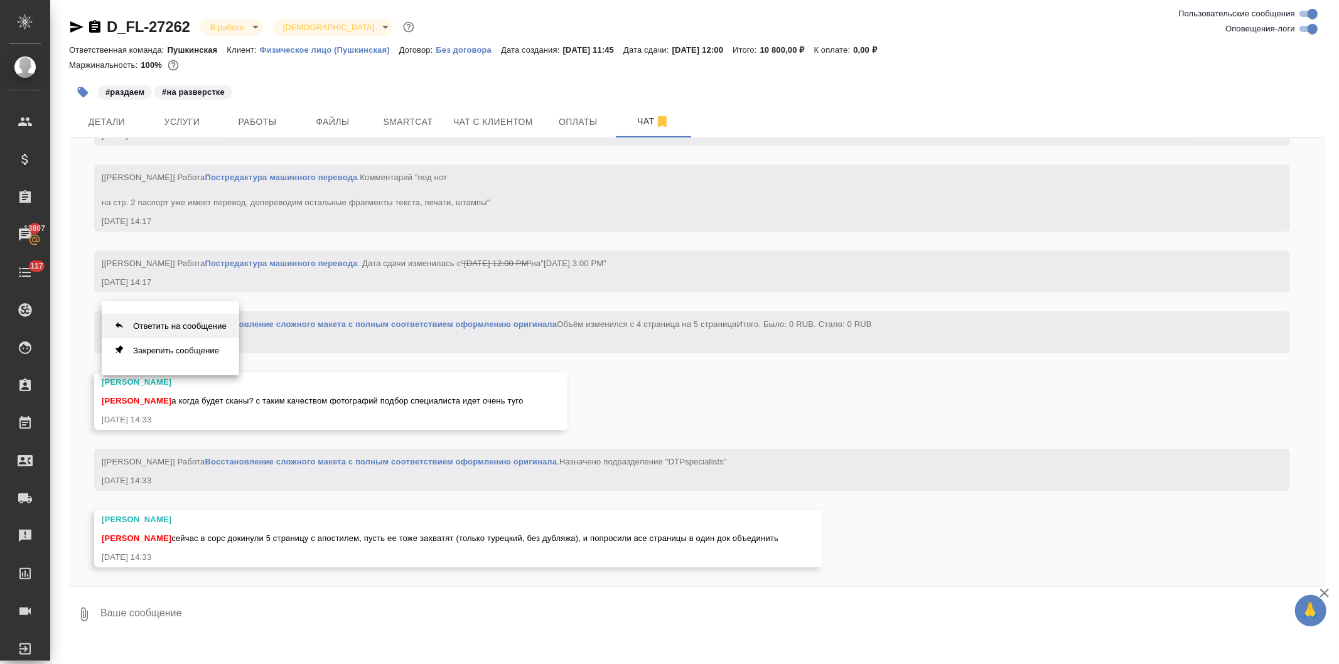
click at [192, 323] on button "Ответить на сообщение" at bounding box center [171, 326] width 138 height 24
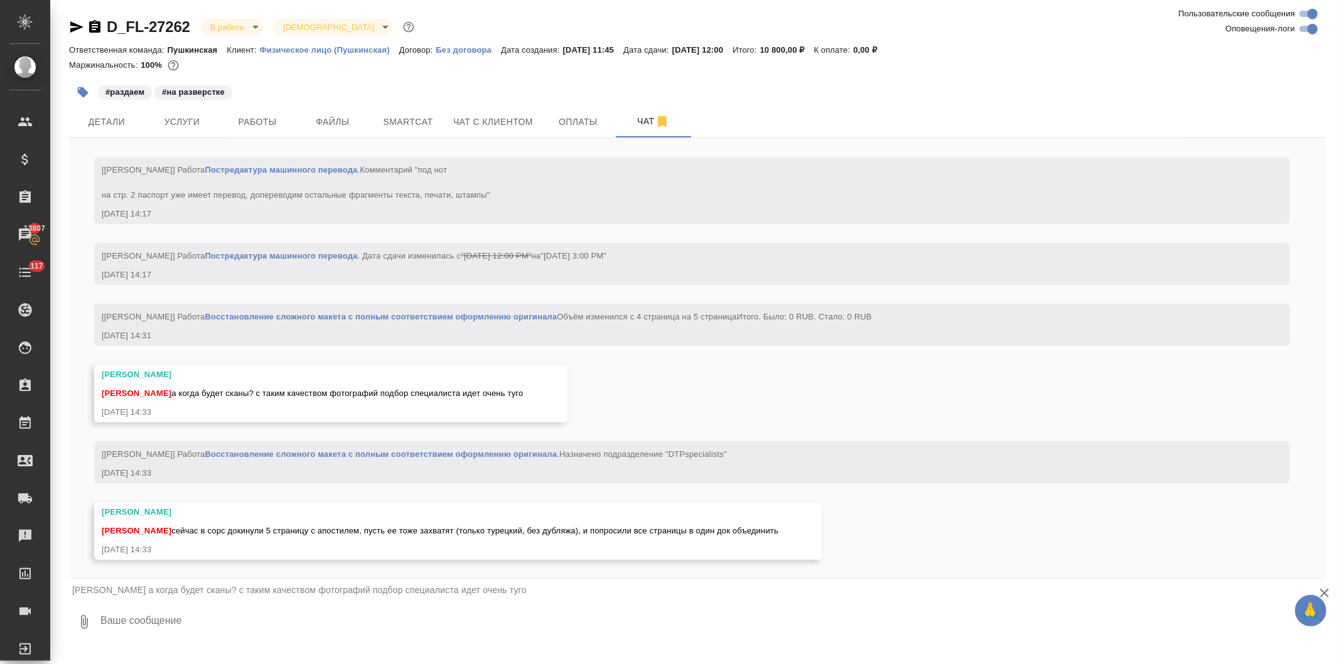
click at [180, 620] on textarea at bounding box center [712, 622] width 1226 height 43
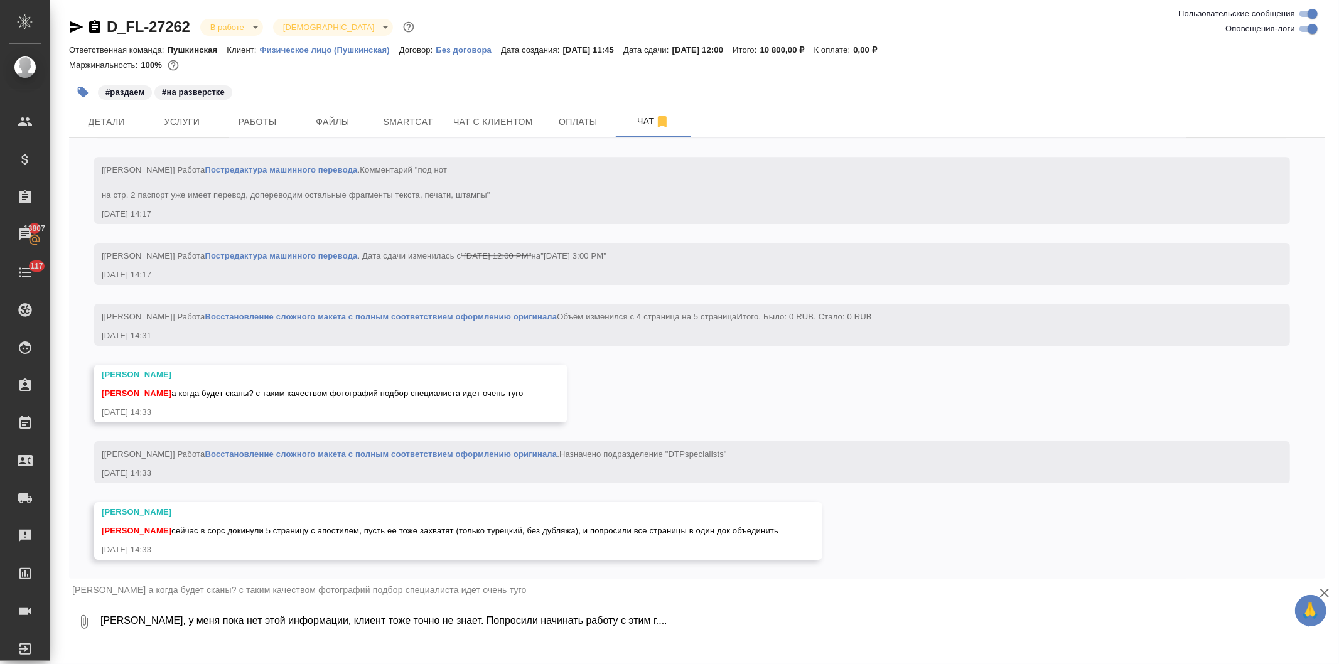
type textarea "Саша, у меня пока нет этой информации, клиент тоже точно не знает. Попросили на…"
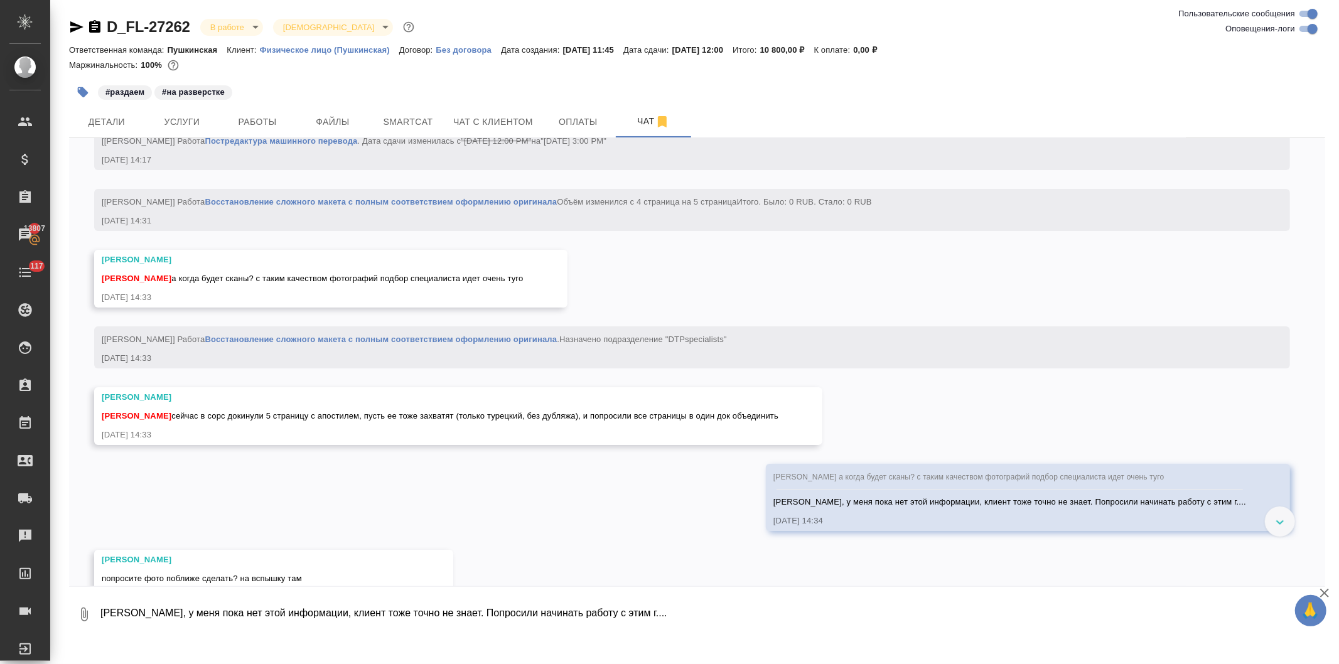
scroll to position [3653, 0]
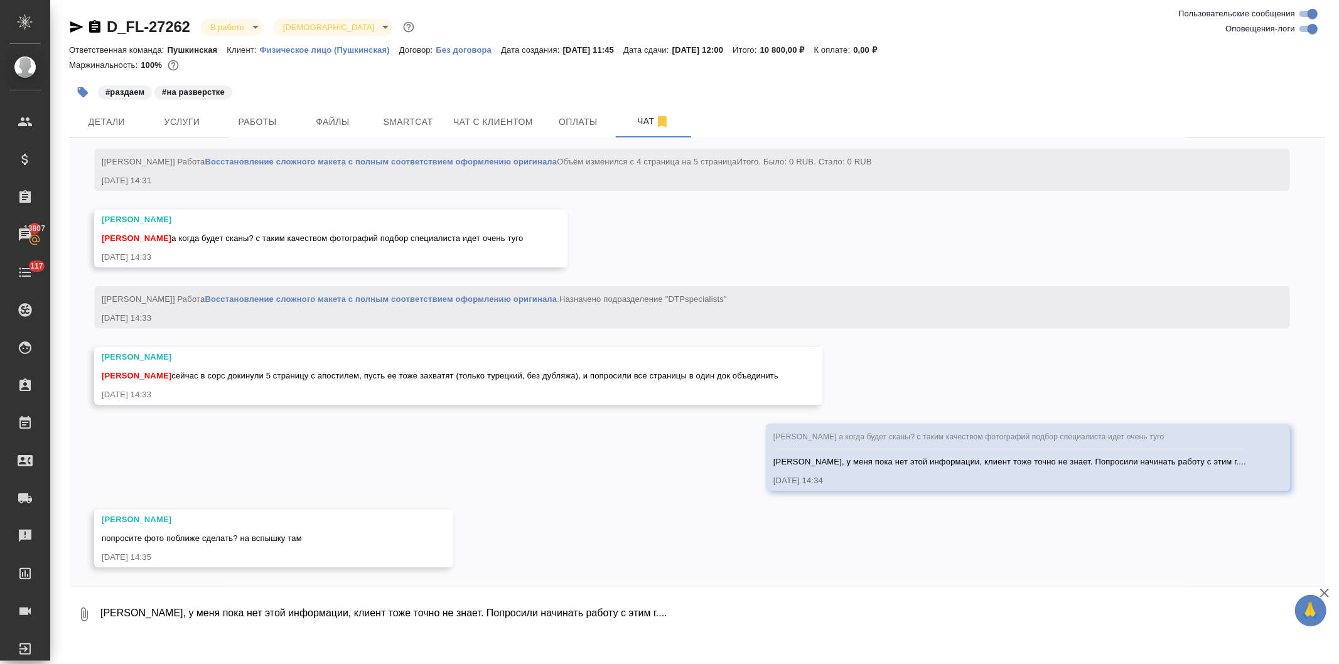
click at [215, 620] on textarea "Саша, у меня пока нет этой информации, клиент тоже точно не знает. Попросили на…" at bounding box center [712, 614] width 1226 height 43
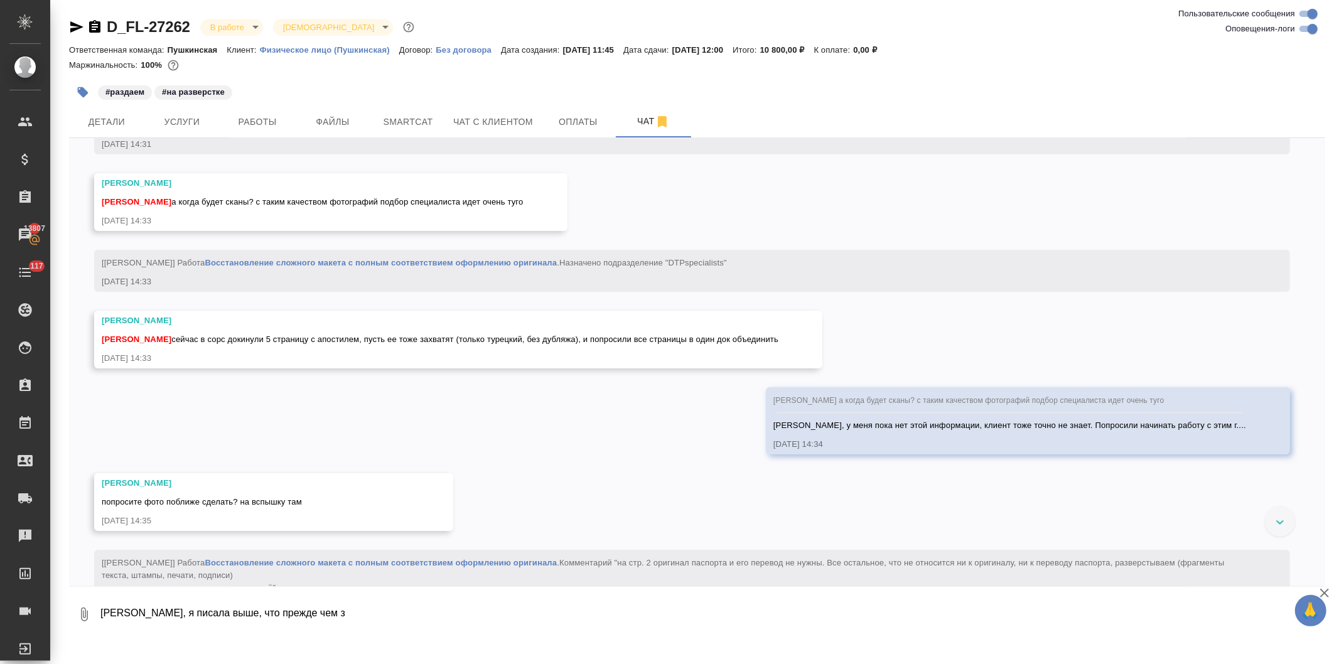
scroll to position [3739, 0]
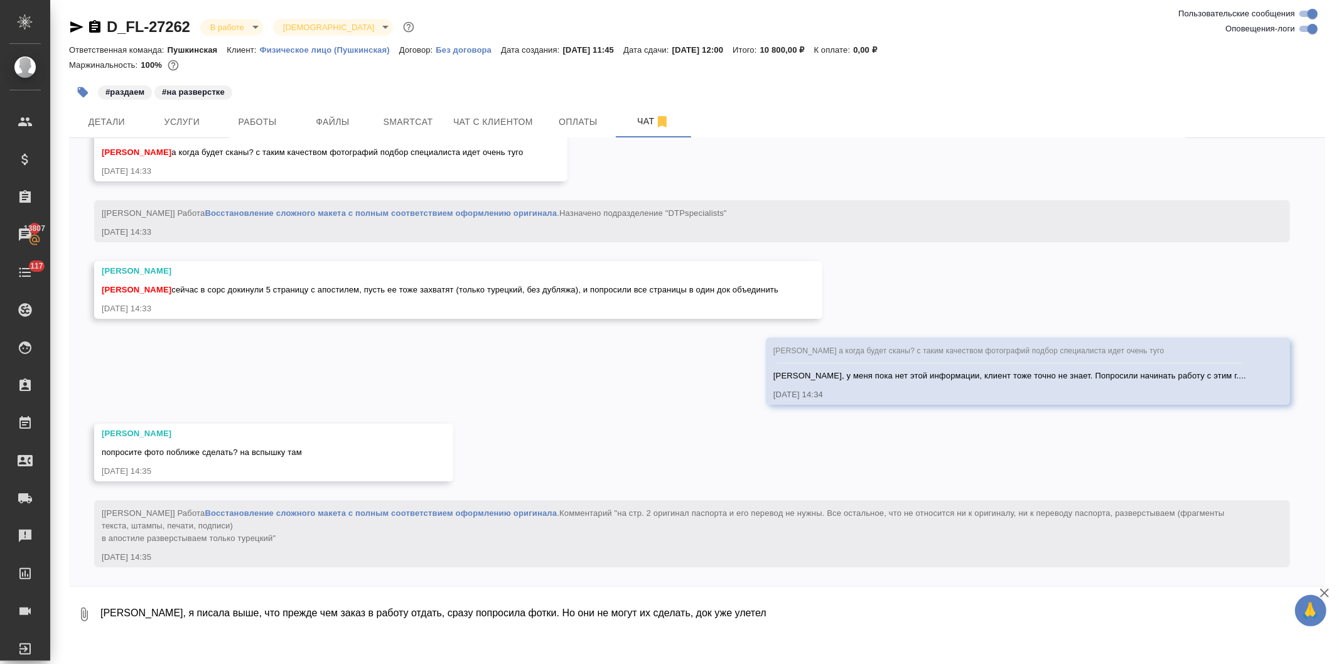
type textarea "Саша, я писала выше, что прежде чем заказ в работу отдать, сразу попросила фотк…"
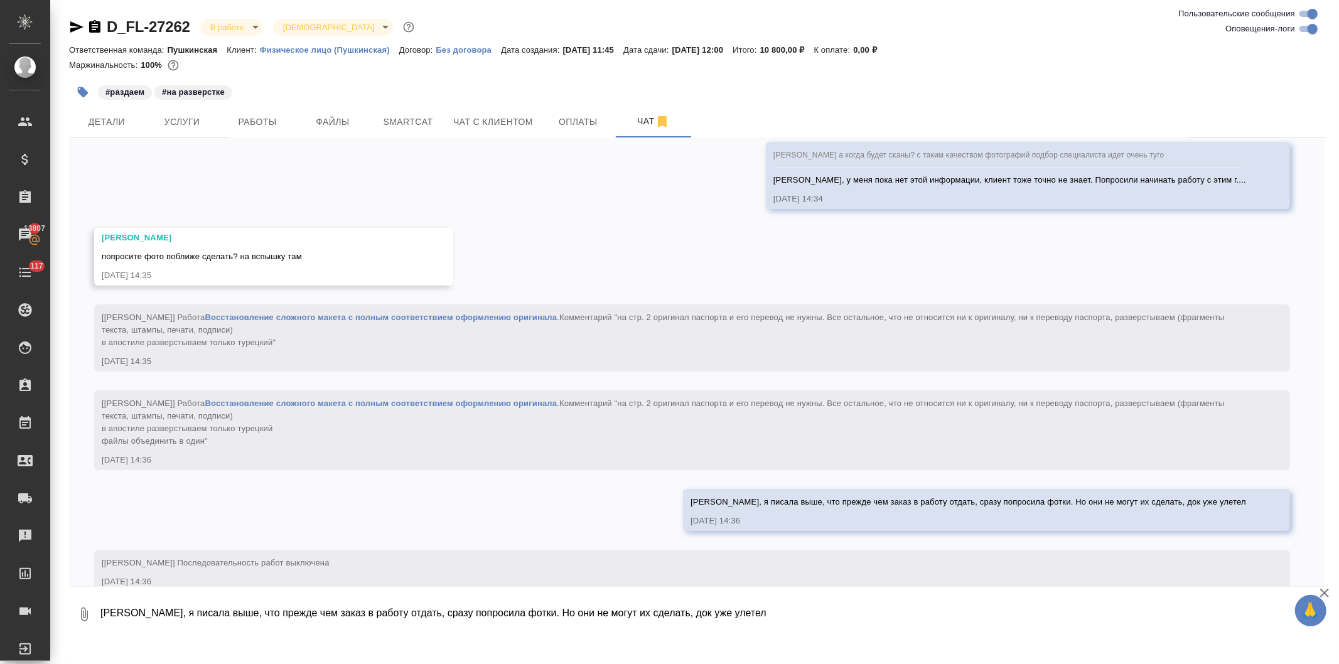
scroll to position [3959, 0]
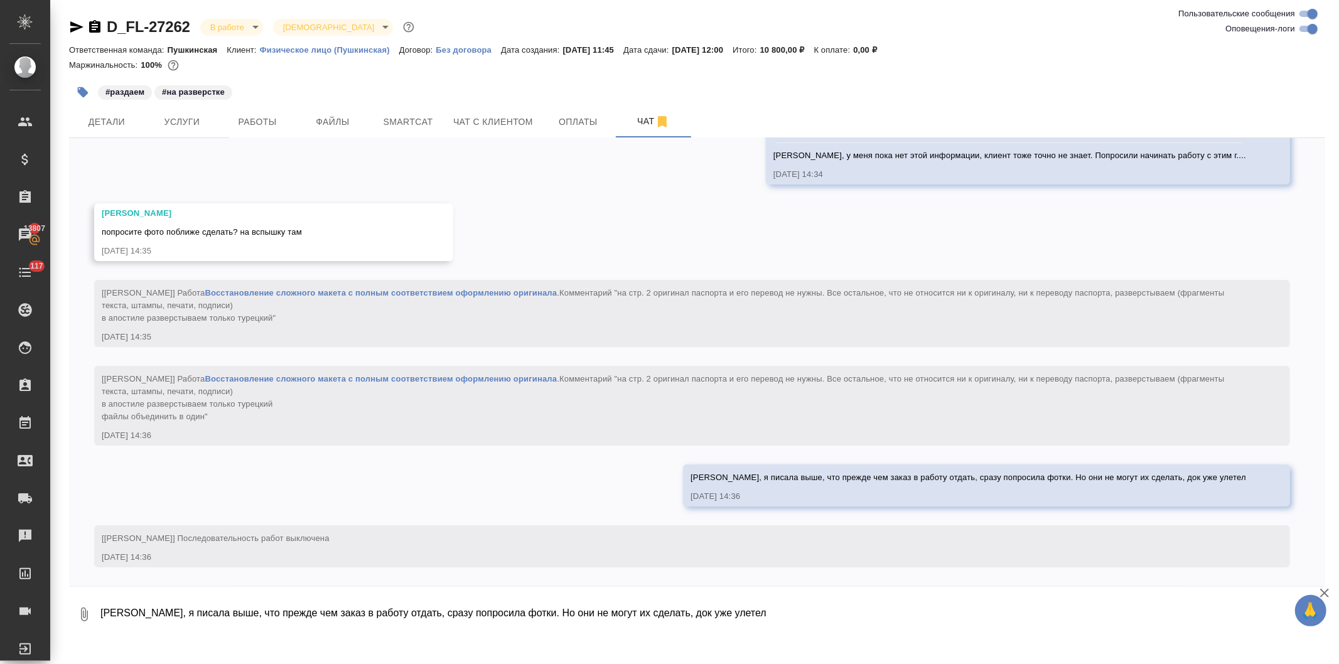
click at [316, 620] on textarea "Саша, я писала выше, что прежде чем заказ в работу отдать, сразу попросила фотк…" at bounding box center [712, 614] width 1226 height 43
type textarea "я вообще не хотела ЭТО в работу принимать, но там ситуация хелп, ситуация сос"
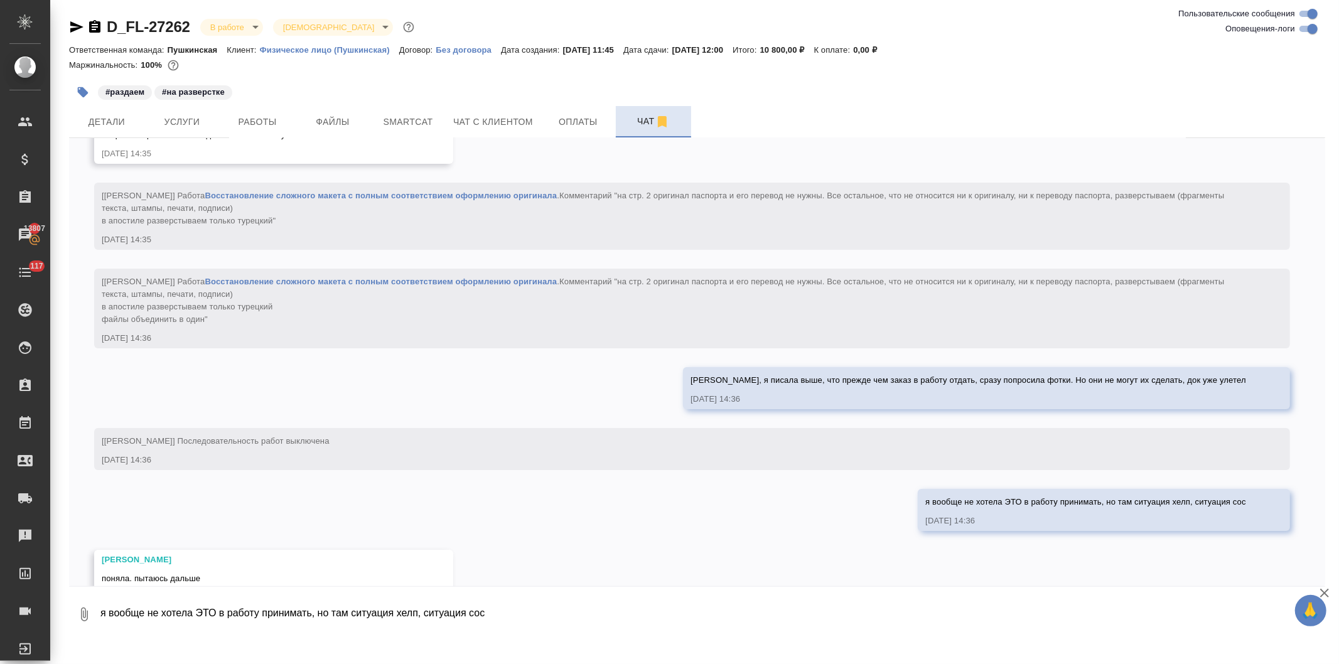
scroll to position [4097, 0]
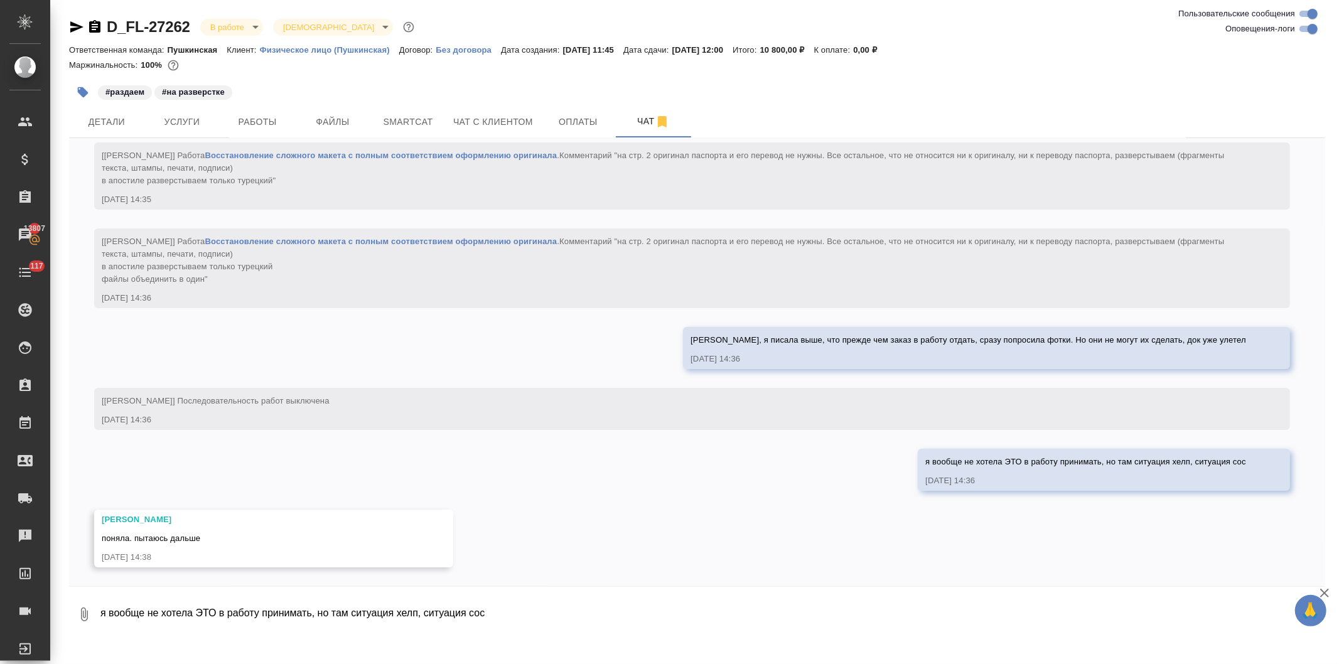
click at [264, 619] on textarea "я вообще не хотела ЭТО в работу принимать, но там ситуация хелп, ситуация сос" at bounding box center [712, 614] width 1226 height 43
type textarea "спасибо большое!"
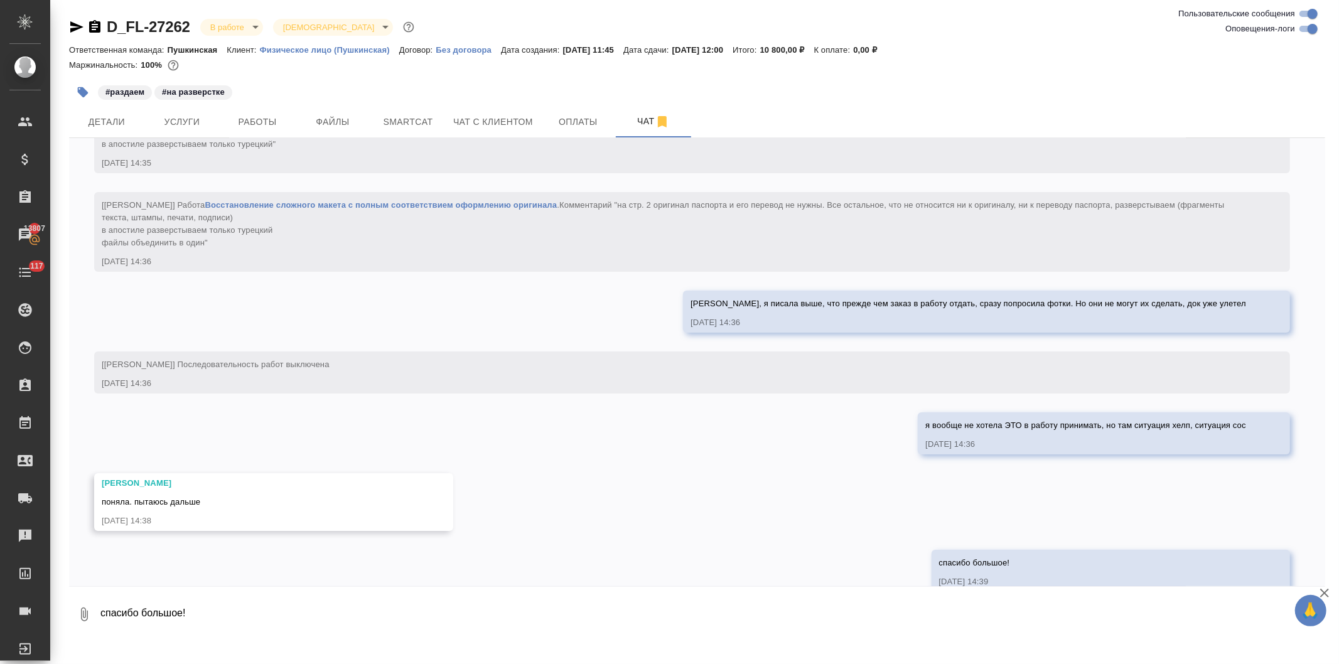
scroll to position [4158, 0]
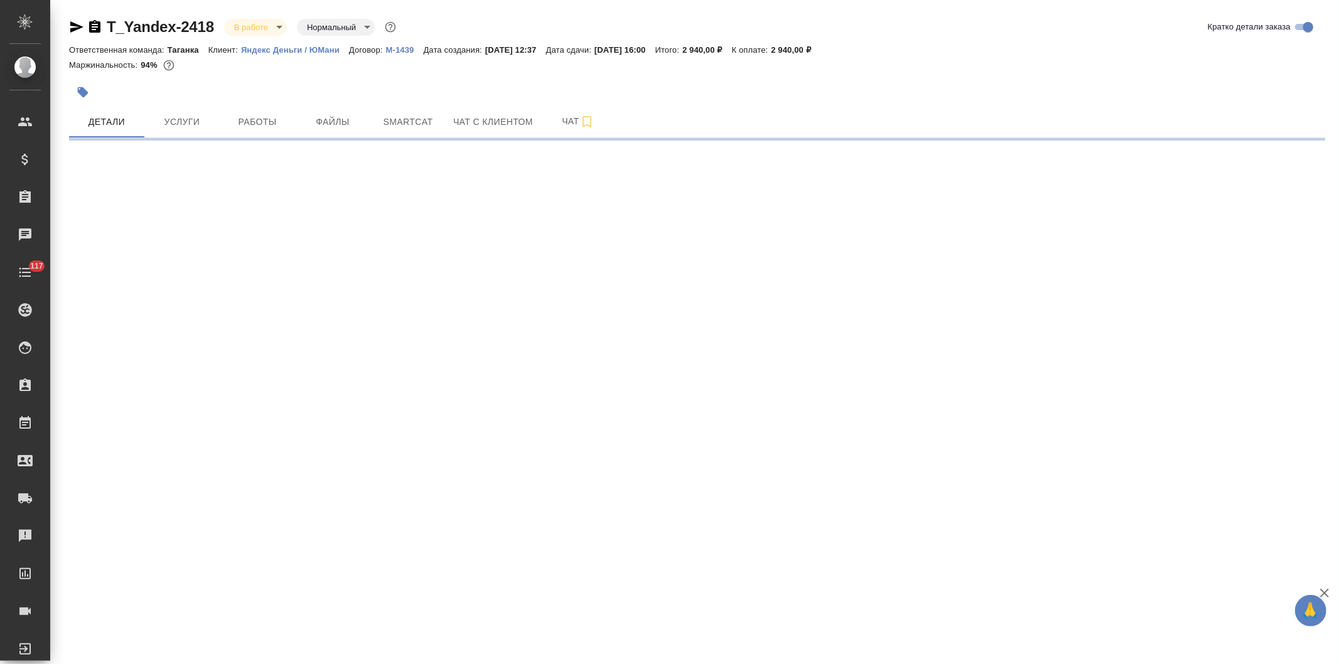
select select "RU"
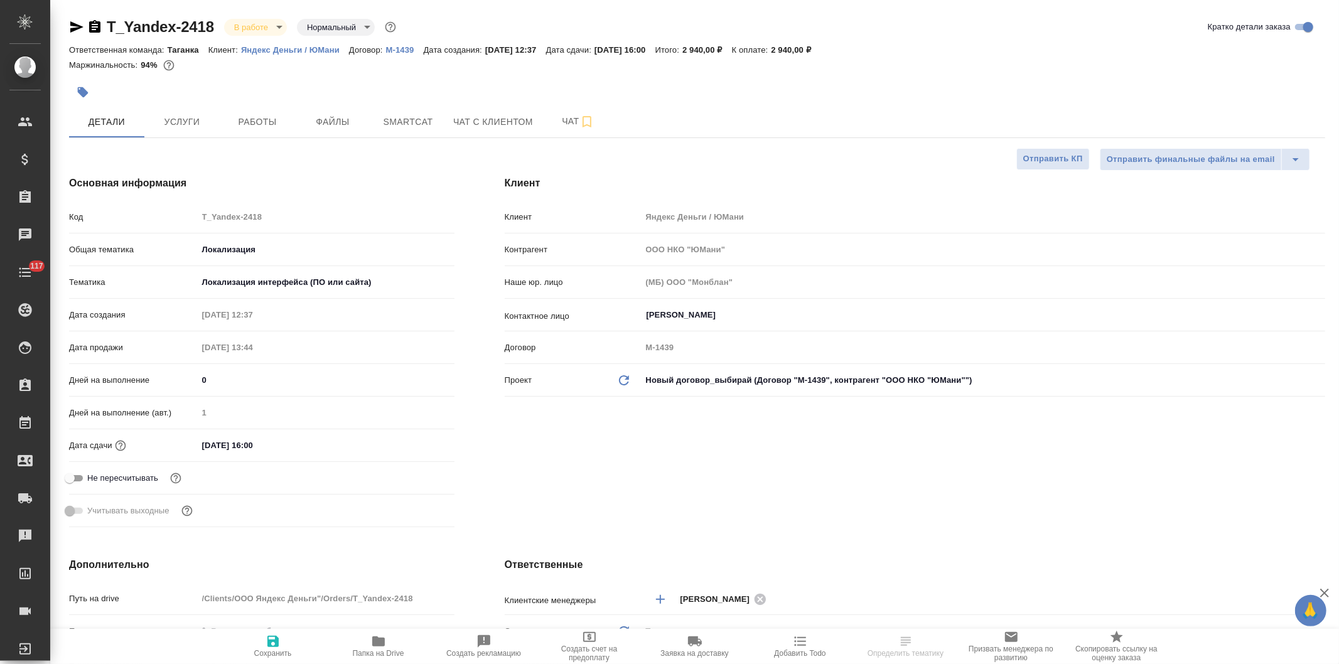
type textarea "x"
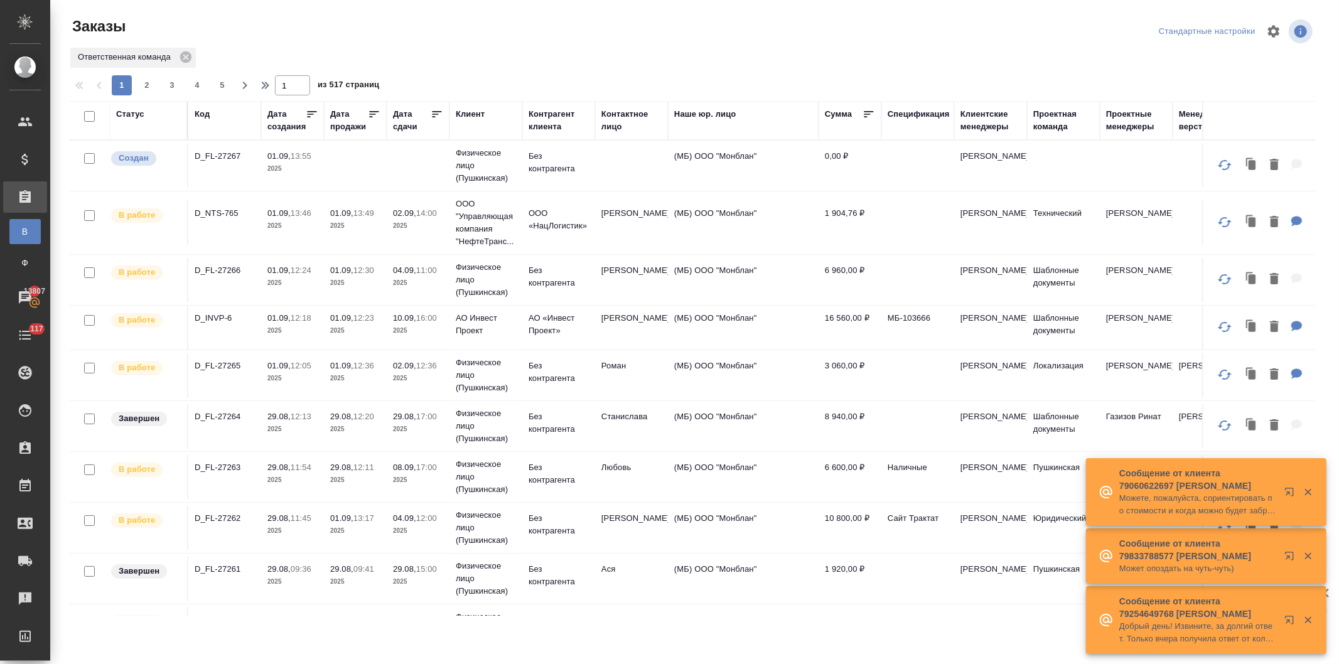
click at [308, 110] on icon at bounding box center [312, 114] width 13 height 13
click at [197, 111] on div "Код" at bounding box center [202, 114] width 15 height 13
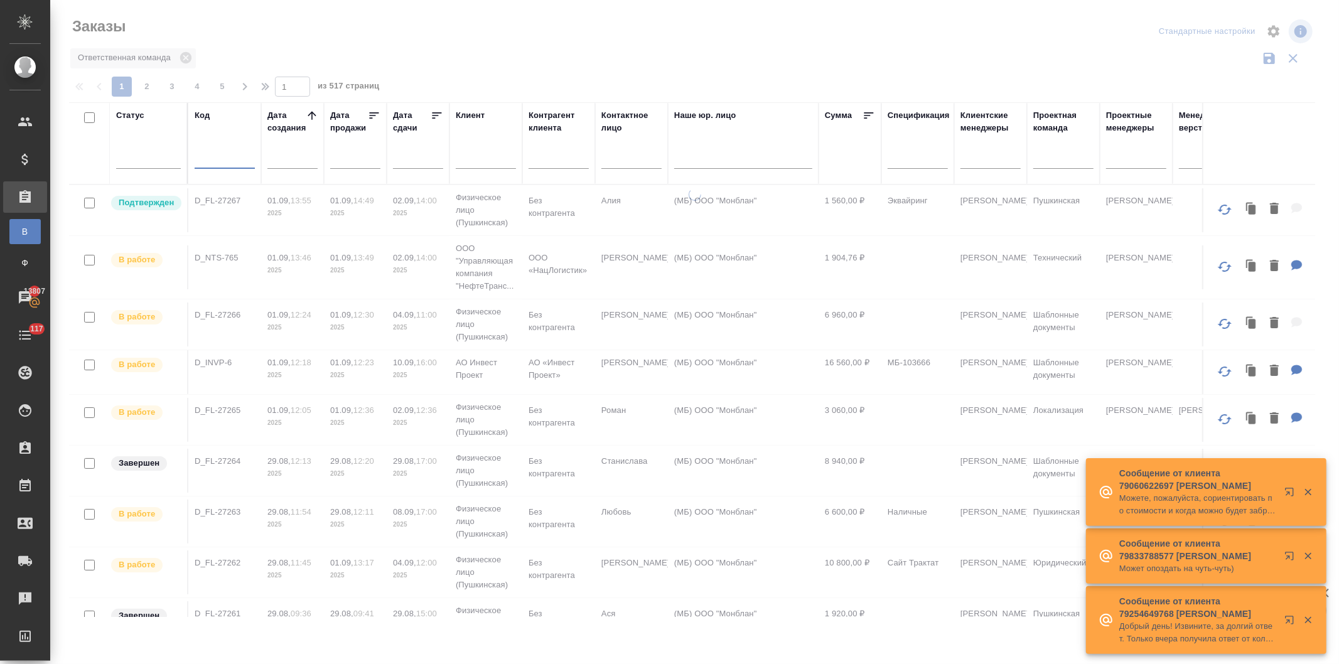
click at [220, 158] on input "text" at bounding box center [225, 161] width 60 height 16
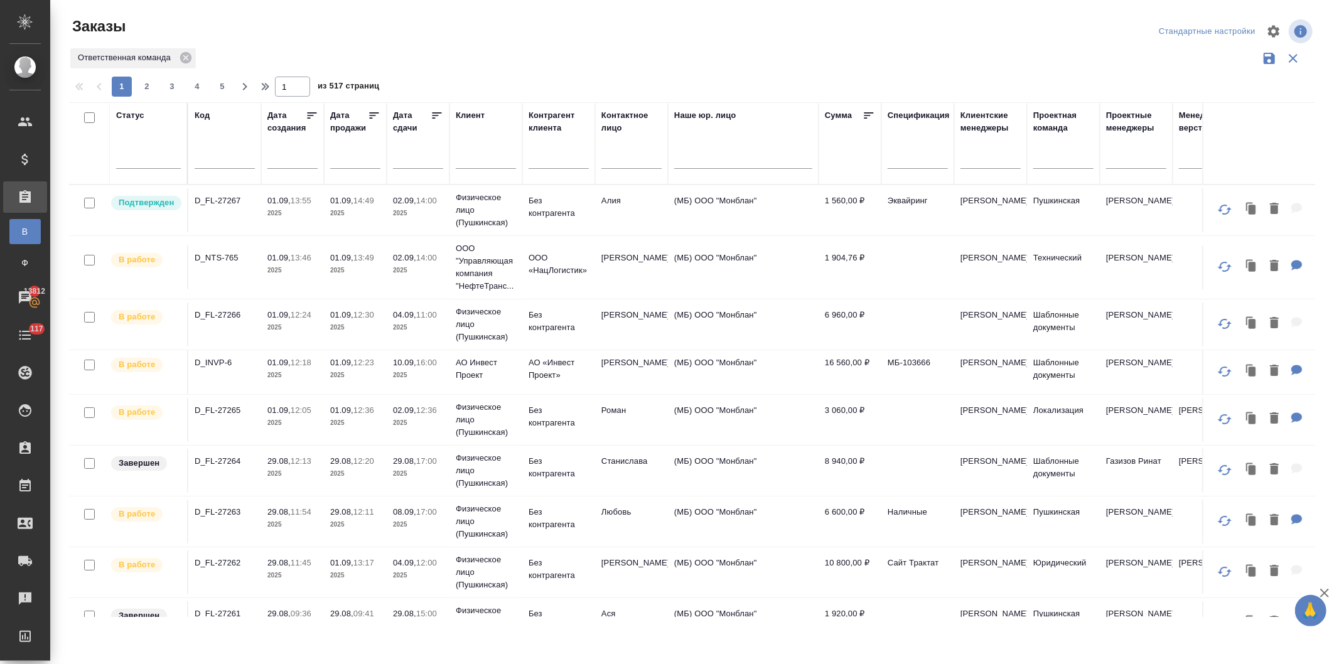
click at [210, 161] on input "text" at bounding box center [225, 161] width 60 height 16
type input "27144"
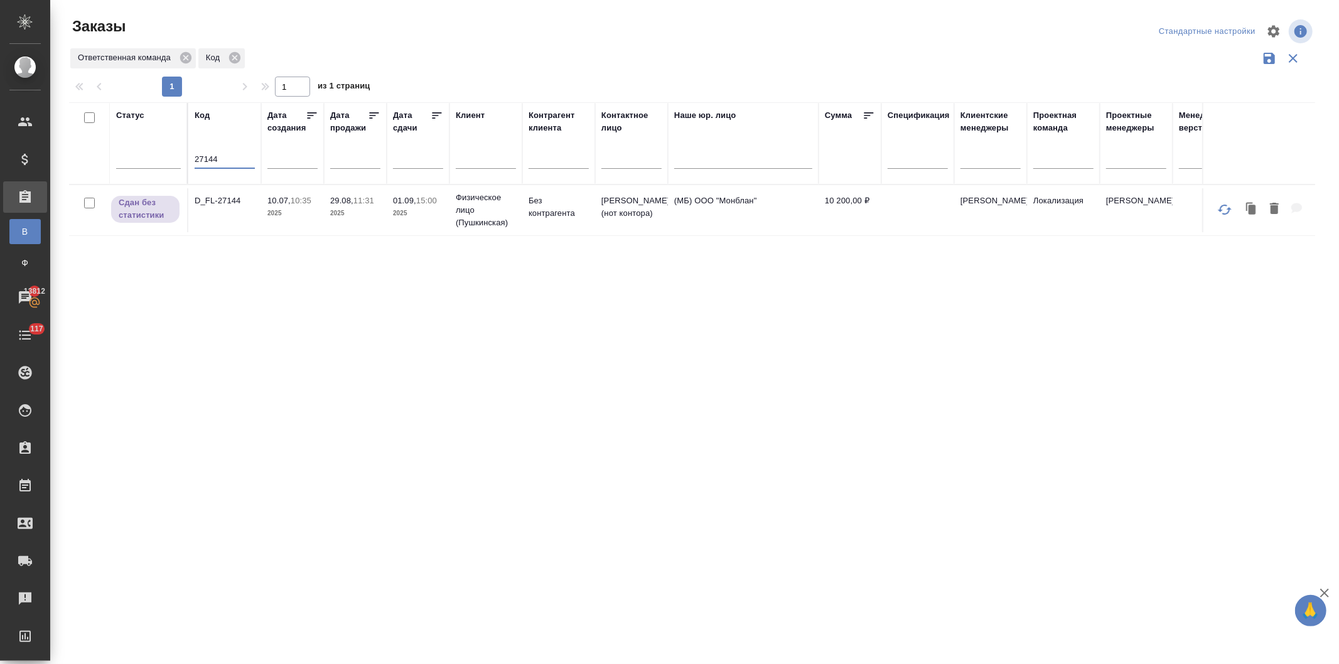
click at [303, 215] on p "2025" at bounding box center [293, 213] width 50 height 13
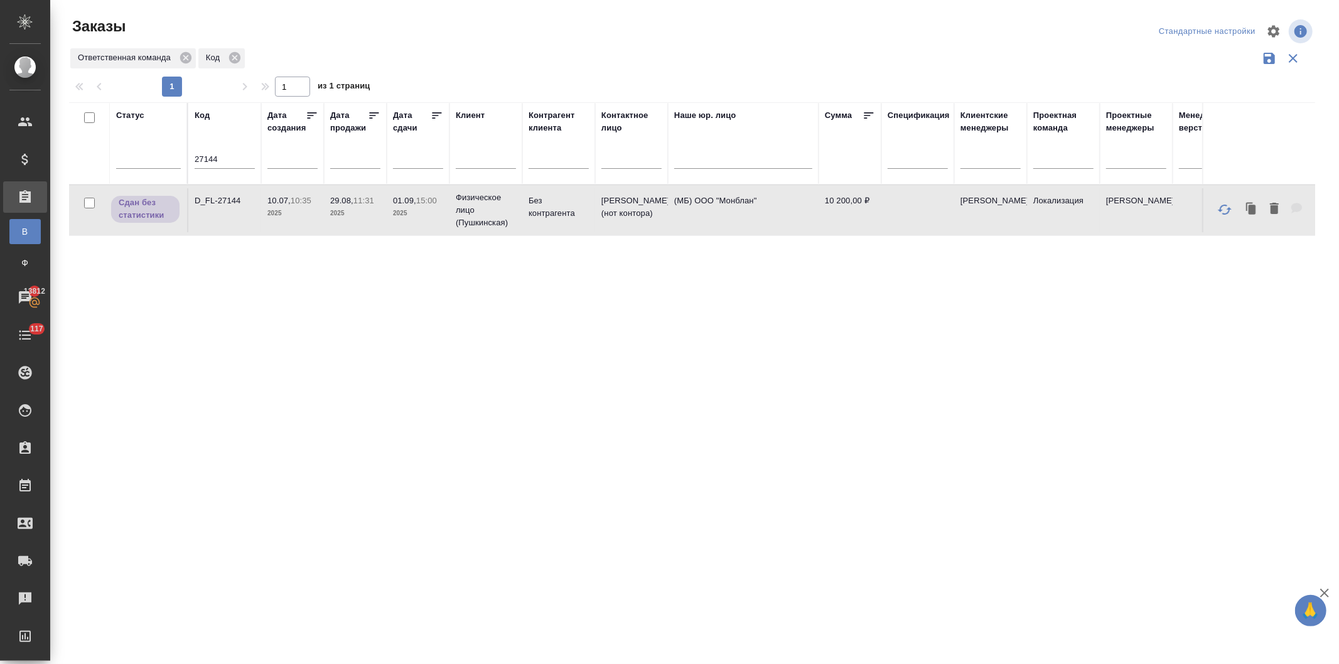
click at [303, 215] on p "2025" at bounding box center [293, 213] width 50 height 13
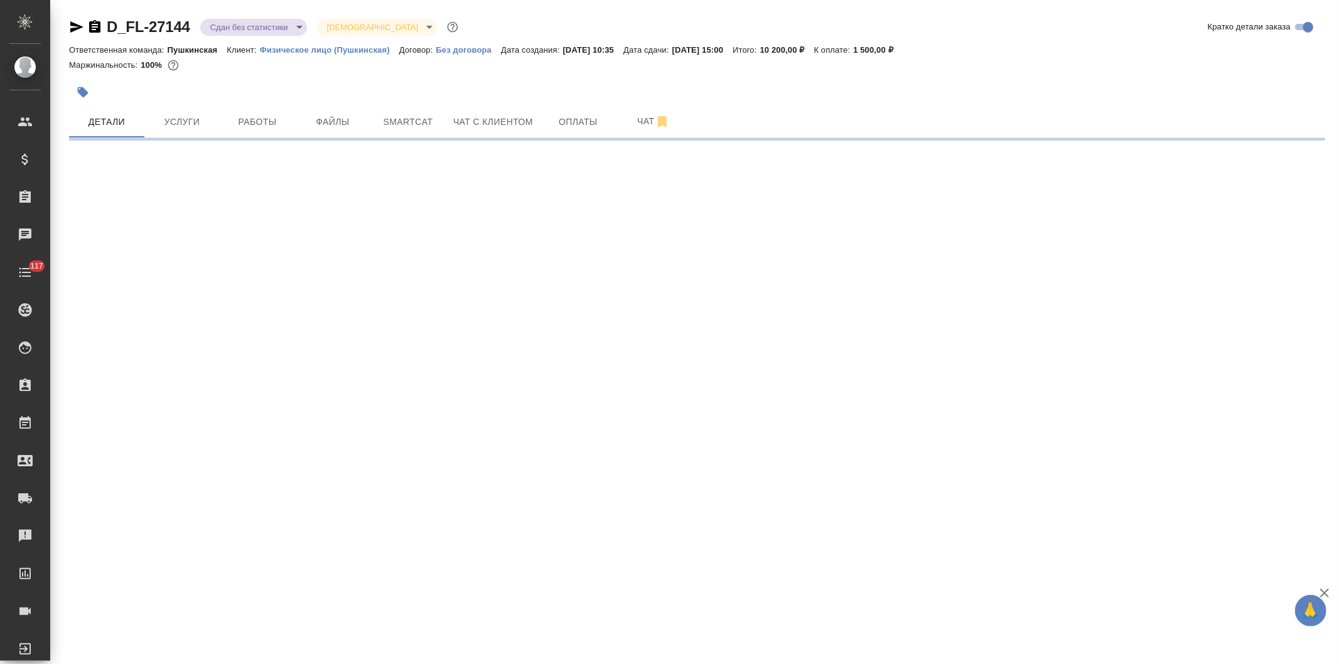
select select "RU"
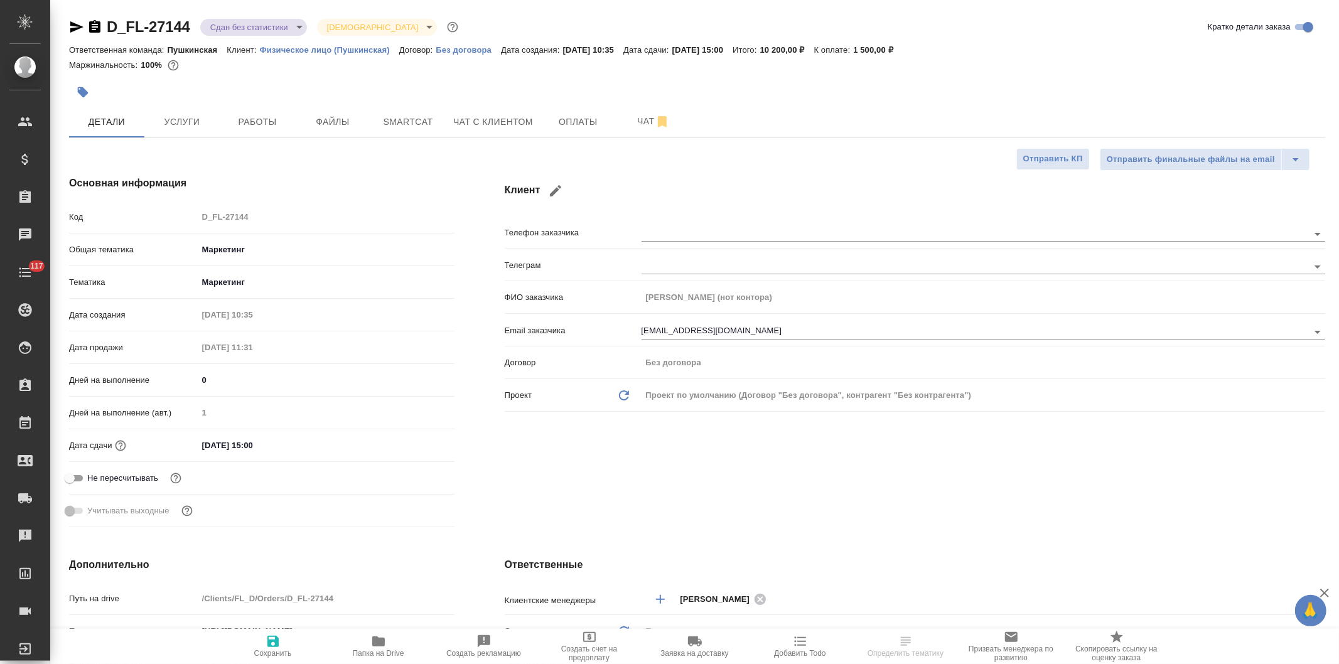
type textarea "x"
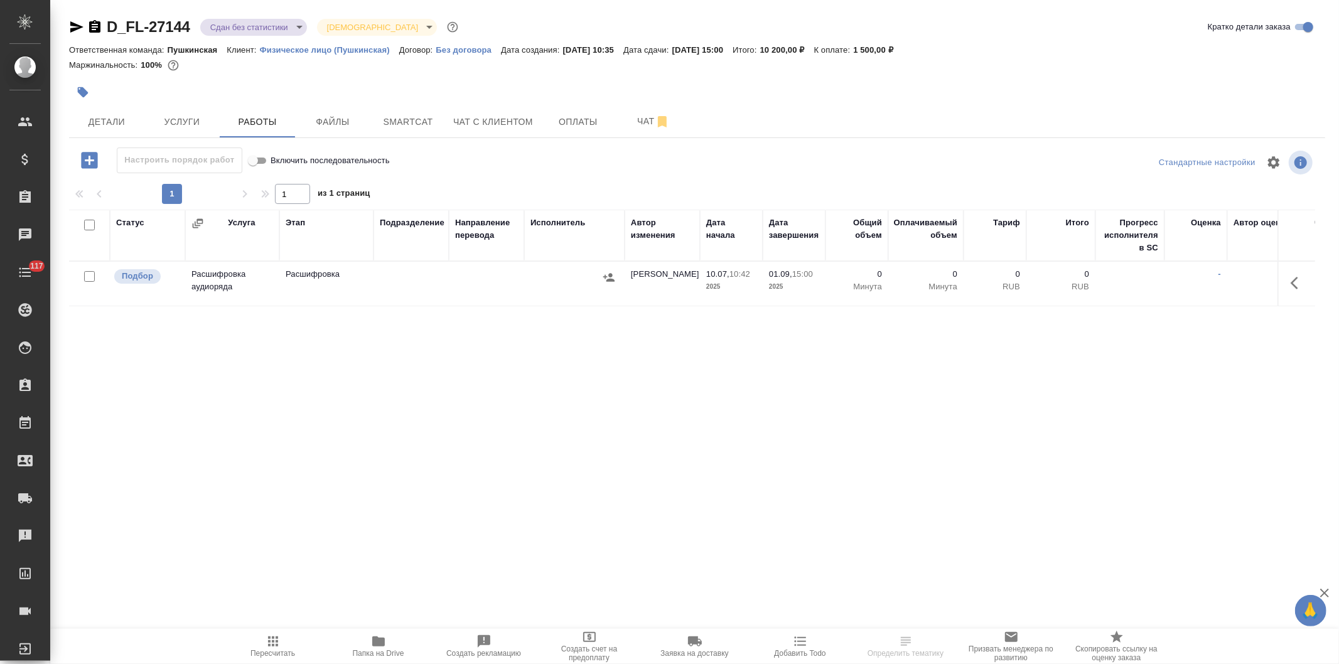
click at [381, 644] on icon "button" at bounding box center [378, 642] width 13 height 10
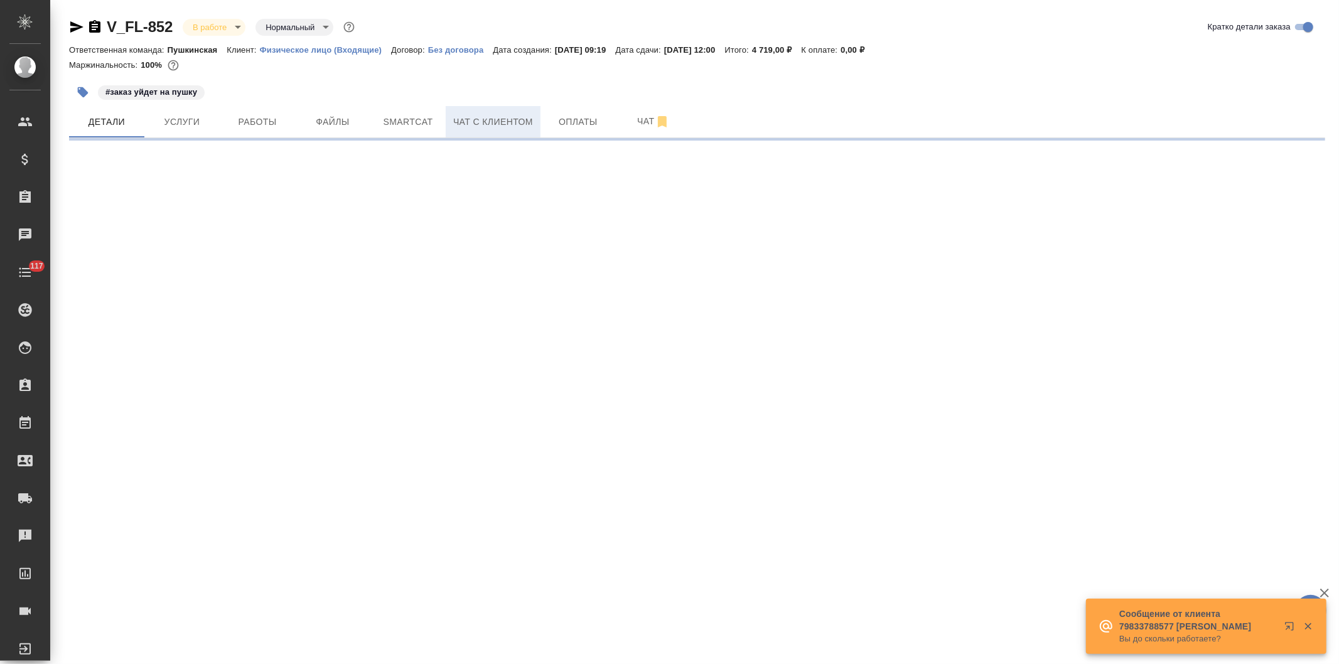
click at [457, 123] on span "Чат с клиентом" at bounding box center [493, 122] width 80 height 16
select select "RU"
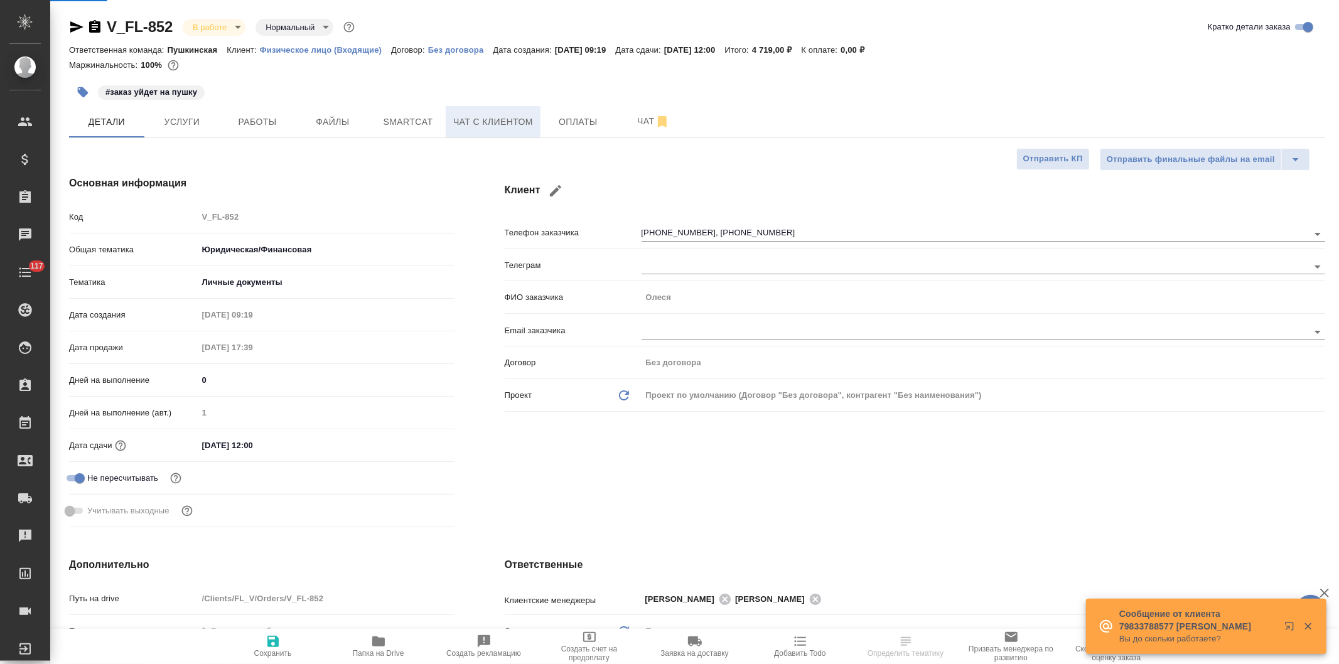
type textarea "x"
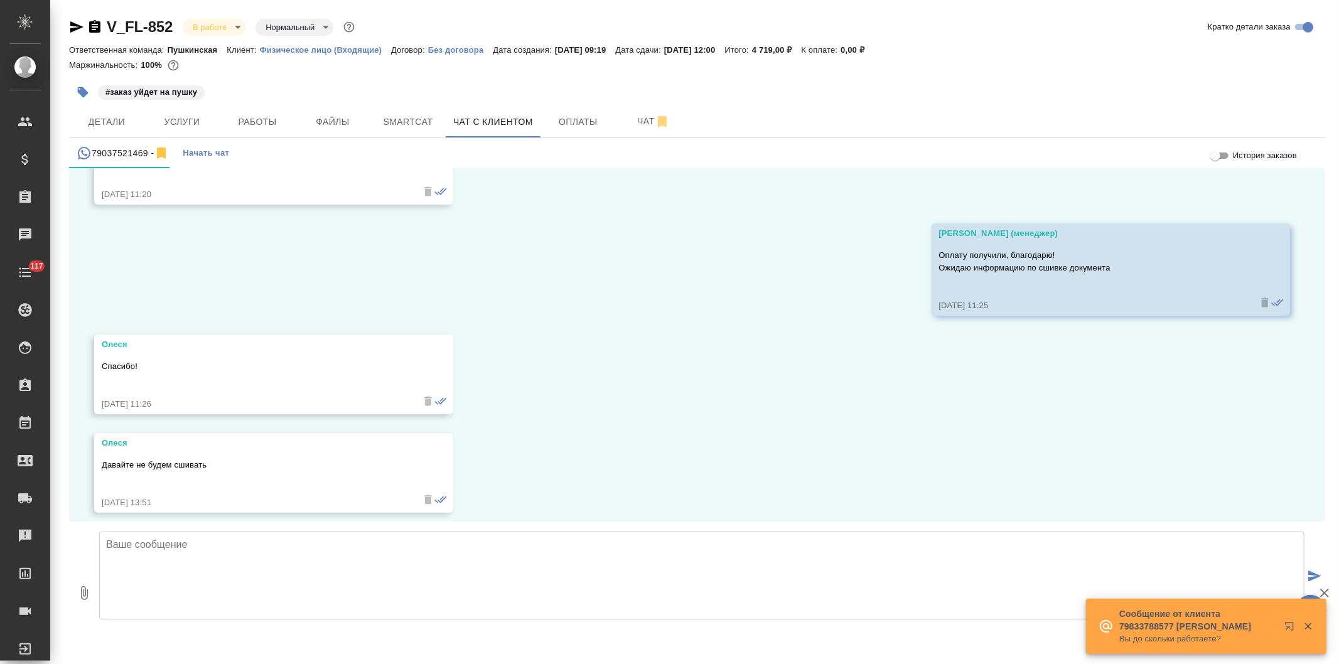
scroll to position [3915, 0]
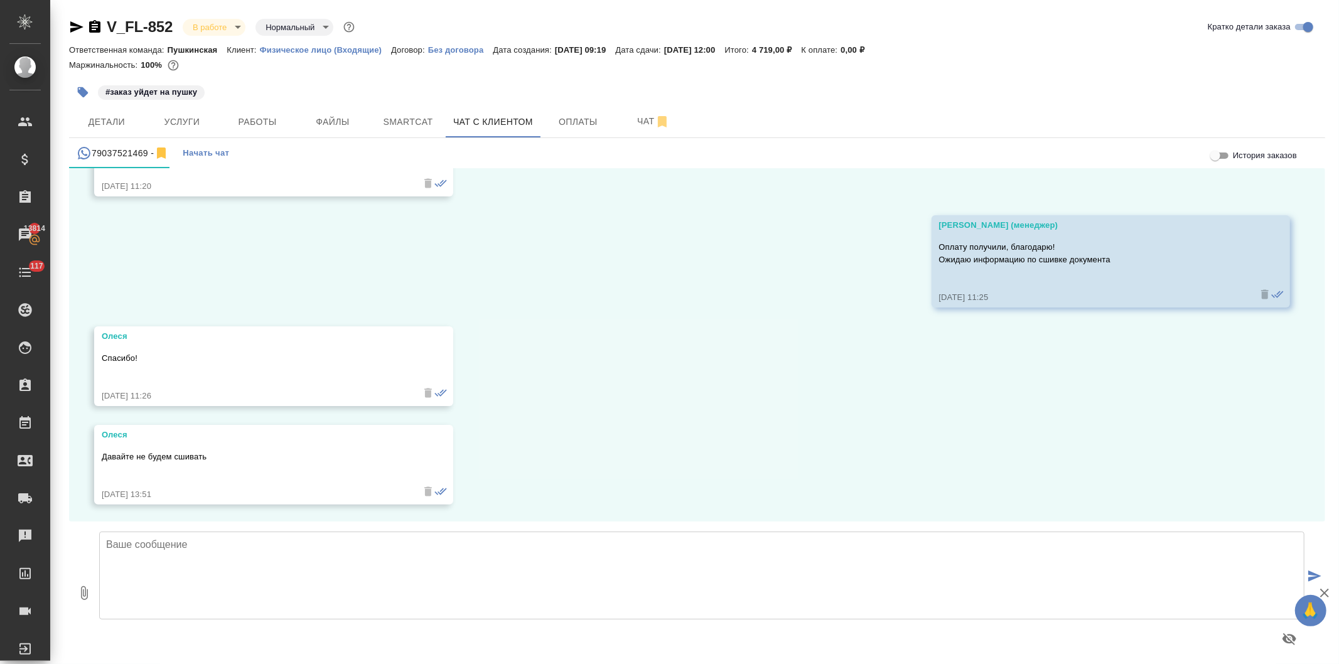
click at [362, 570] on textarea at bounding box center [702, 576] width 1206 height 88
type textarea "Олеся, Вы хотите перевод апостиля заверить отдельно от документа, я верно поним…"
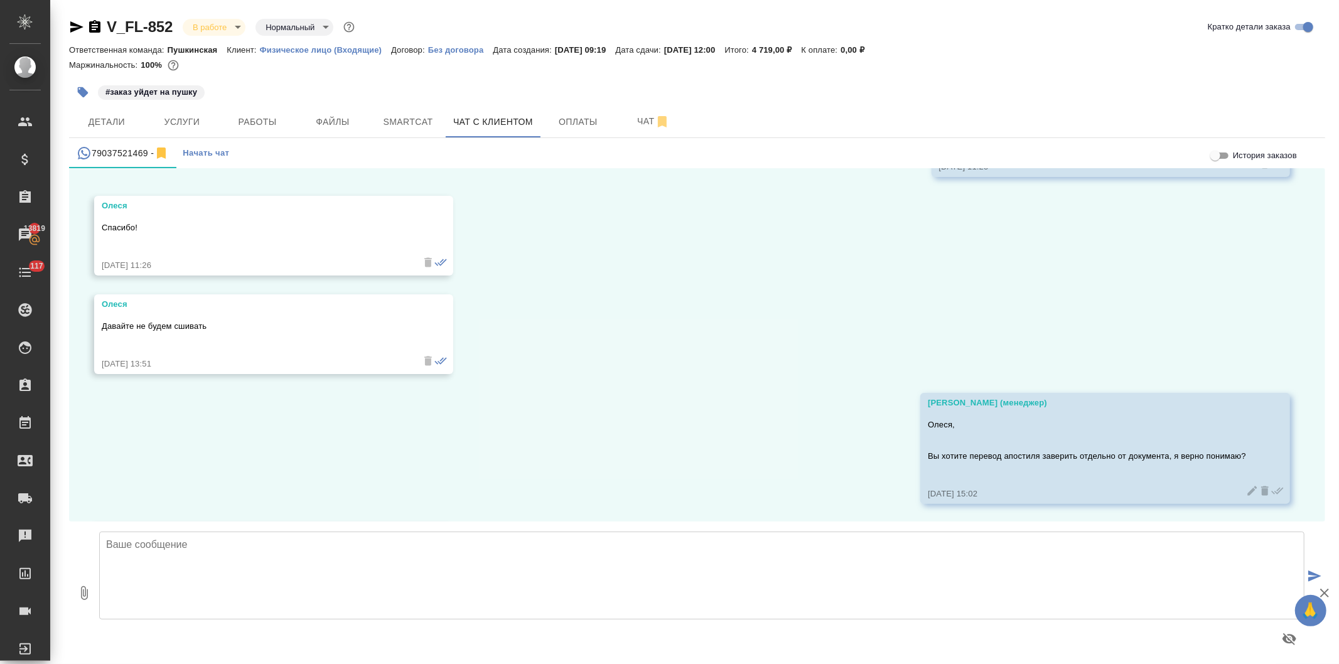
scroll to position [4187, 0]
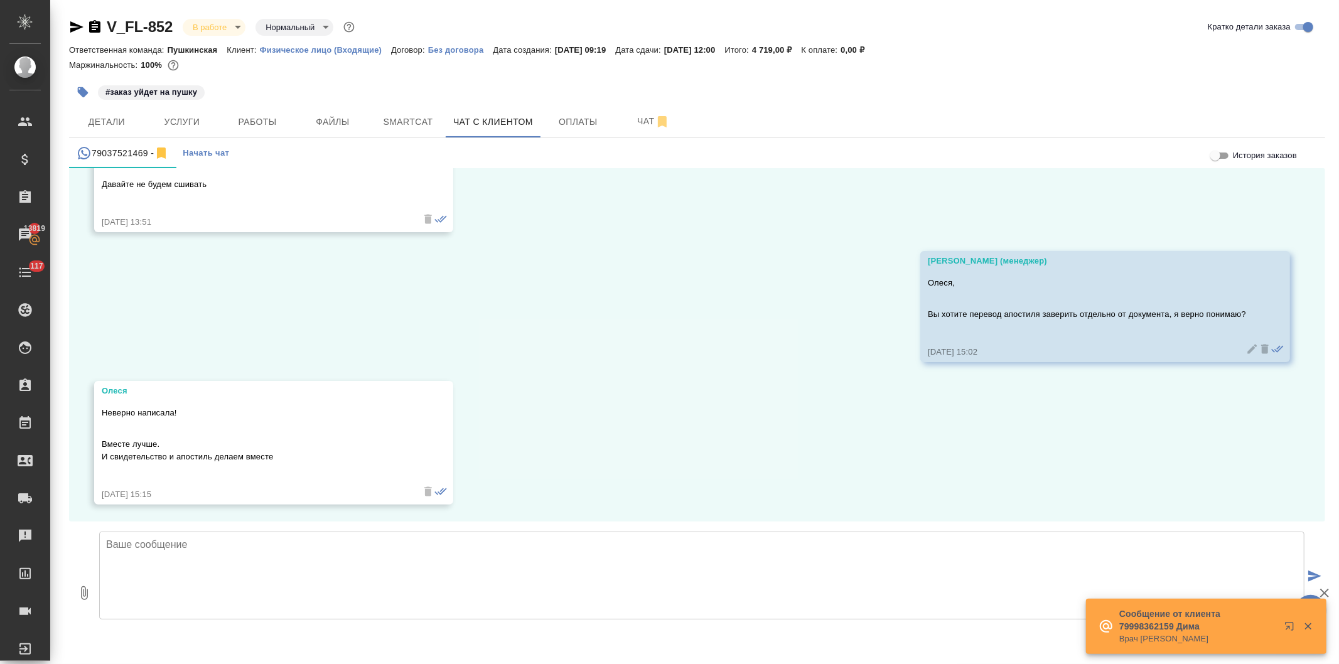
click at [198, 566] on textarea at bounding box center [702, 576] width 1206 height 88
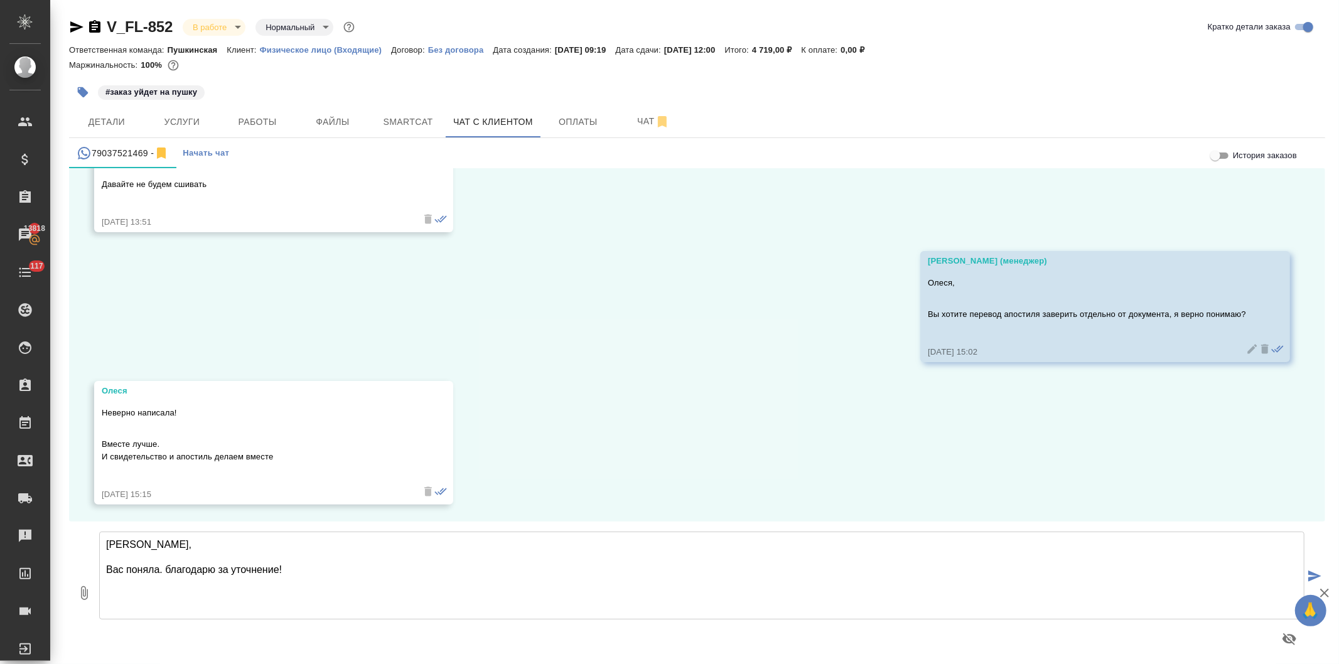
click at [165, 573] on textarea "Олеся, Вас поняла. благодарю за уточнение!" at bounding box center [702, 576] width 1206 height 88
click at [303, 573] on textarea "Олеся, Вас поняла, благодарю за уточнение!" at bounding box center [702, 576] width 1206 height 88
click at [132, 570] on textarea "Олеся, Вас поняла, благодарю за уточнение!" at bounding box center [702, 576] width 1206 height 88
click at [379, 581] on textarea "Олеся, Поняла, благодарю за уточнение!" at bounding box center [702, 576] width 1206 height 88
type textarea "Олеся, Поняла, благодарю за уточнение!"
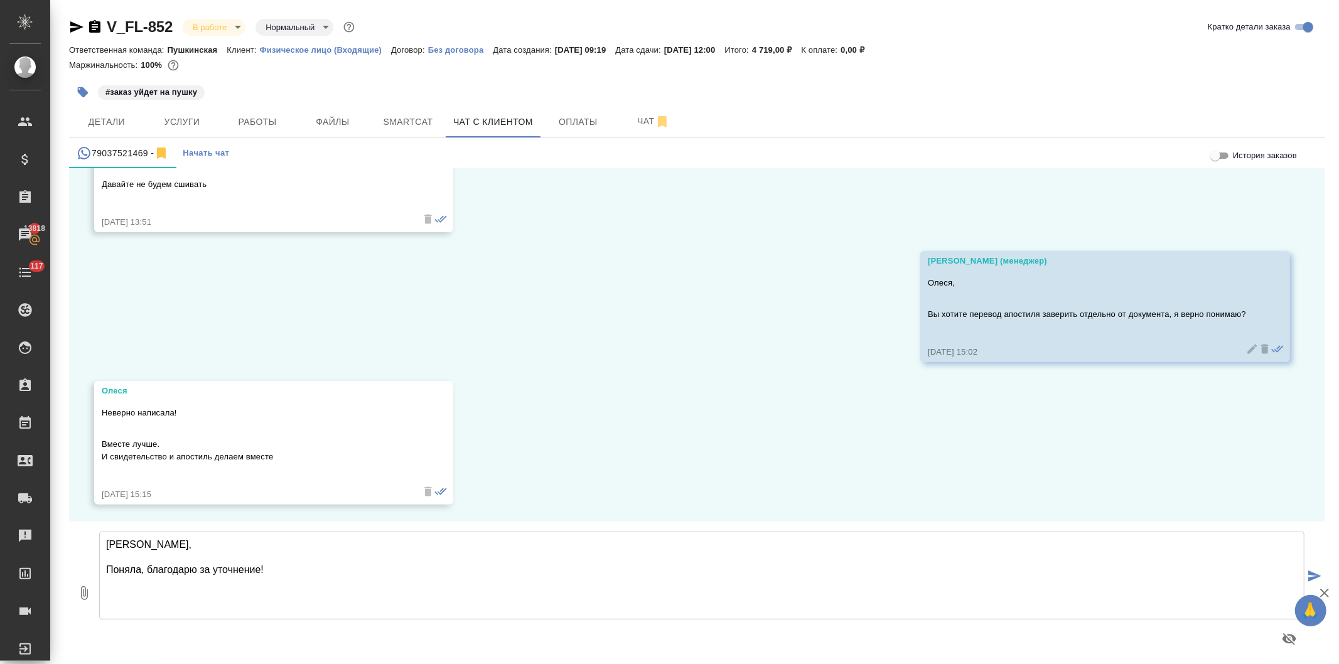
click at [1309, 574] on icon "submit" at bounding box center [1315, 576] width 13 height 11
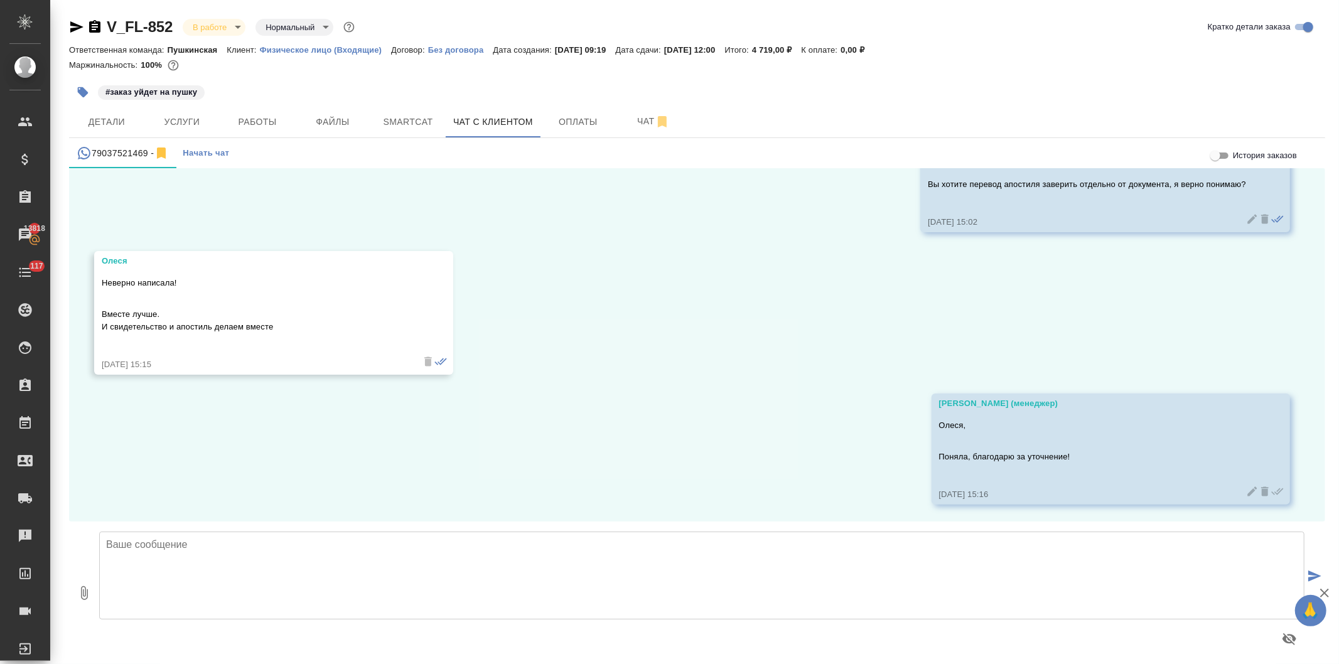
click at [443, 586] on textarea at bounding box center [702, 576] width 1206 height 88
type textarea "Завтра по готовности я с Вами свяжусь"
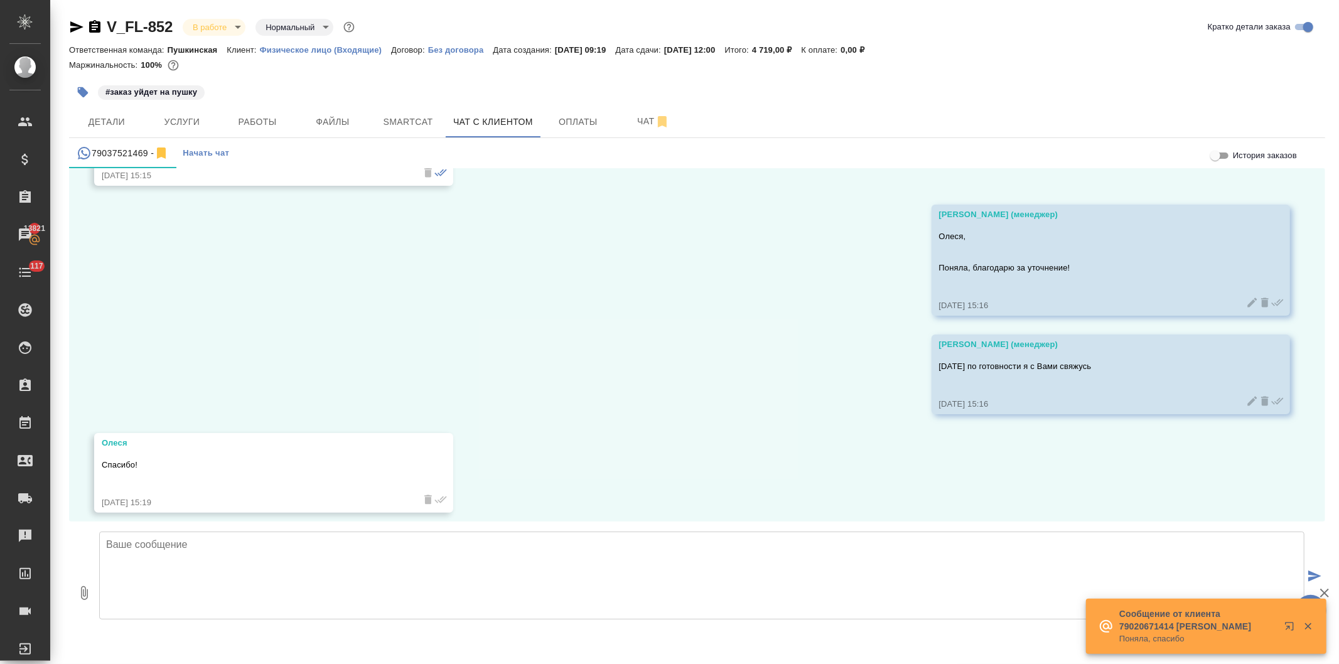
scroll to position [4515, 0]
